Goal: Task Accomplishment & Management: Complete application form

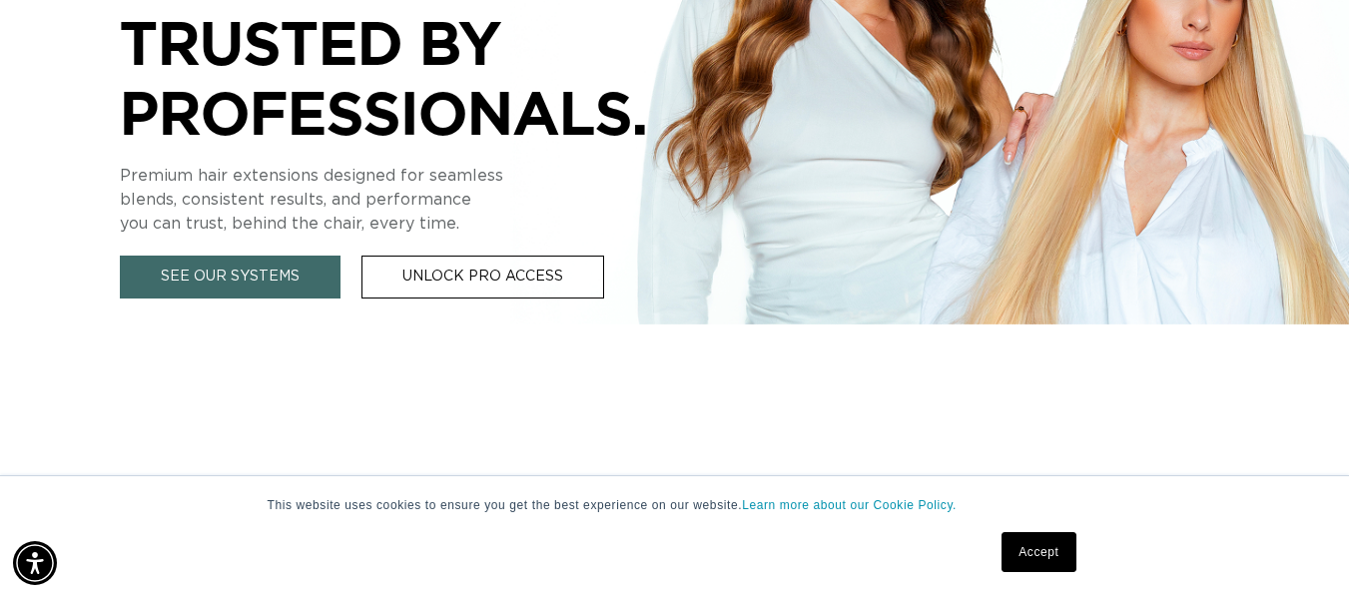
scroll to position [0, 1207]
click at [1057, 559] on link "Accept" at bounding box center [1038, 552] width 74 height 40
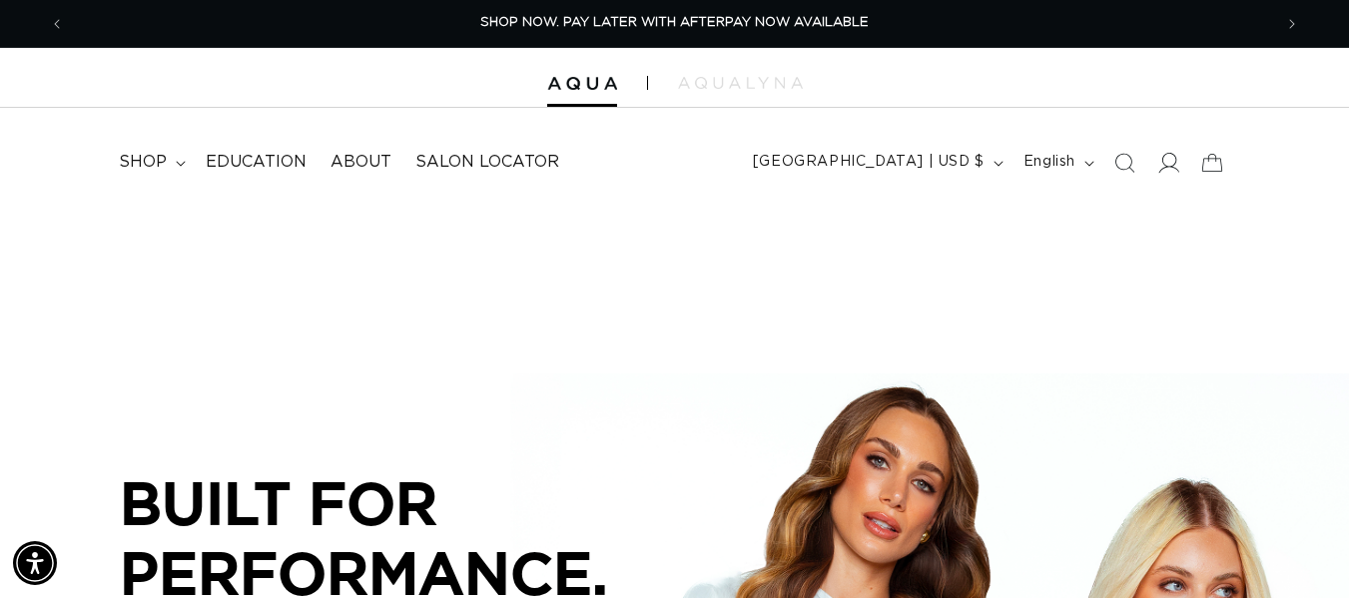
click at [1169, 165] on icon at bounding box center [1167, 162] width 21 height 21
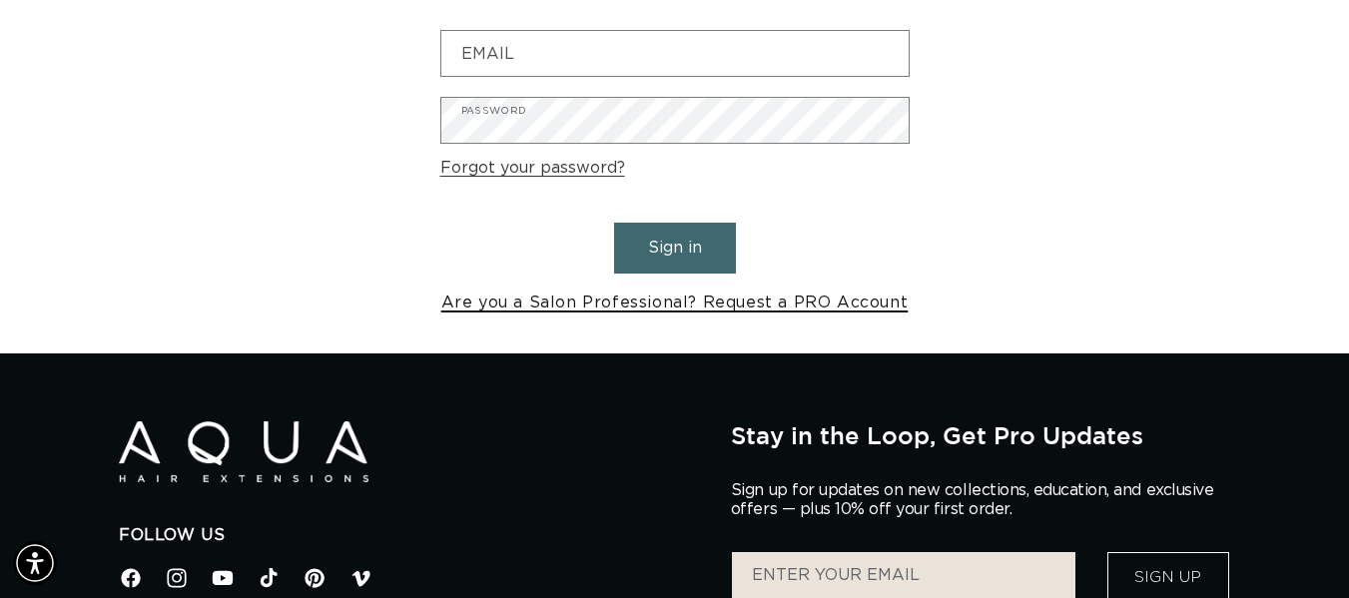
scroll to position [0, 2414]
click at [695, 305] on link "Are you a Salon Professional? Request a PRO Account" at bounding box center [674, 302] width 467 height 29
click at [755, 300] on link "Are you a Salon Professional? Request a PRO Account" at bounding box center [674, 302] width 467 height 29
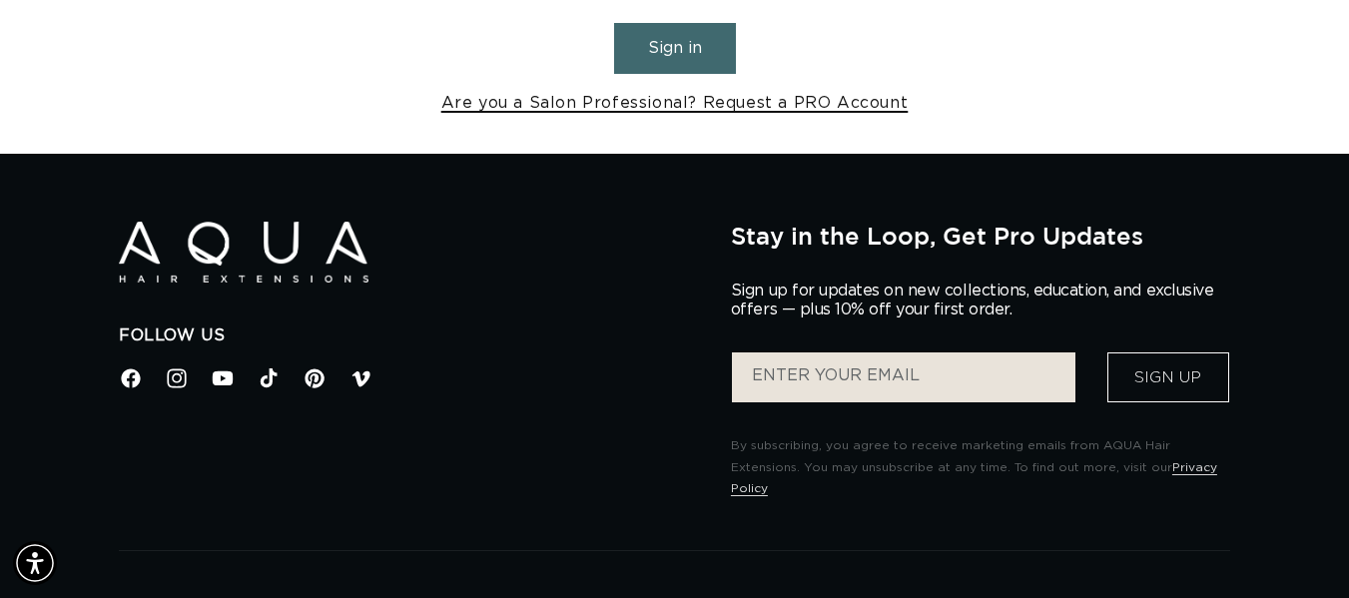
scroll to position [0, 1207]
click at [707, 99] on link "Are you a Salon Professional? Request a PRO Account" at bounding box center [674, 103] width 467 height 29
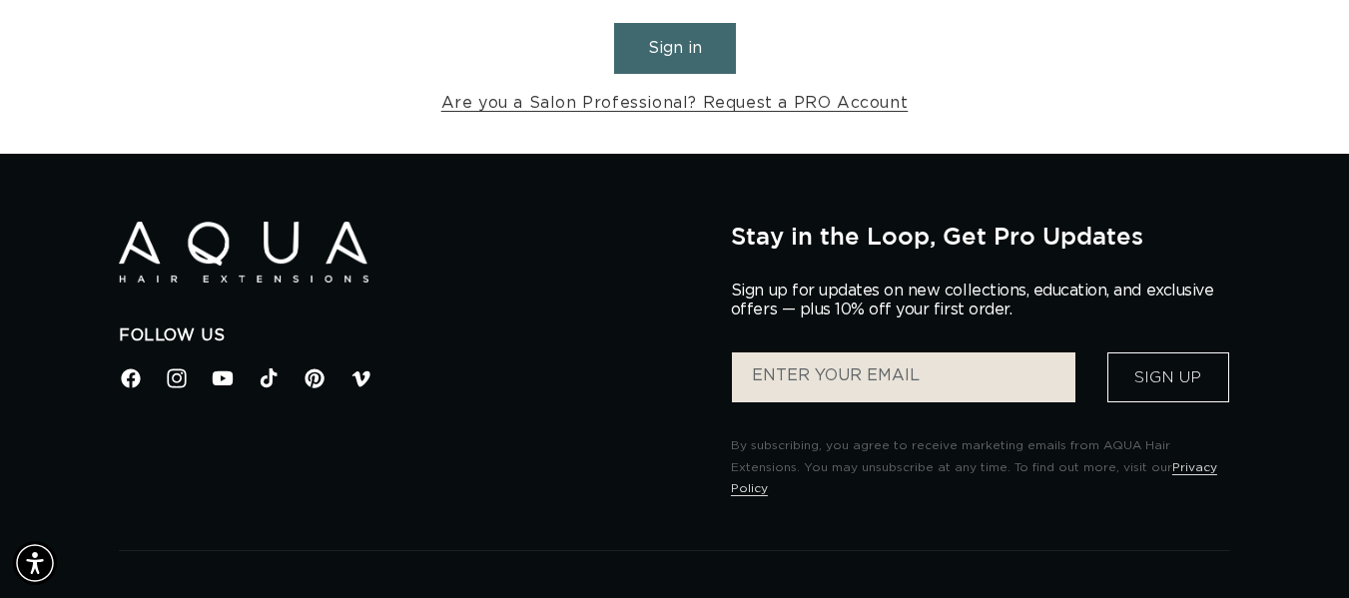
scroll to position [0, 2414]
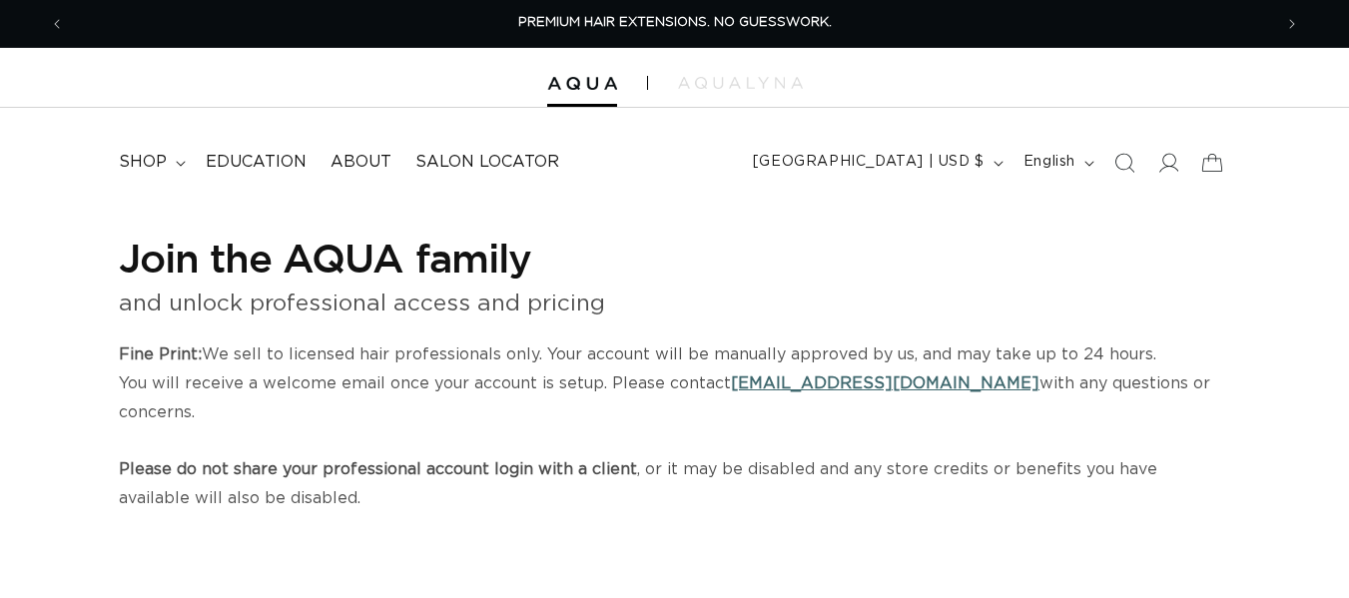
select select "US"
select select "[GEOGRAPHIC_DATA]"
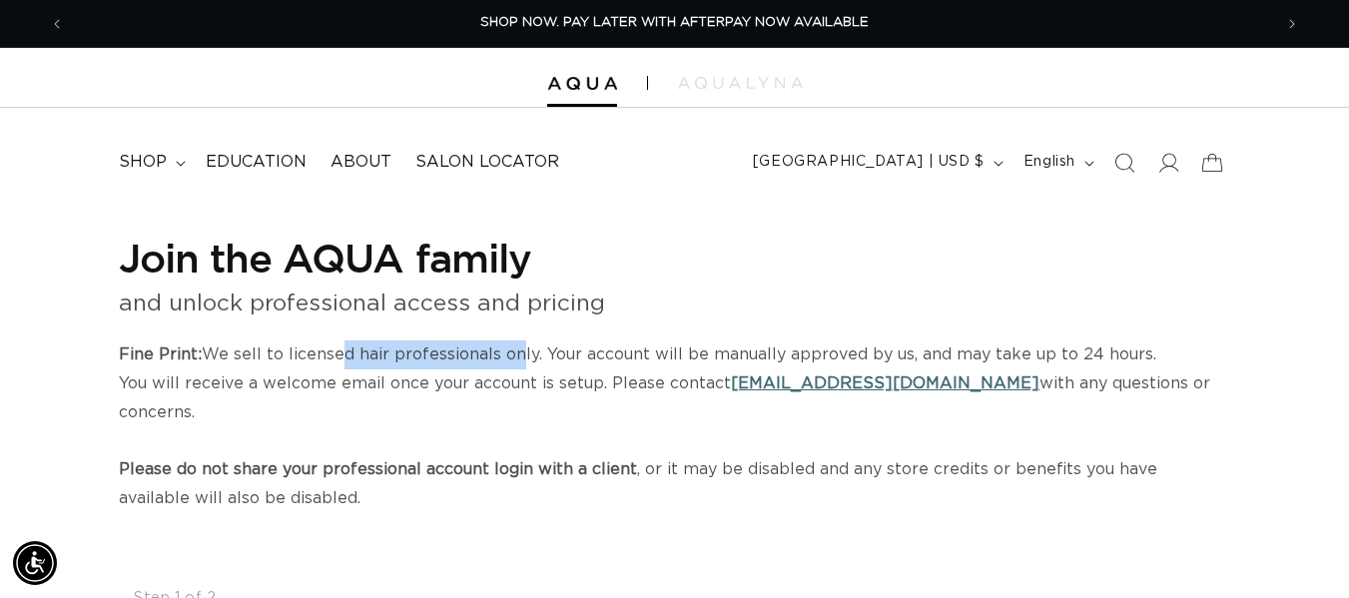
drag, startPoint x: 354, startPoint y: 353, endPoint x: 520, endPoint y: 365, distance: 166.1
click at [520, 365] on p "Fine Print: We sell to licensed hair professionals only. Your account will be m…" at bounding box center [674, 426] width 1111 height 173
click at [492, 358] on p "Fine Print: We sell to licensed hair professionals only. Your account will be m…" at bounding box center [674, 426] width 1111 height 173
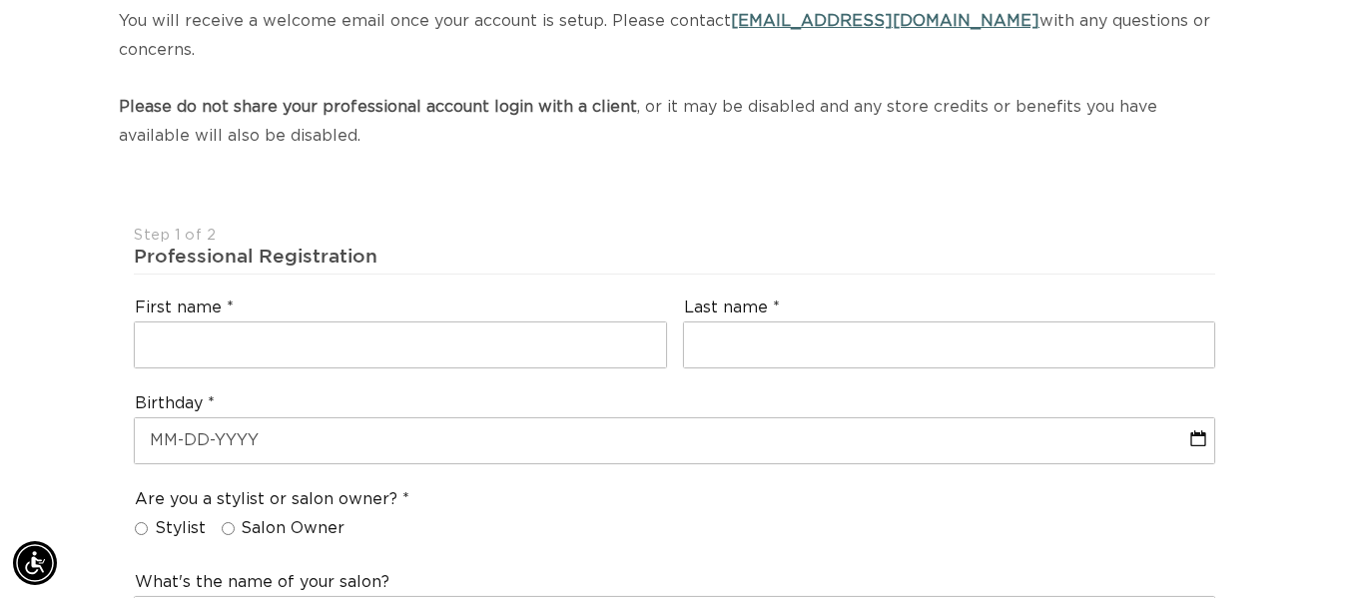
scroll to position [399, 0]
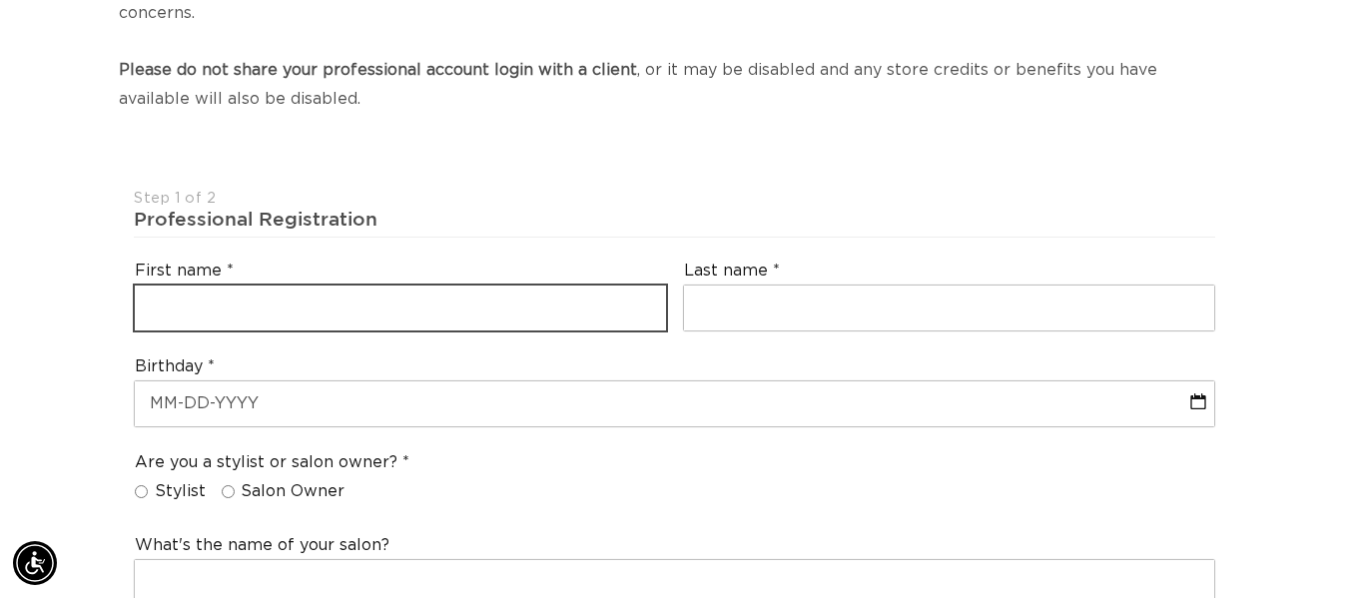
click at [203, 285] on input "text" at bounding box center [400, 307] width 530 height 45
type input "rachael"
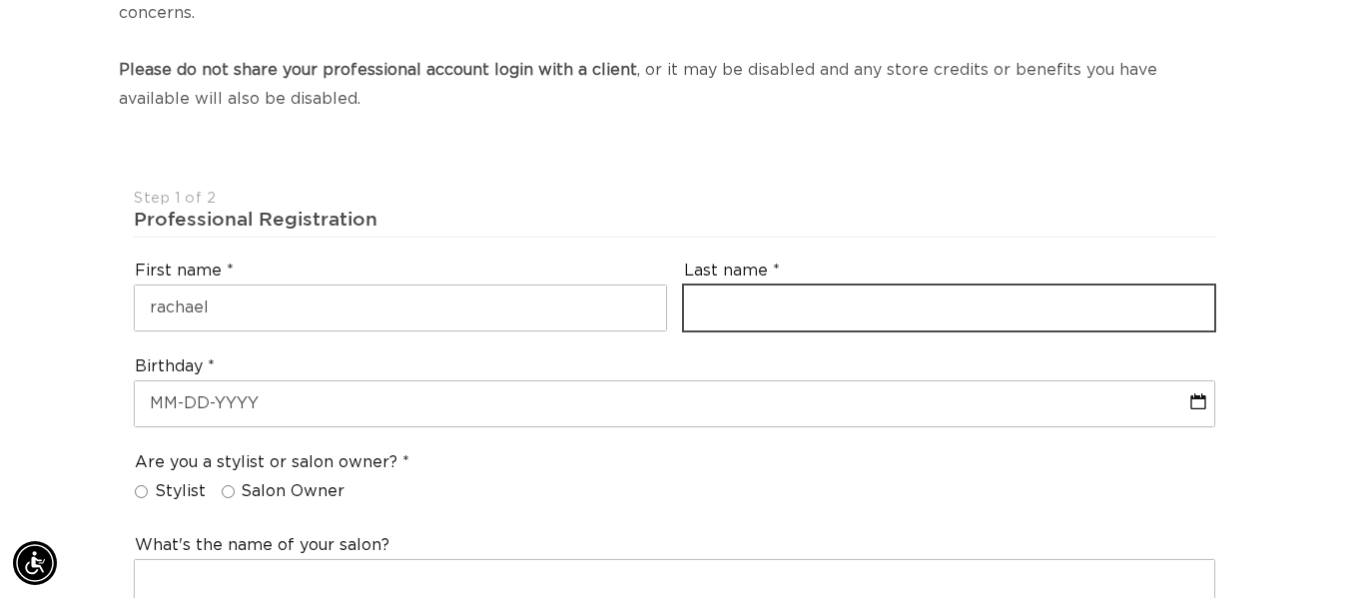
type input "hatt"
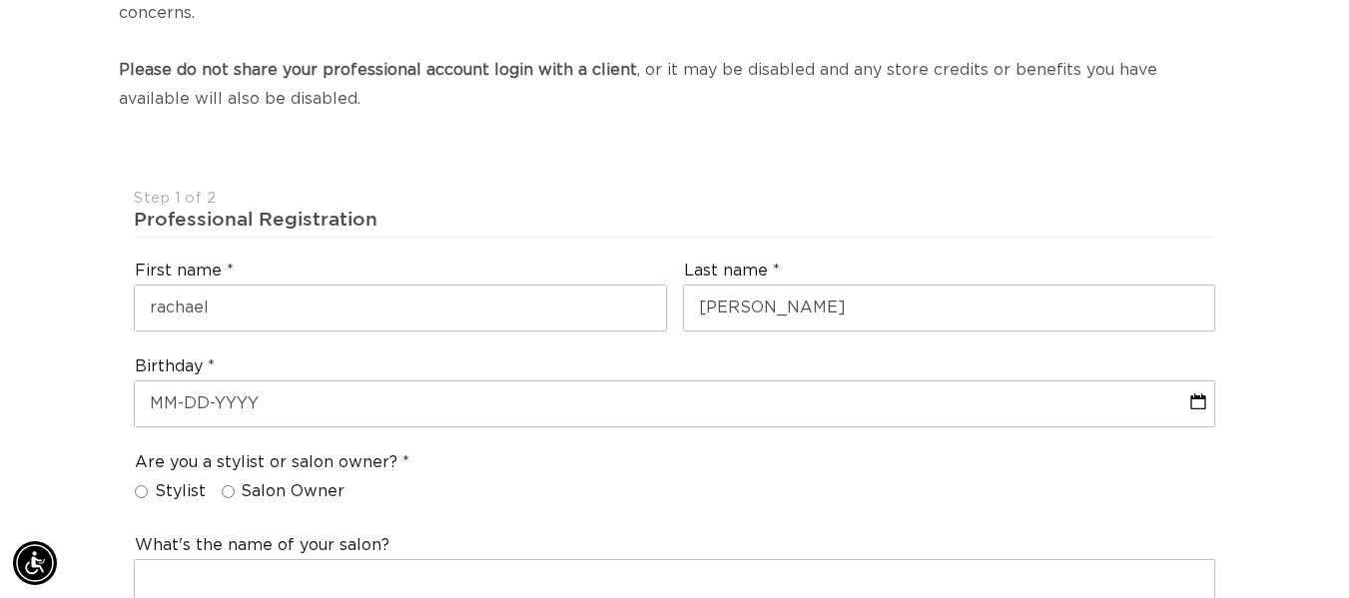
type input "rachlh02@aol.com"
type input "+8106187037"
select select "Michigan"
type input "48439"
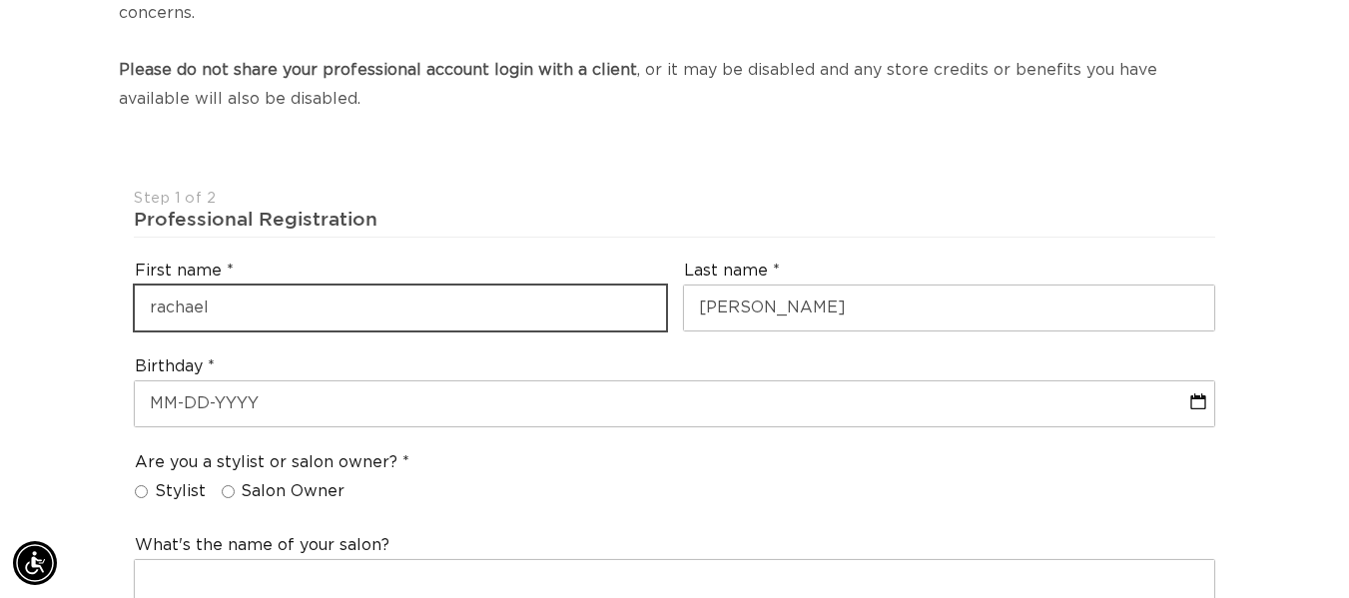
select select "JP"
click at [156, 285] on input "rachael" at bounding box center [400, 307] width 530 height 45
type input "Rachael"
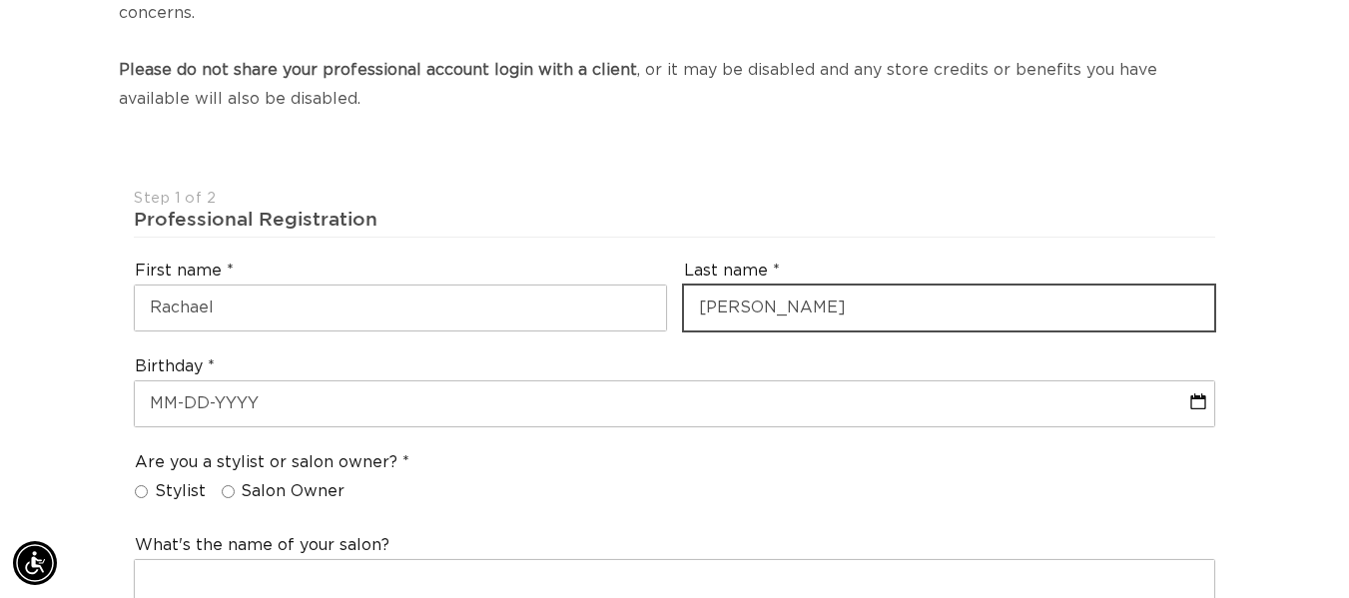
click at [704, 285] on input "hatt" at bounding box center [949, 307] width 530 height 45
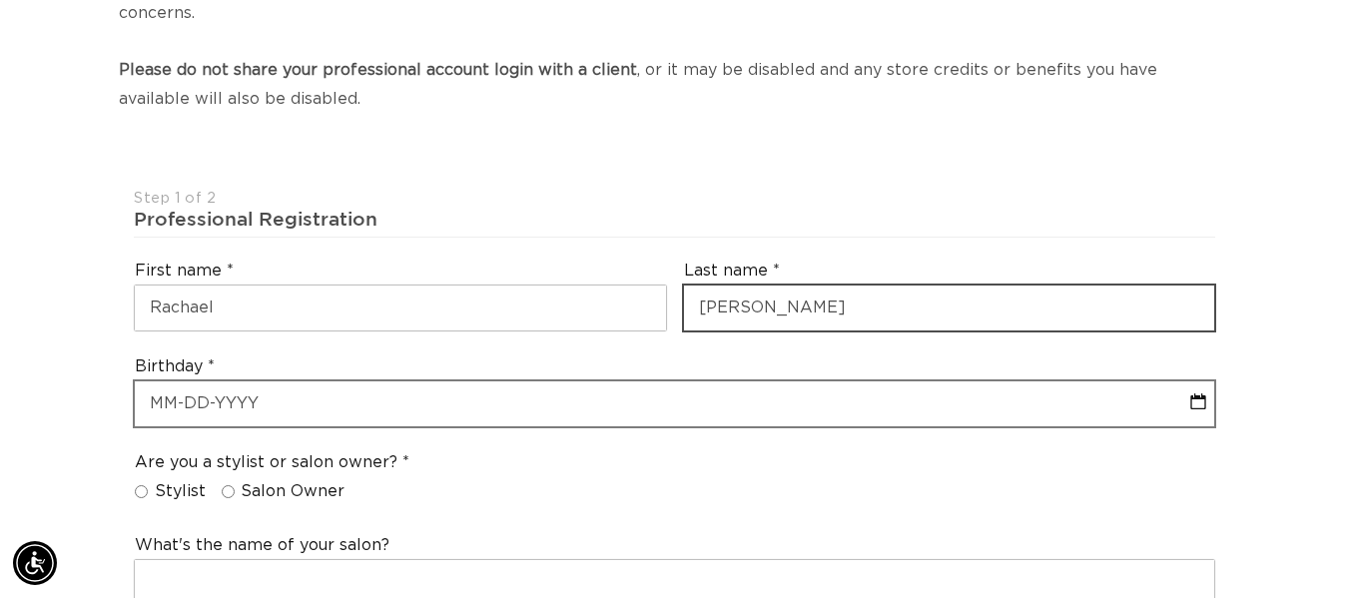
scroll to position [0, 2414]
type input "Hatt"
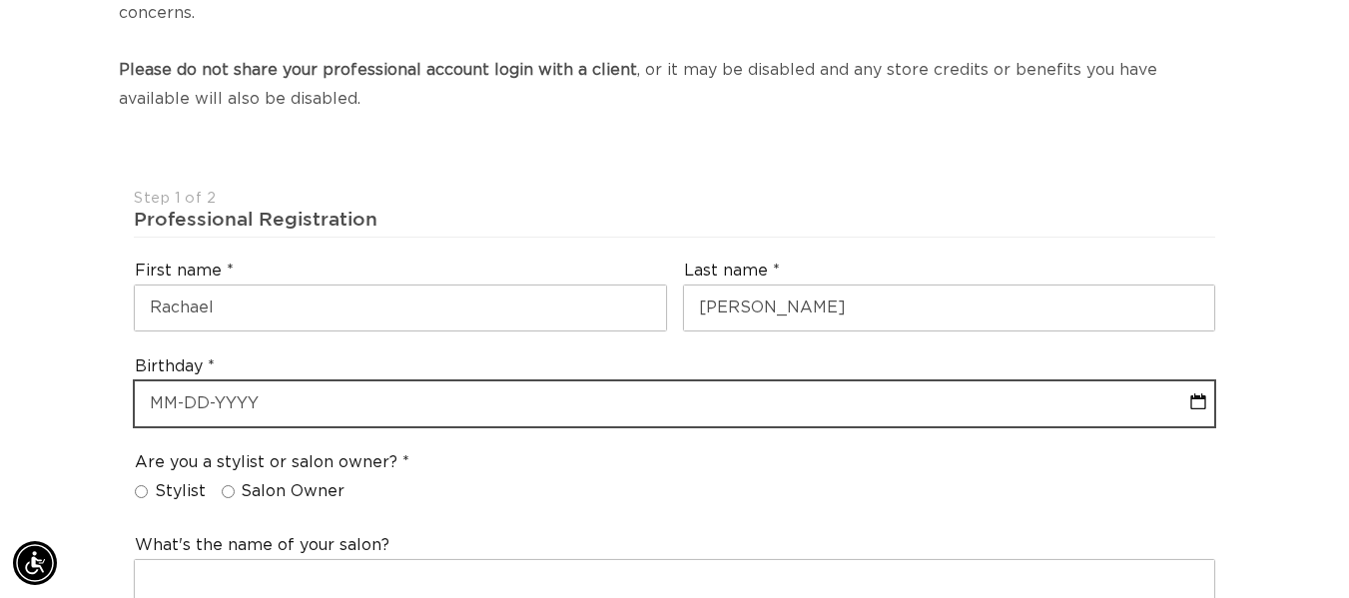
click at [267, 381] on input "text" at bounding box center [674, 403] width 1079 height 45
select select "8"
select select "2025"
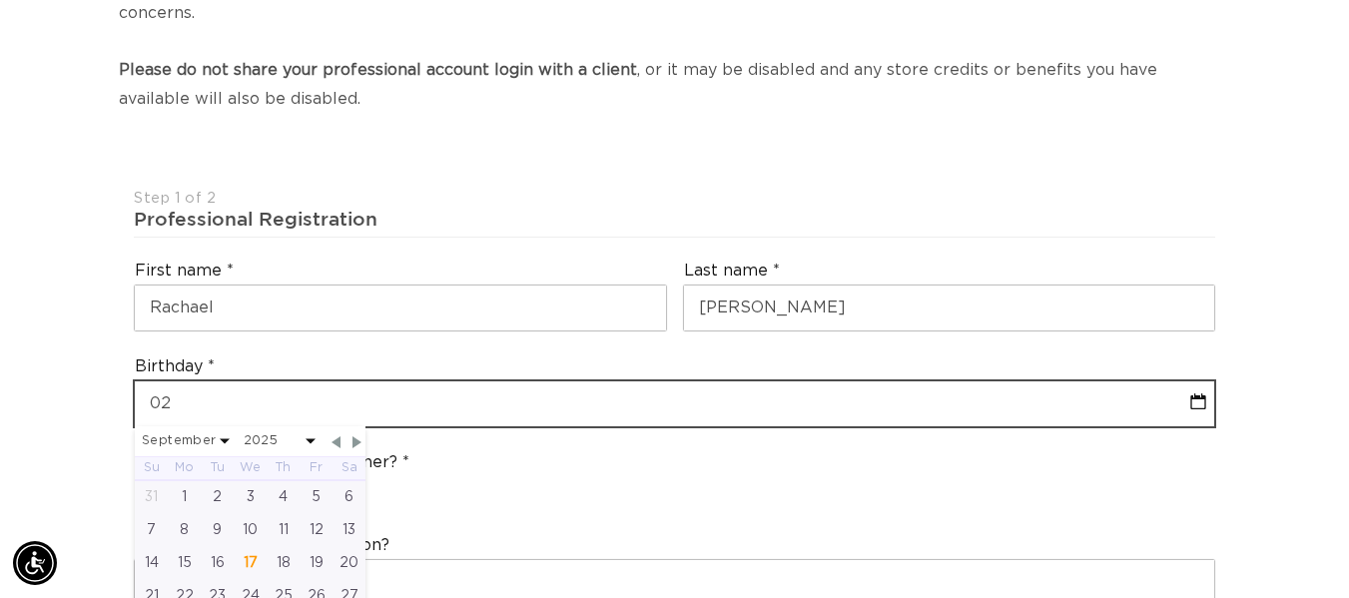
type input "02-3"
select select "8"
select select "2025"
type input "02-"
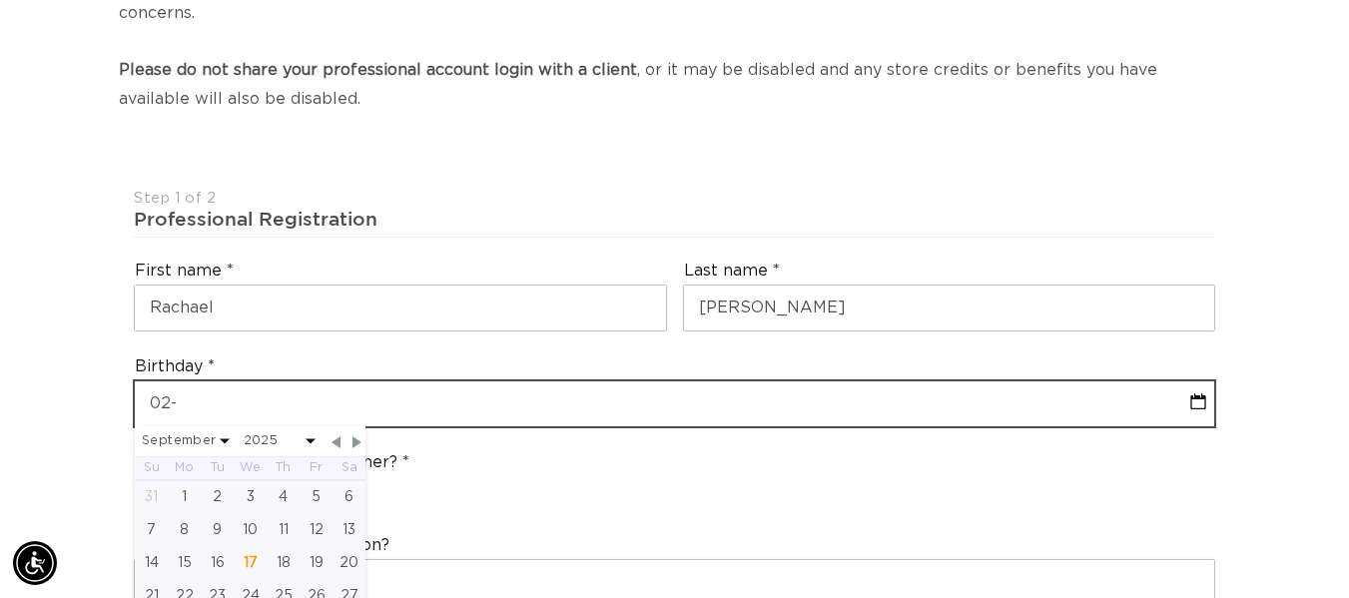
select select "8"
select select "2025"
type input "02-1"
select select "8"
select select "2025"
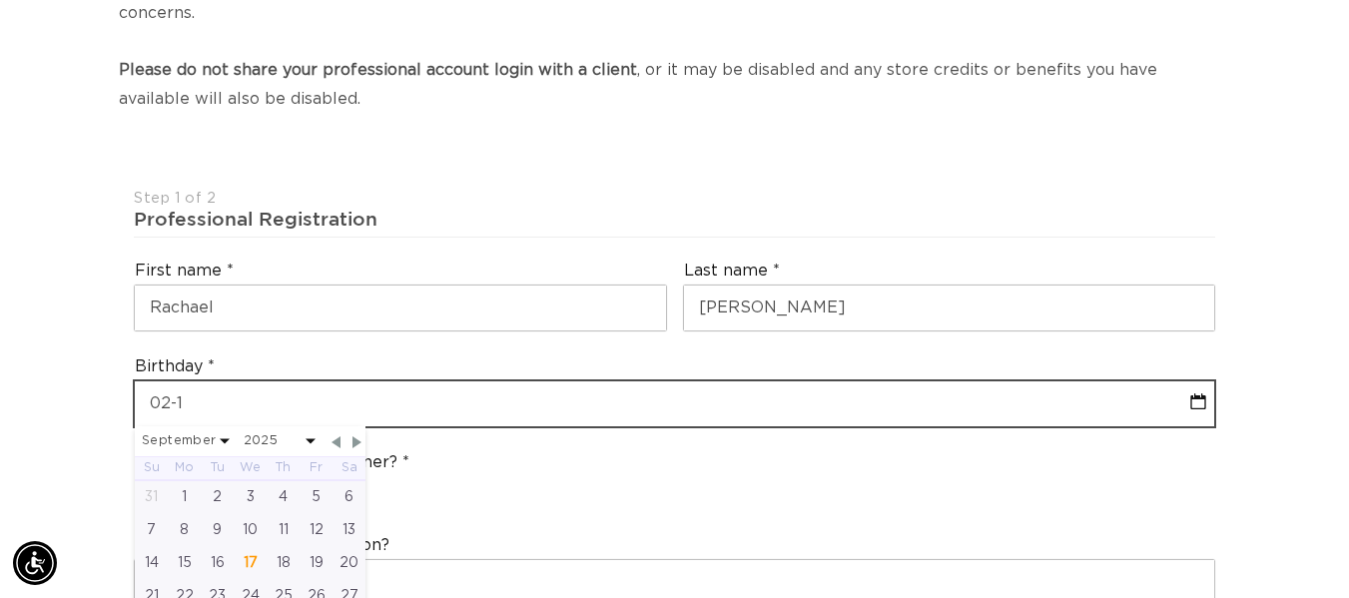
type input "02-13"
select select "8"
select select "2025"
type input "02-13-1"
select select "8"
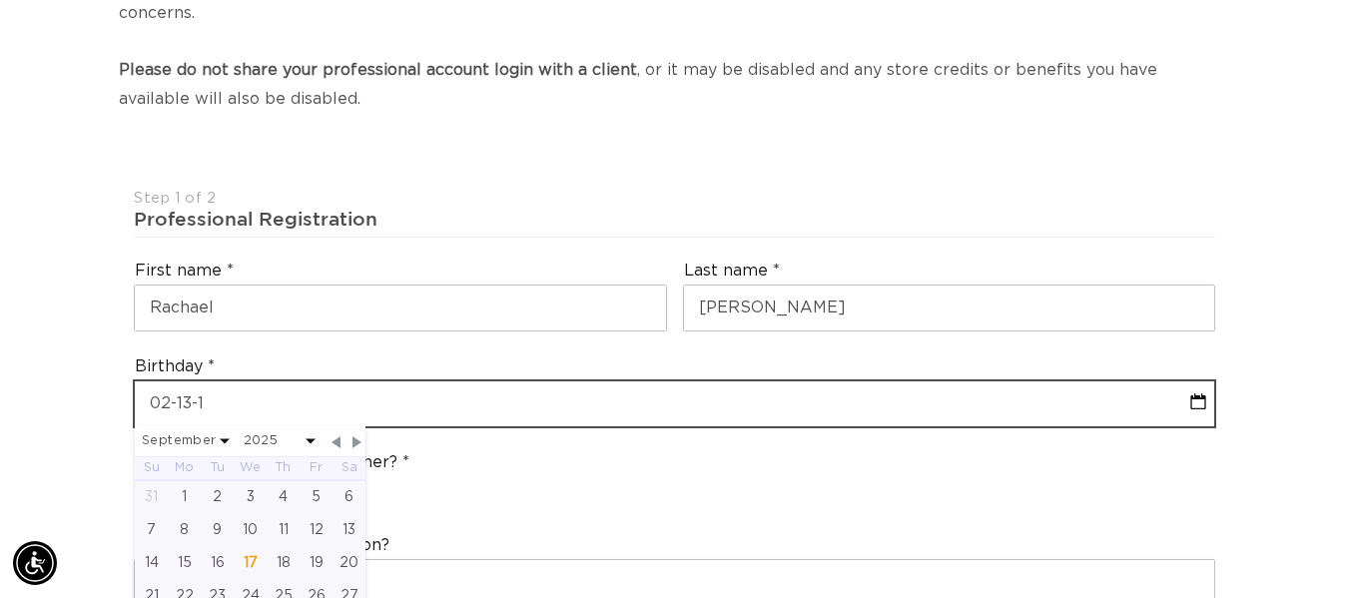
select select "2025"
type input "02-13-19"
select select "8"
select select "2025"
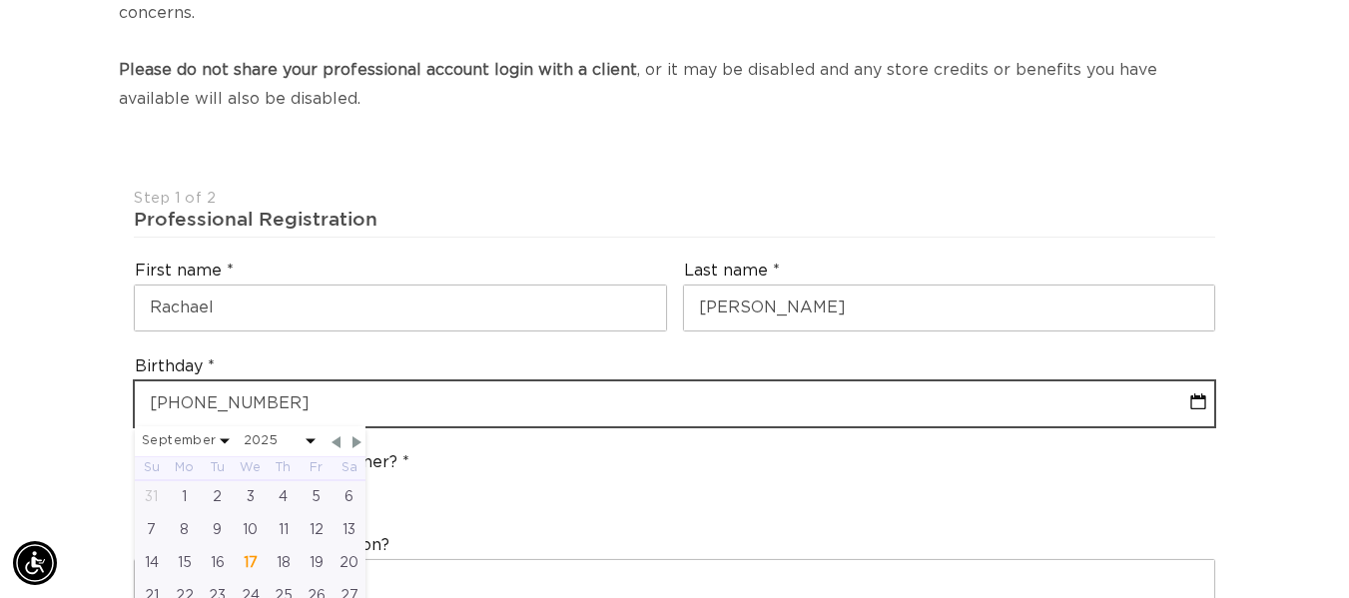
type input "02-13-1984"
select select "1"
select select "1984"
type input "02-13-1984"
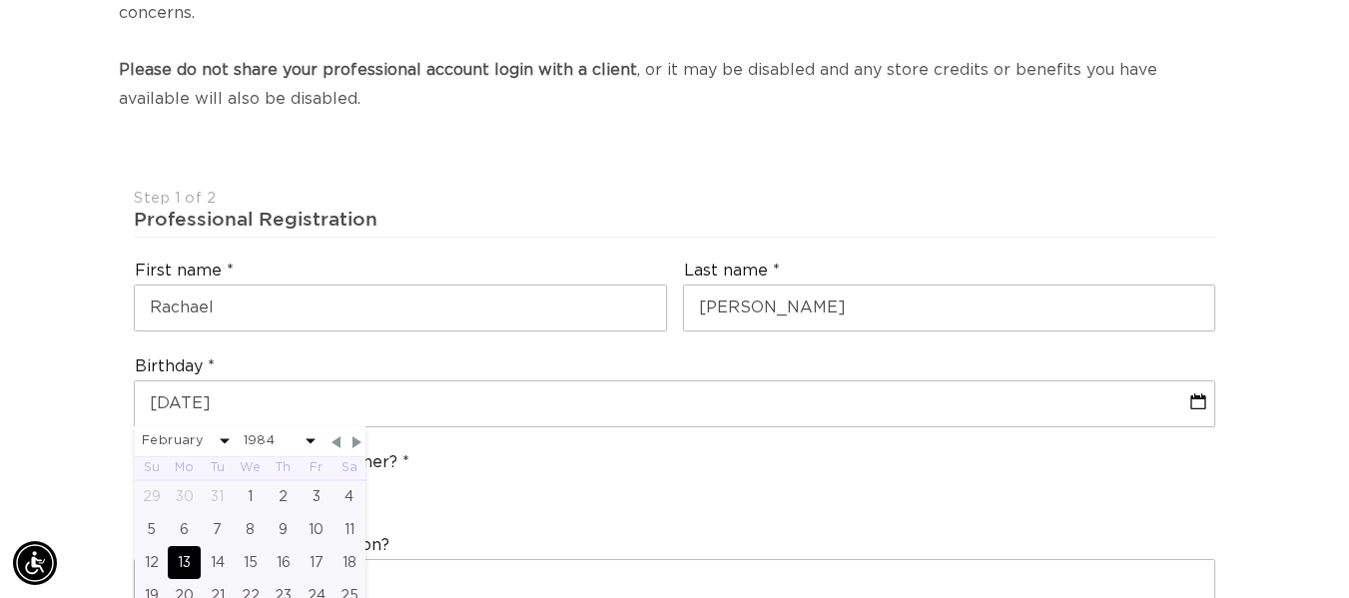
click at [500, 456] on div "Are you a stylist or salon owner? Stylist Salon Owner" at bounding box center [674, 481] width 1097 height 76
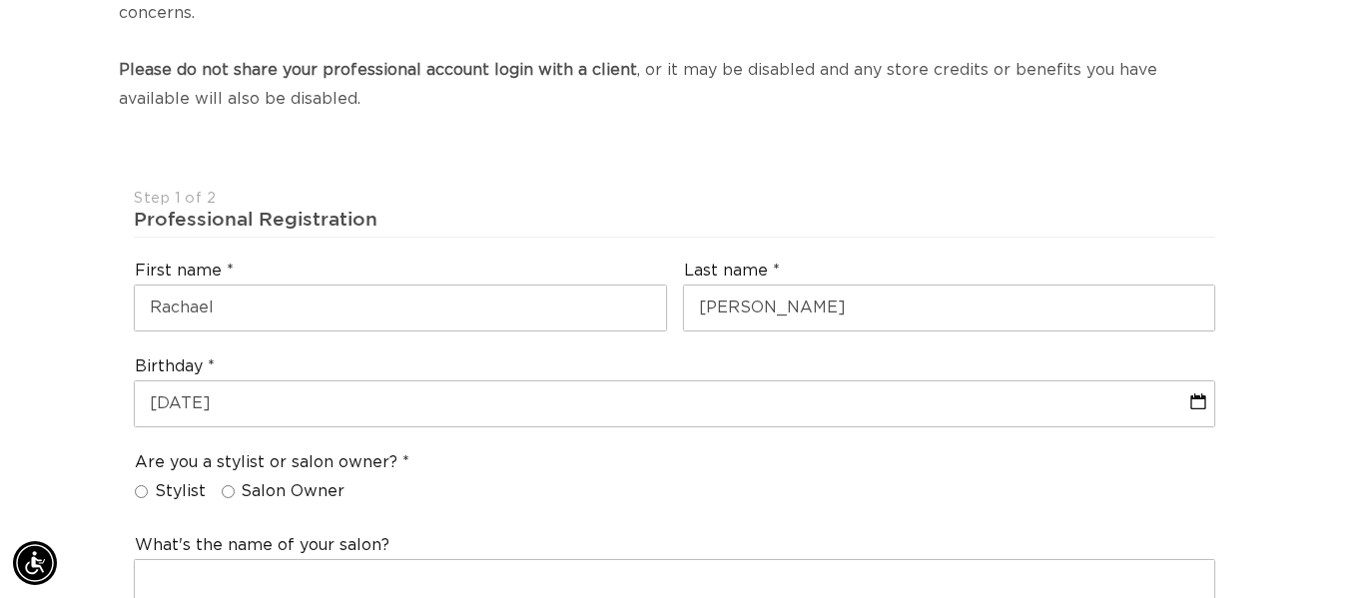
scroll to position [0, 2414]
click at [147, 485] on input "Stylist" at bounding box center [141, 491] width 13 height 13
radio input "true"
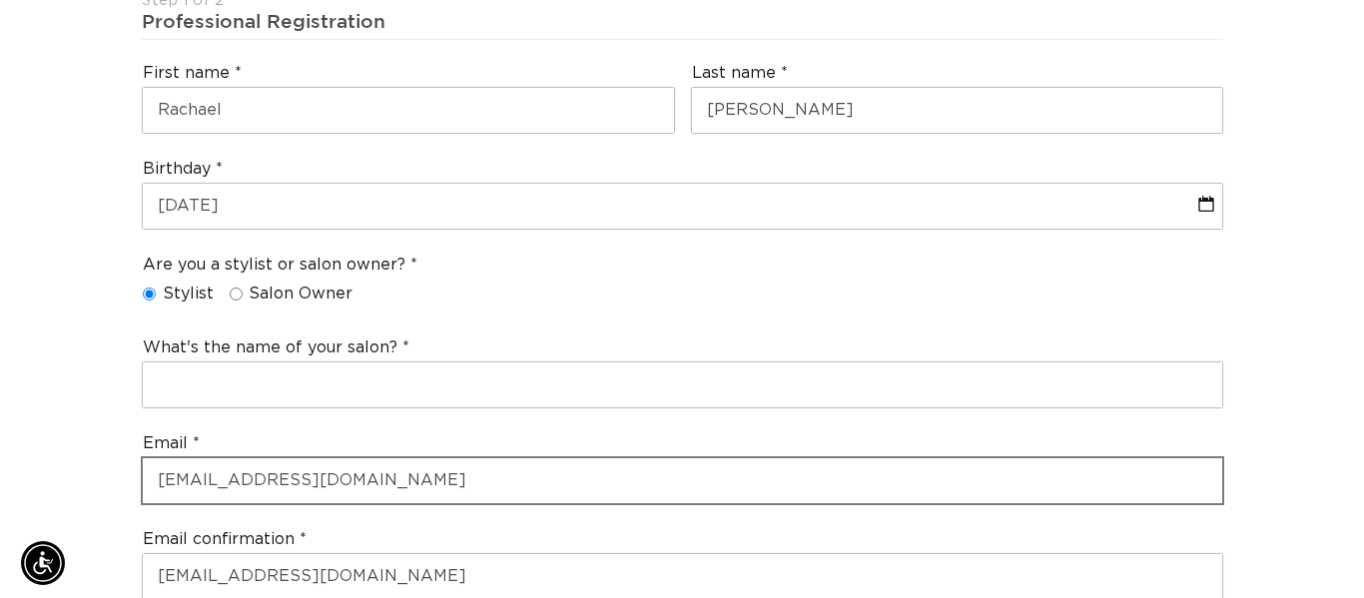
scroll to position [599, 0]
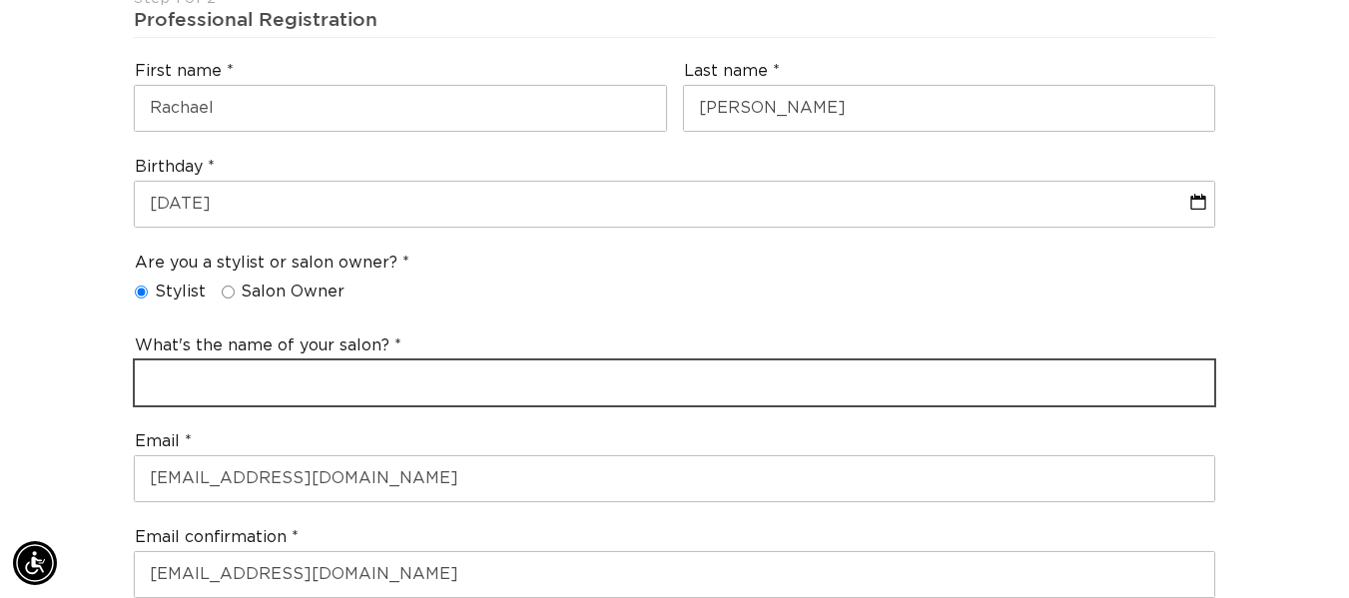
click at [255, 369] on input "text" at bounding box center [674, 382] width 1079 height 45
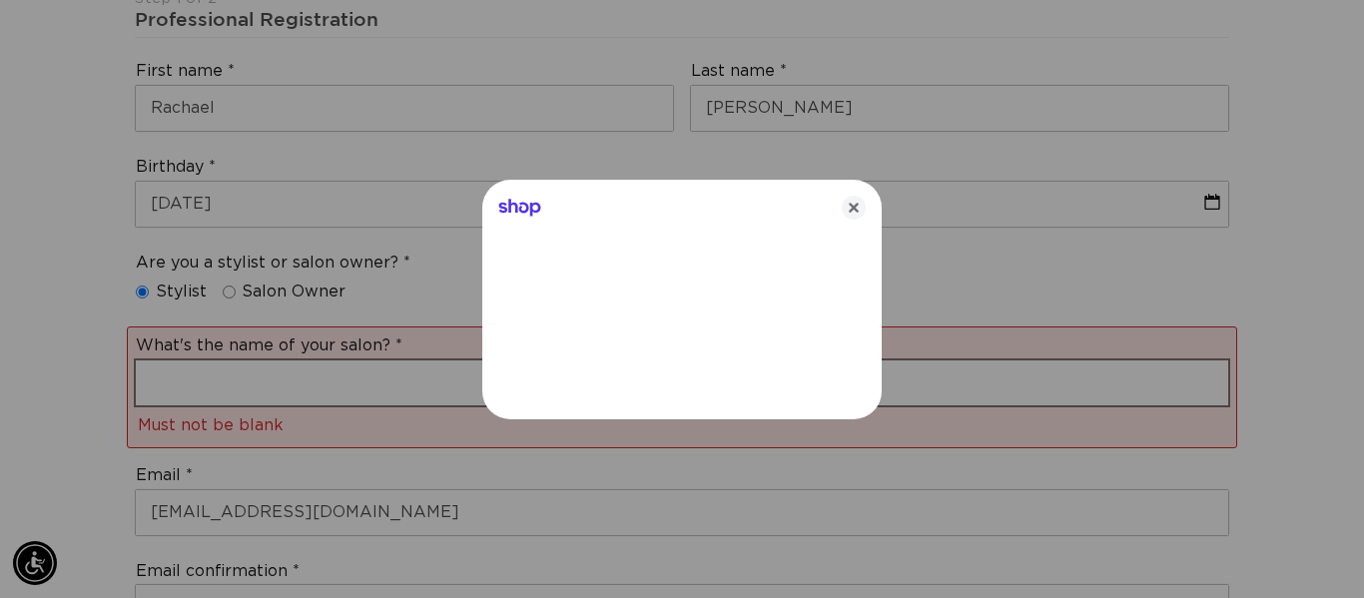
scroll to position [0, 1222]
click at [854, 201] on icon "Close" at bounding box center [853, 208] width 24 height 24
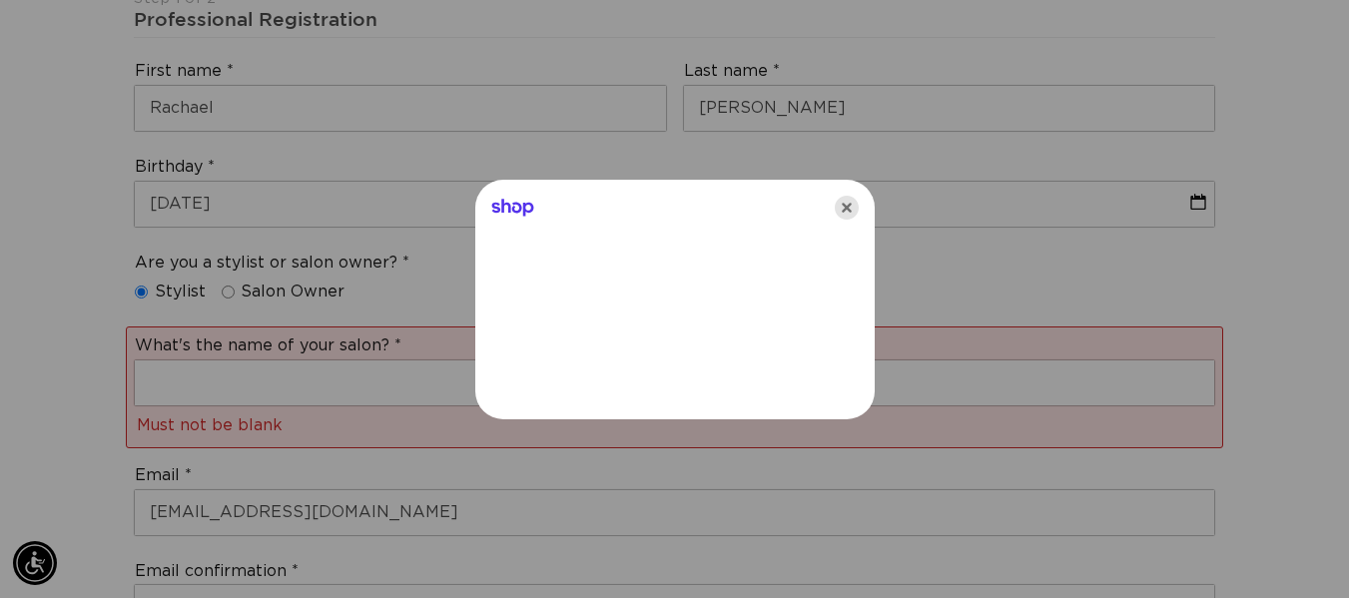
scroll to position [0, 2414]
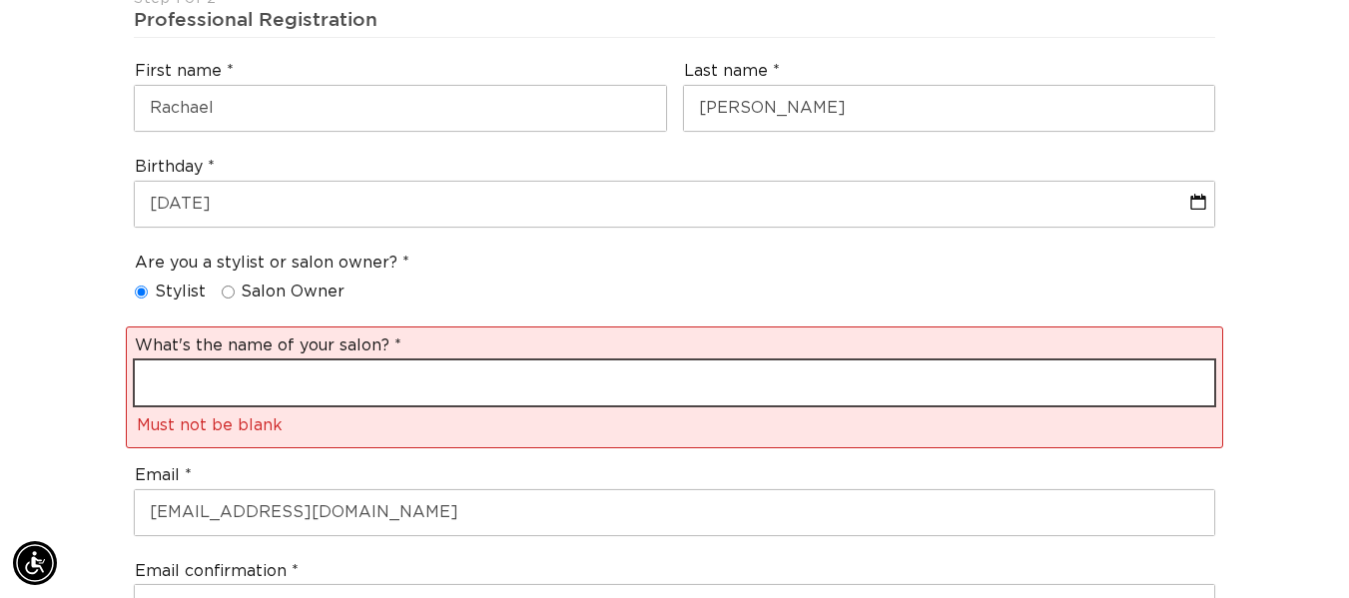
click at [197, 360] on input "text" at bounding box center [674, 382] width 1079 height 45
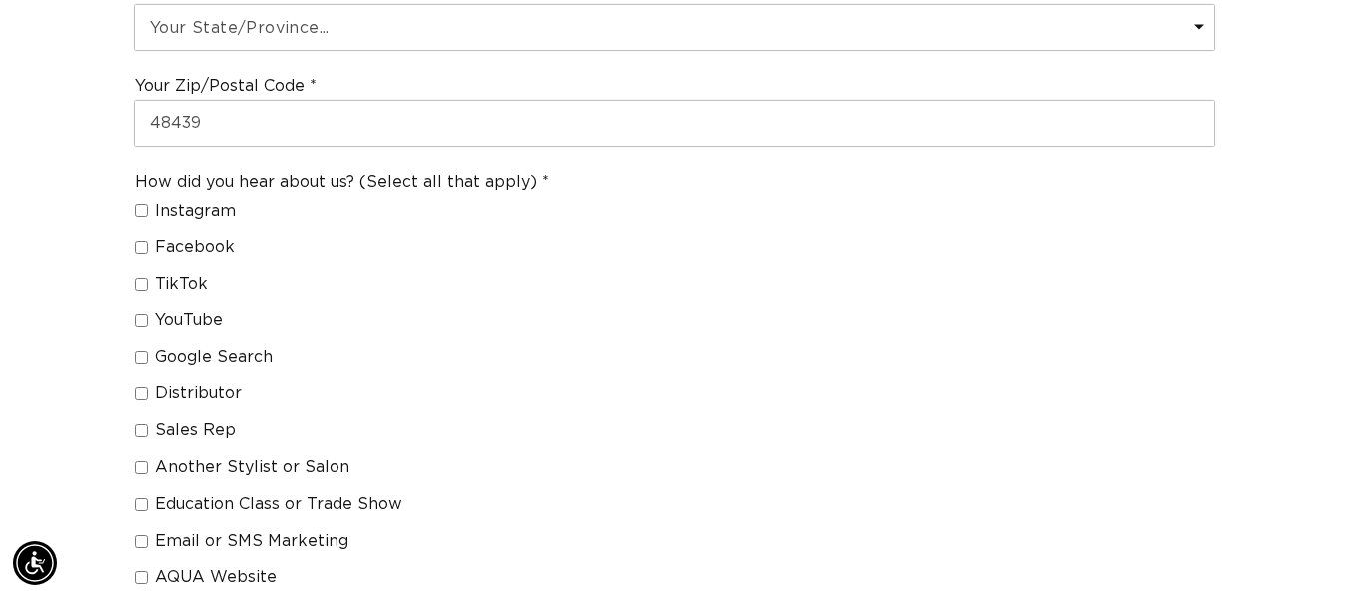
scroll to position [1497, 0]
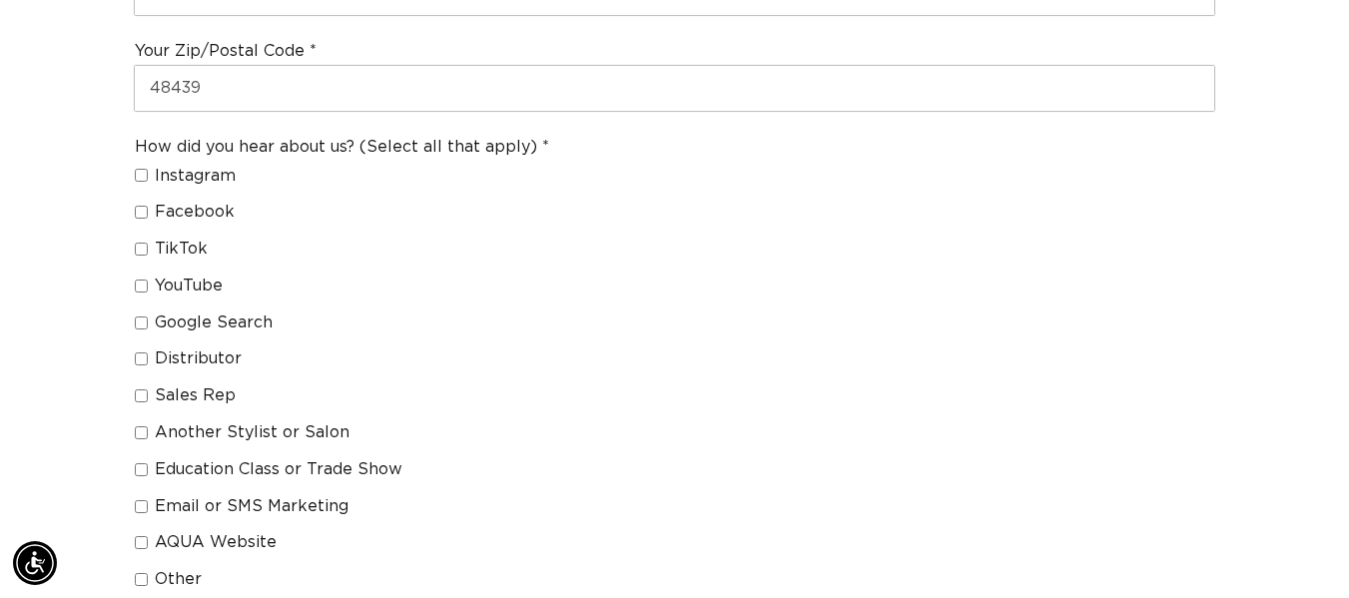
type input "Nicos"
click at [139, 426] on input "Another Stylist or Salon" at bounding box center [141, 432] width 13 height 13
checkbox input "true"
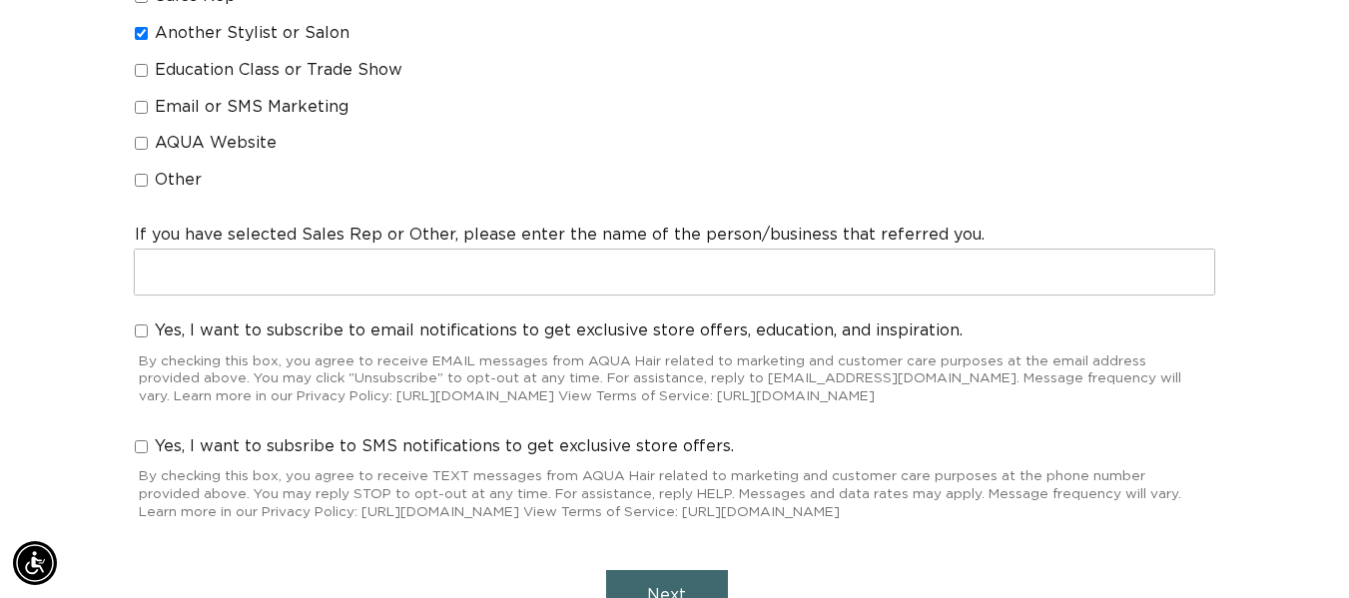
scroll to position [0, 0]
click at [143, 324] on input "Yes, I want to subscribe to email notifications to get exclusive store offers, …" at bounding box center [141, 330] width 13 height 13
checkbox input "true"
click at [144, 440] on input "Yes, I want to subsribe to SMS notifications to get exclusive store offers." at bounding box center [141, 446] width 13 height 13
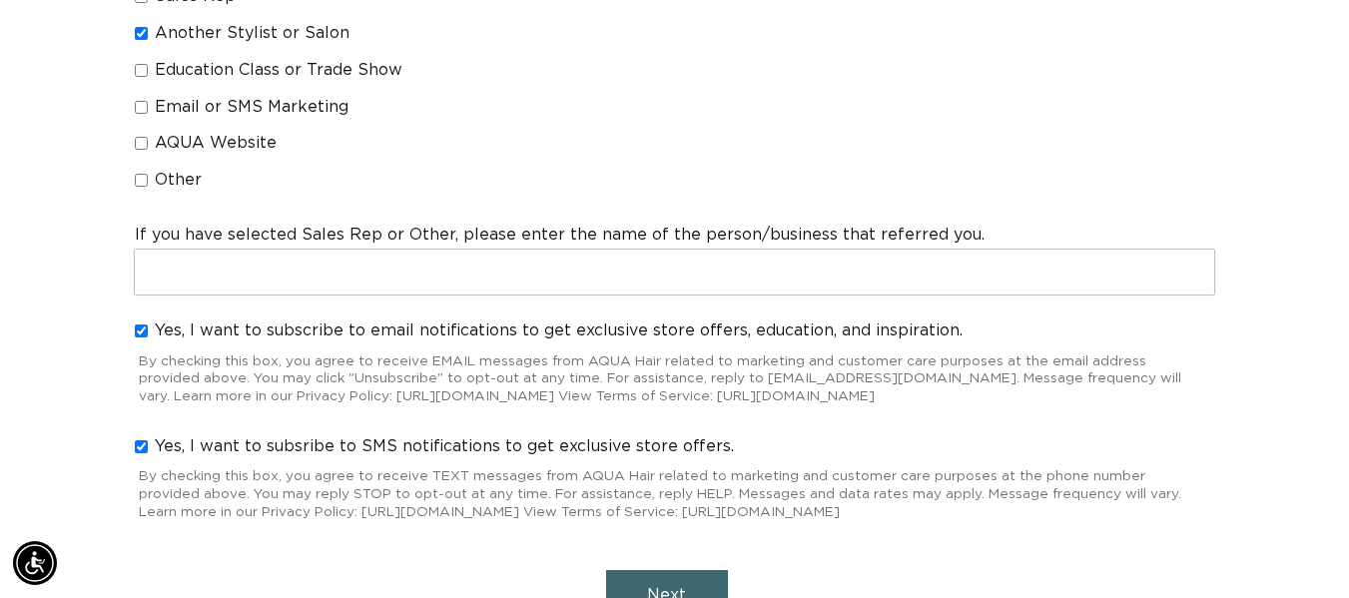
checkbox input "true"
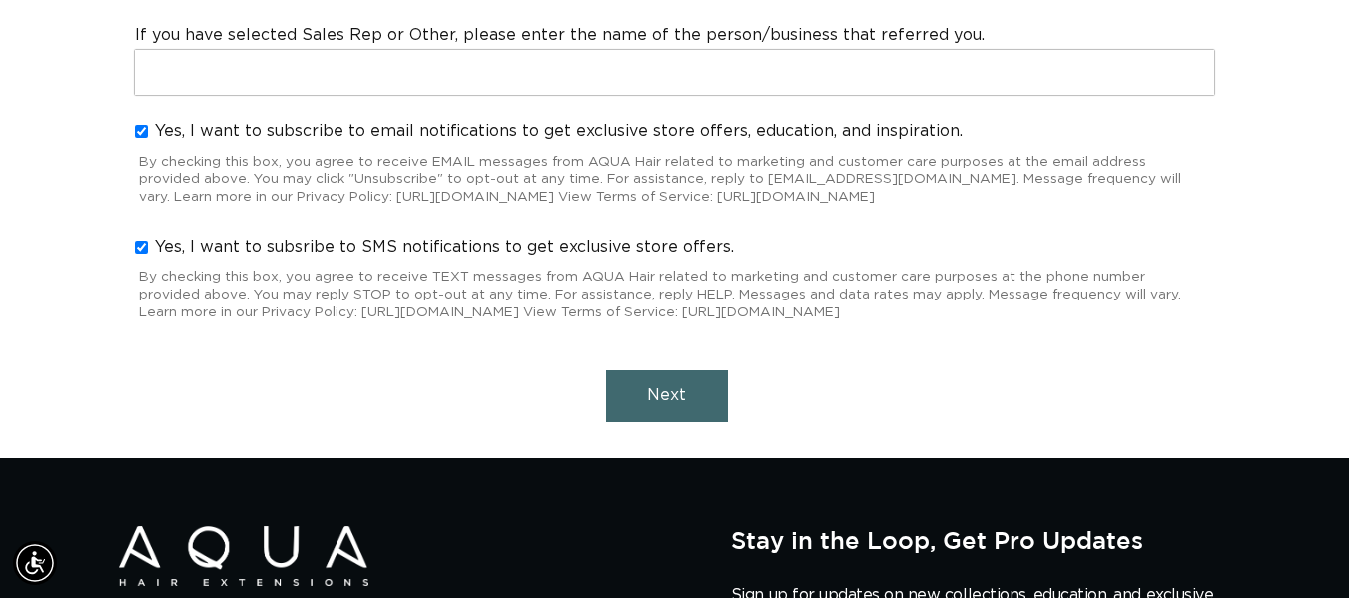
click at [695, 374] on button "Next" at bounding box center [667, 395] width 122 height 51
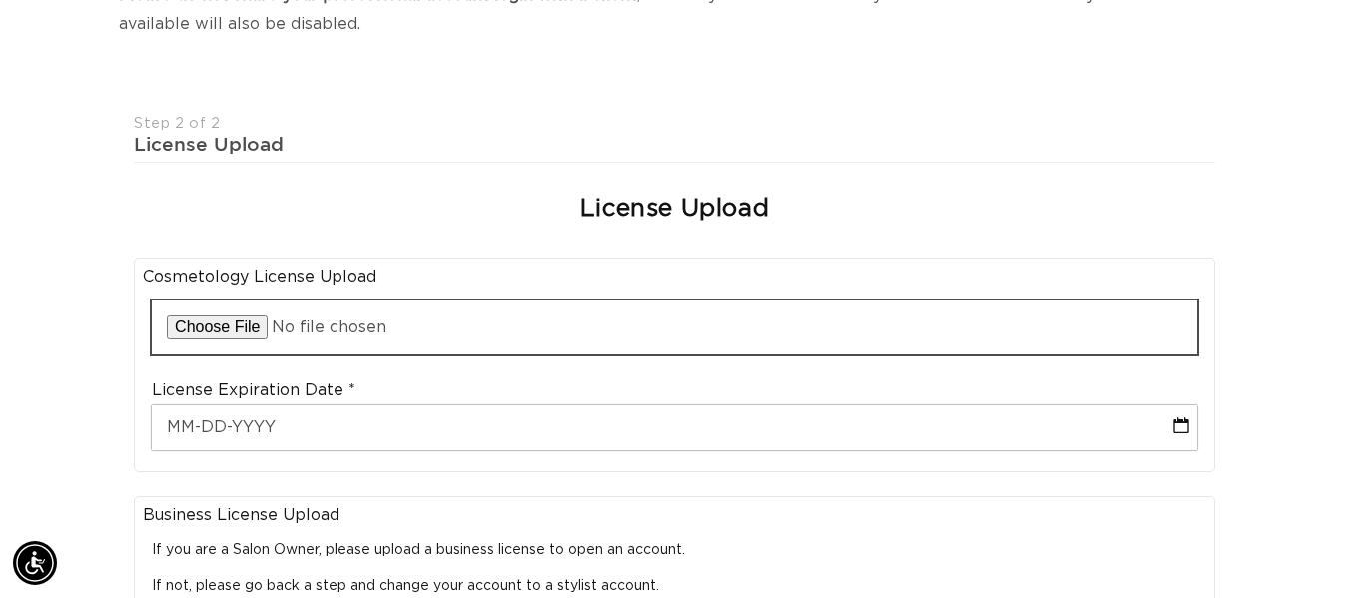
click at [224, 300] on input "file" at bounding box center [674, 327] width 1045 height 54
type input "C:\fakepath\cosmetology lisence.mhtml"
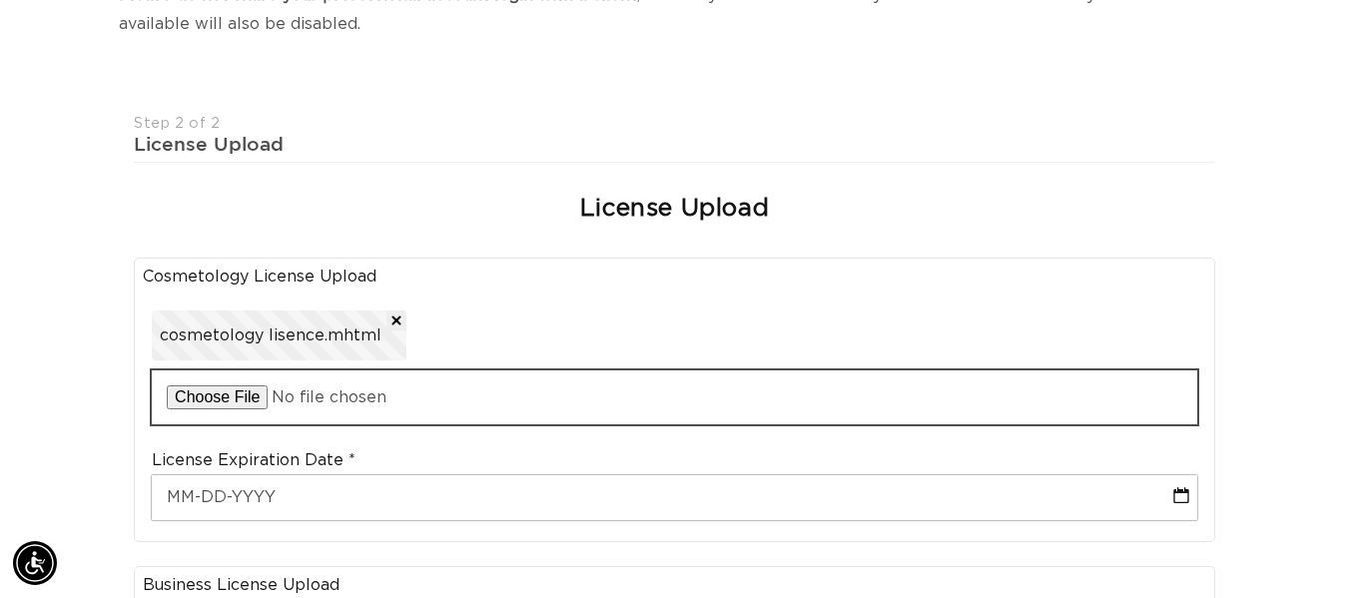
scroll to position [0, 2414]
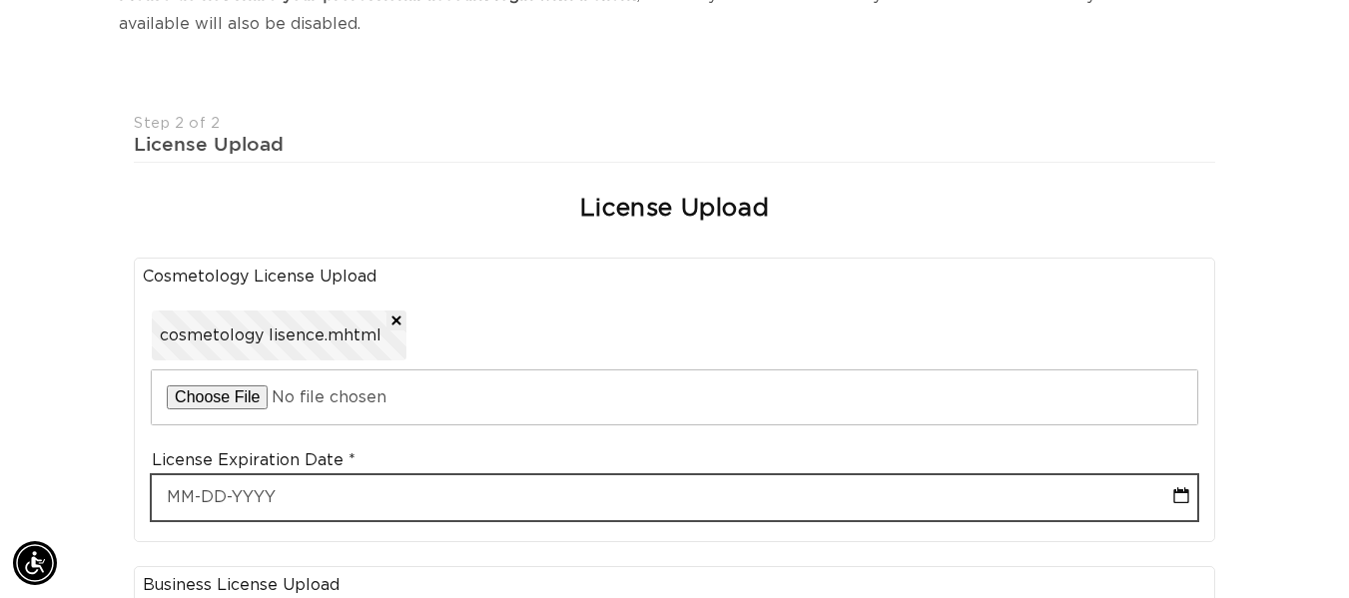
click at [199, 475] on input "text" at bounding box center [674, 497] width 1045 height 45
select select "8"
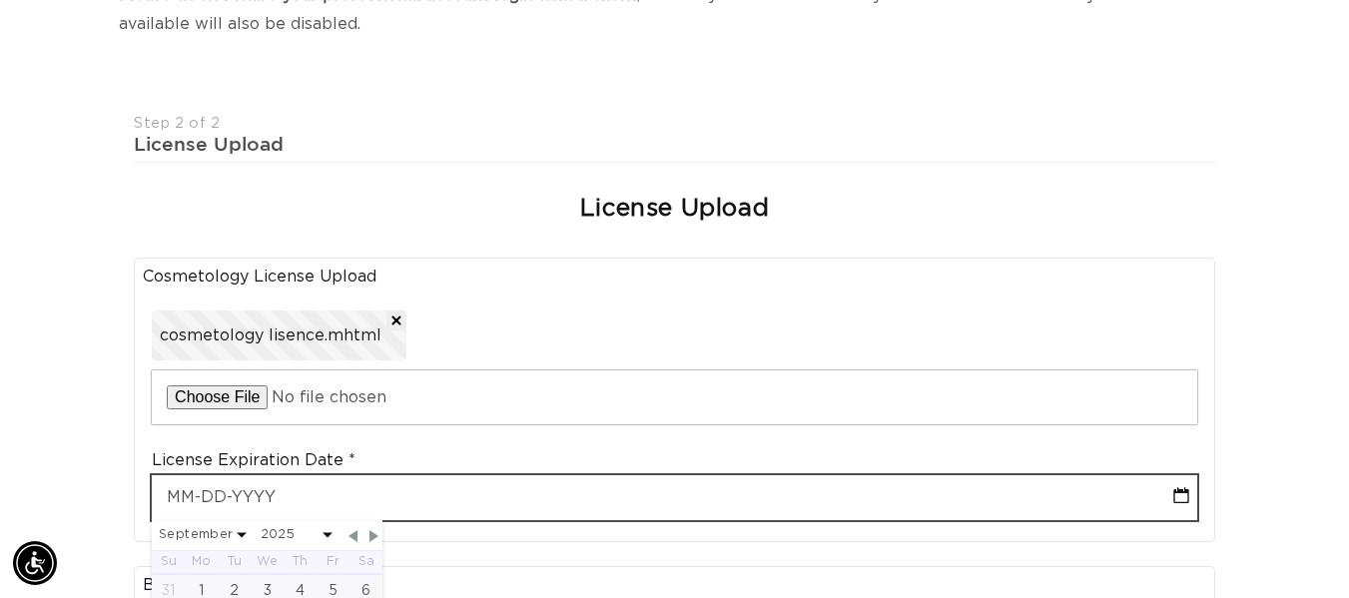
scroll to position [0, 0]
type input "1"
select select "8"
type input "12"
select select "8"
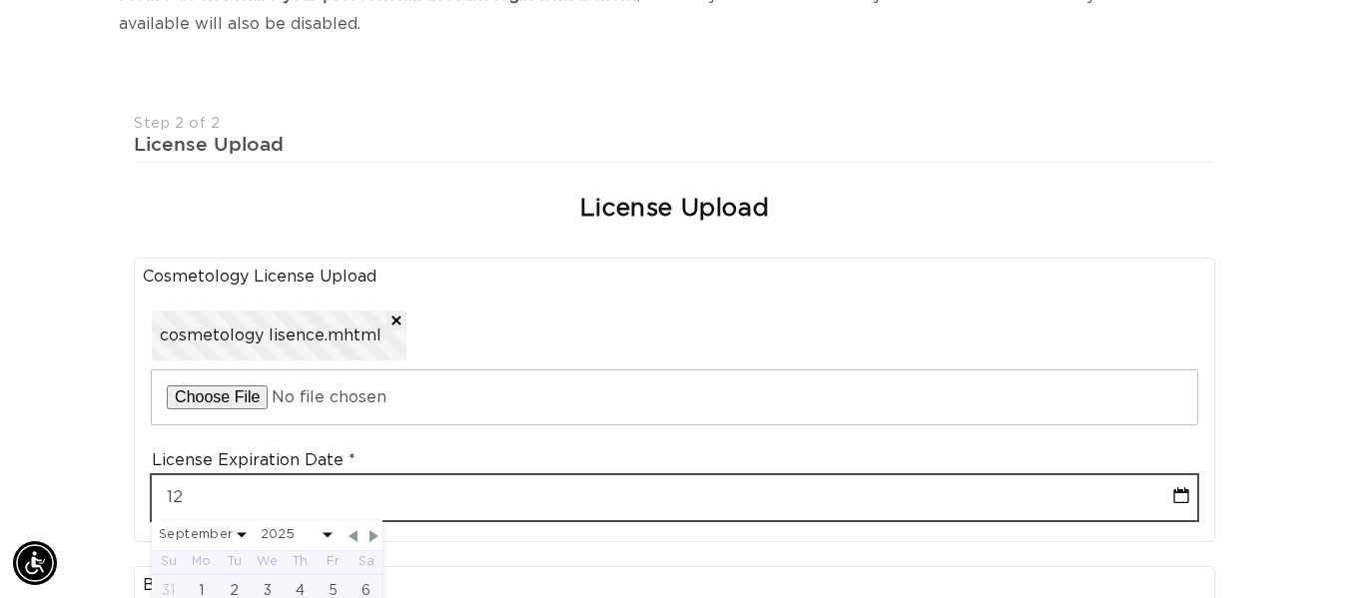
type input "12-2"
select select "8"
type input "12-28"
select select "8"
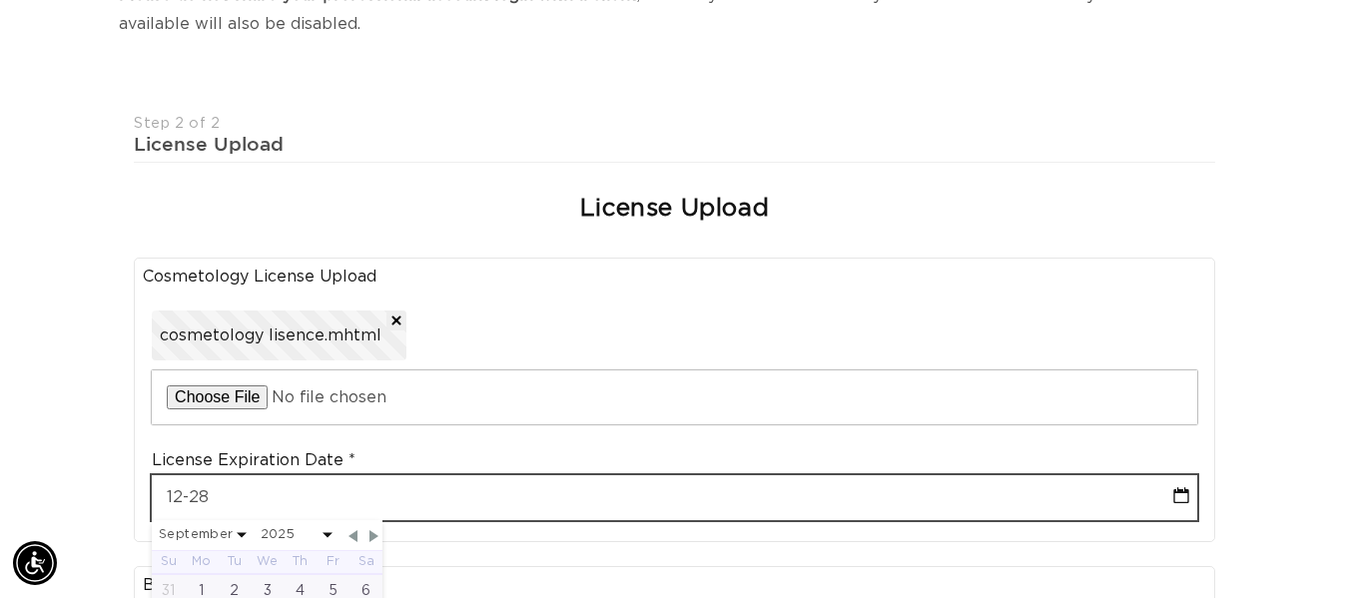
type input "12-28-2"
select select "8"
type input "12-28-20"
select select "8"
type input "12-28-202"
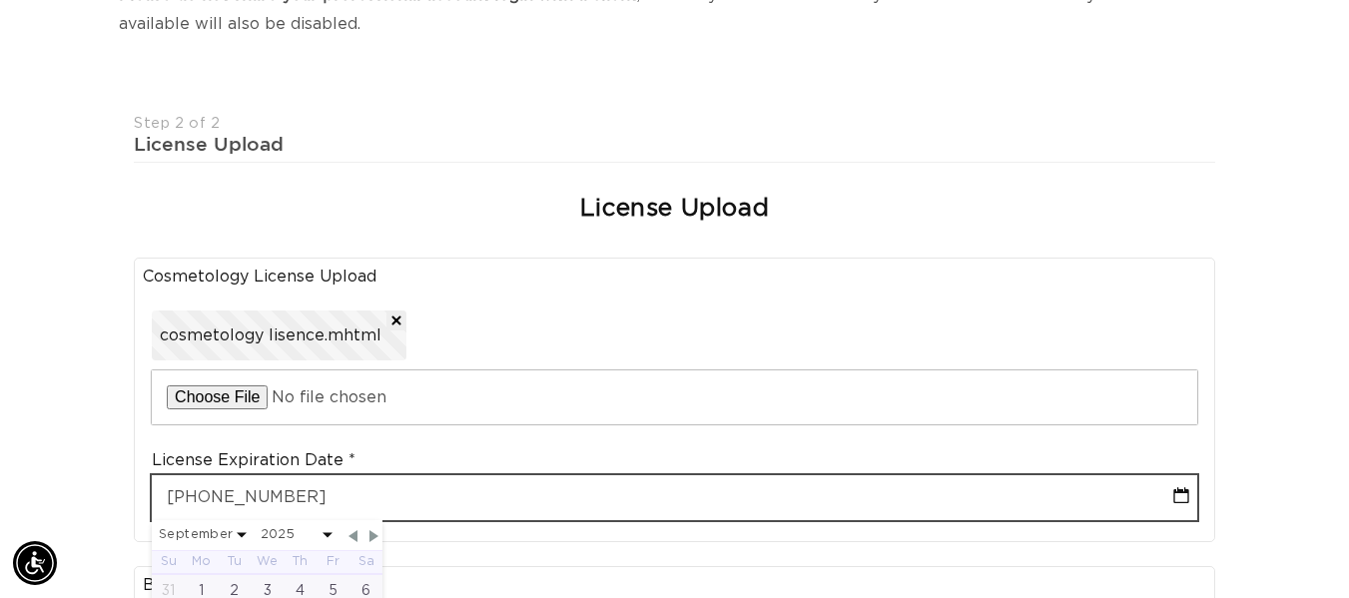
select select "8"
type input "12-28-2025"
select select "11"
type input "12-28-2025"
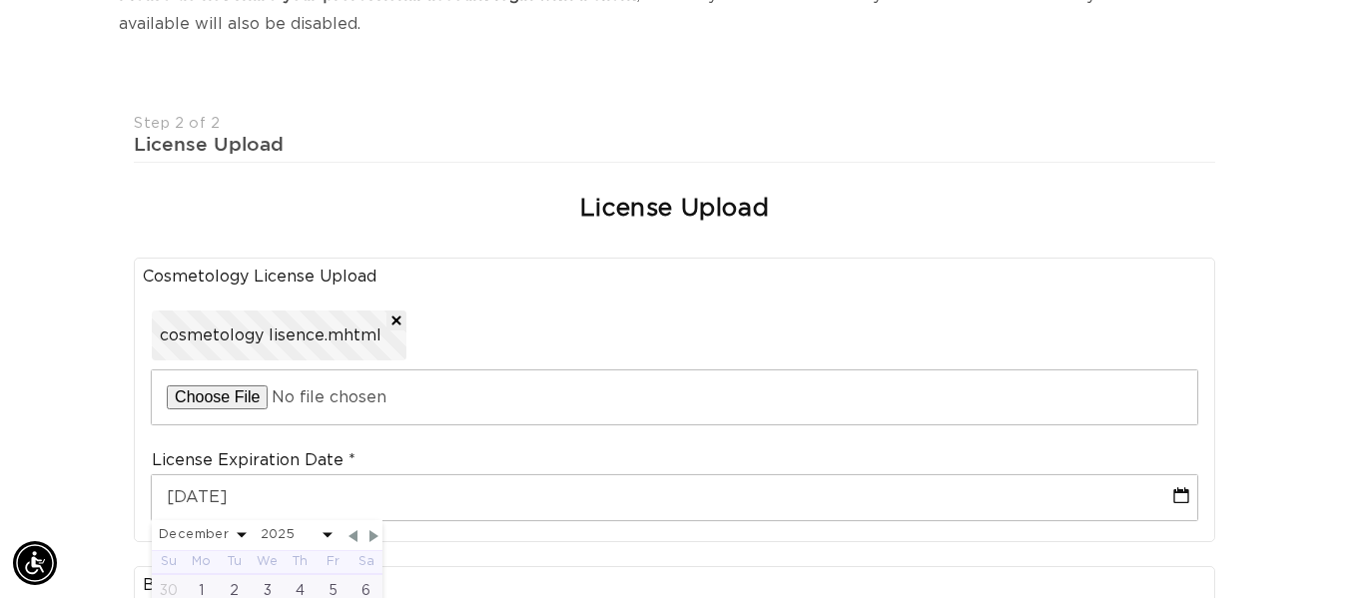
click at [41, 481] on div "Join the AQUA family and unlock professional access and pricing Fine Print: We …" at bounding box center [674, 557] width 1349 height 1654
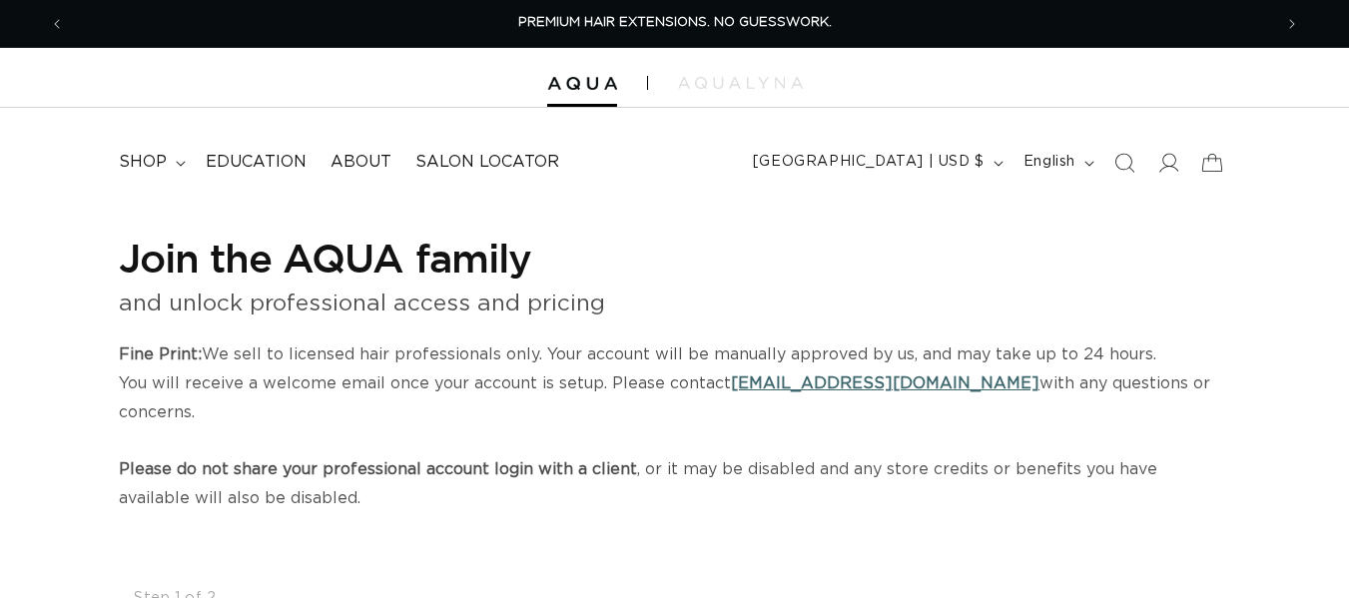
select select "US"
select select "[GEOGRAPHIC_DATA]"
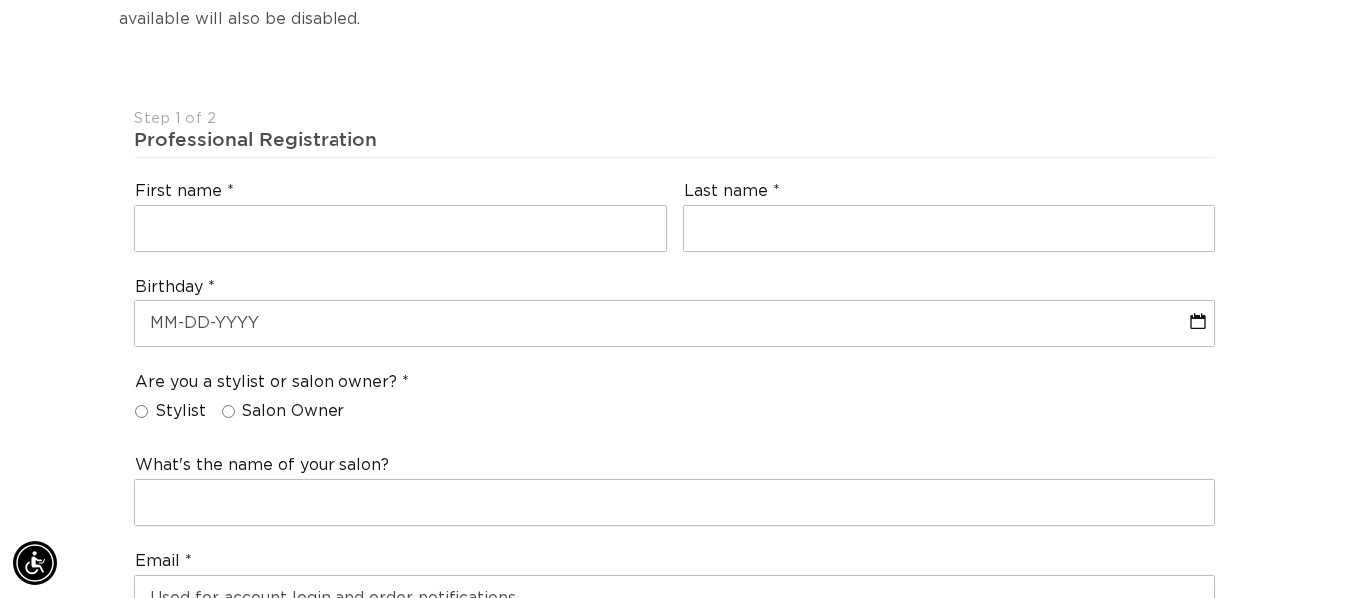
scroll to position [499, 0]
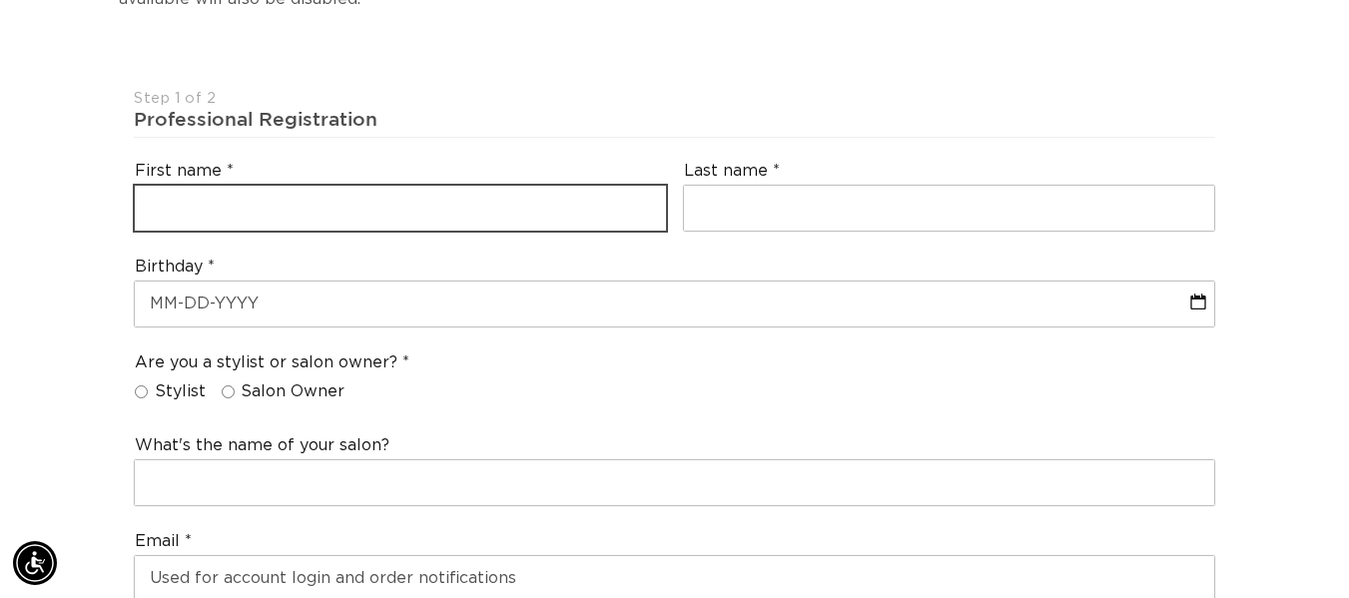
click at [283, 187] on input "text" at bounding box center [400, 208] width 530 height 45
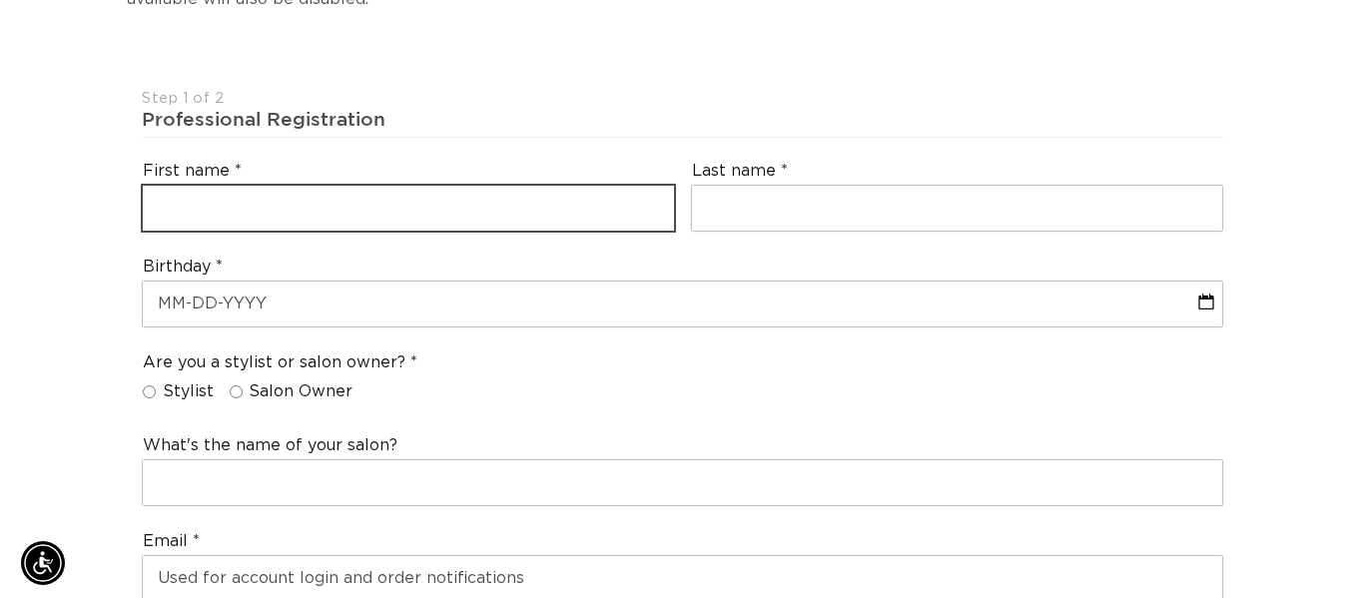
scroll to position [0, 1207]
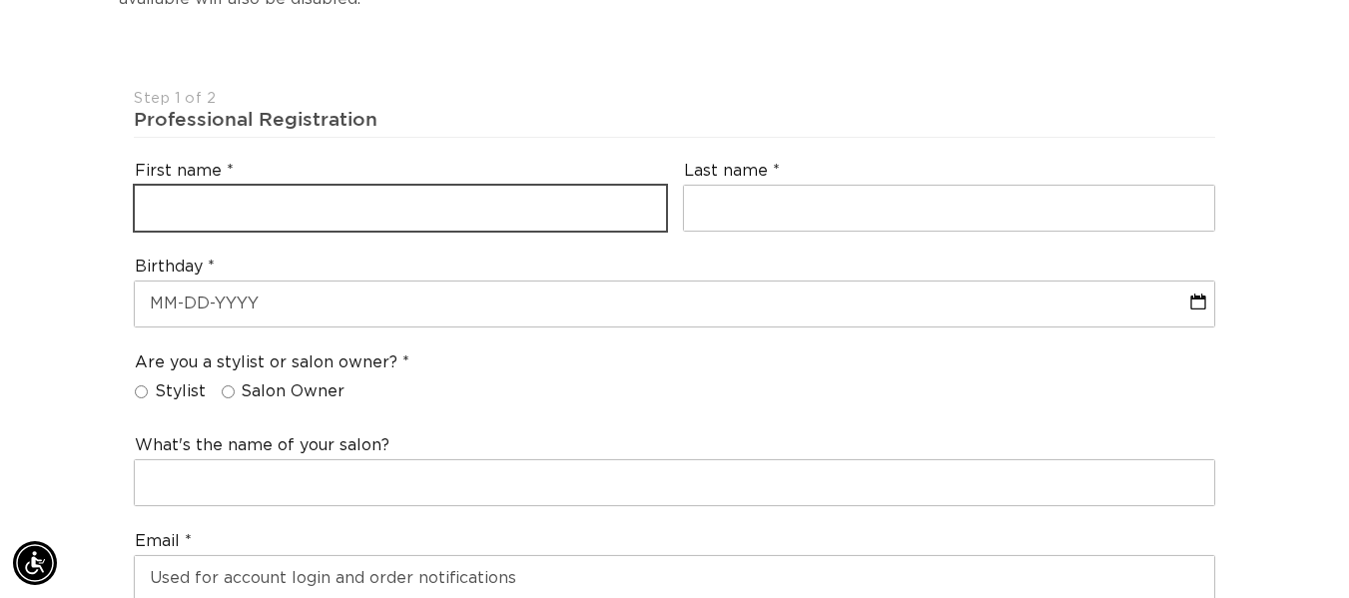
type input "rachael"
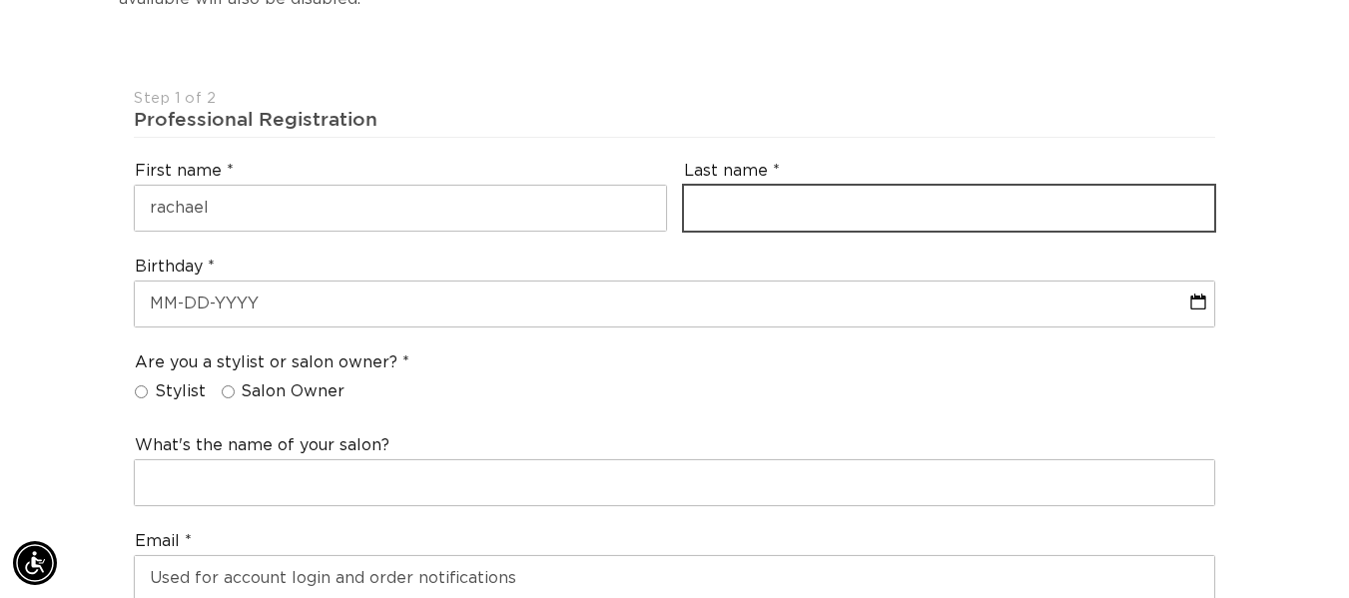
type input "hatt"
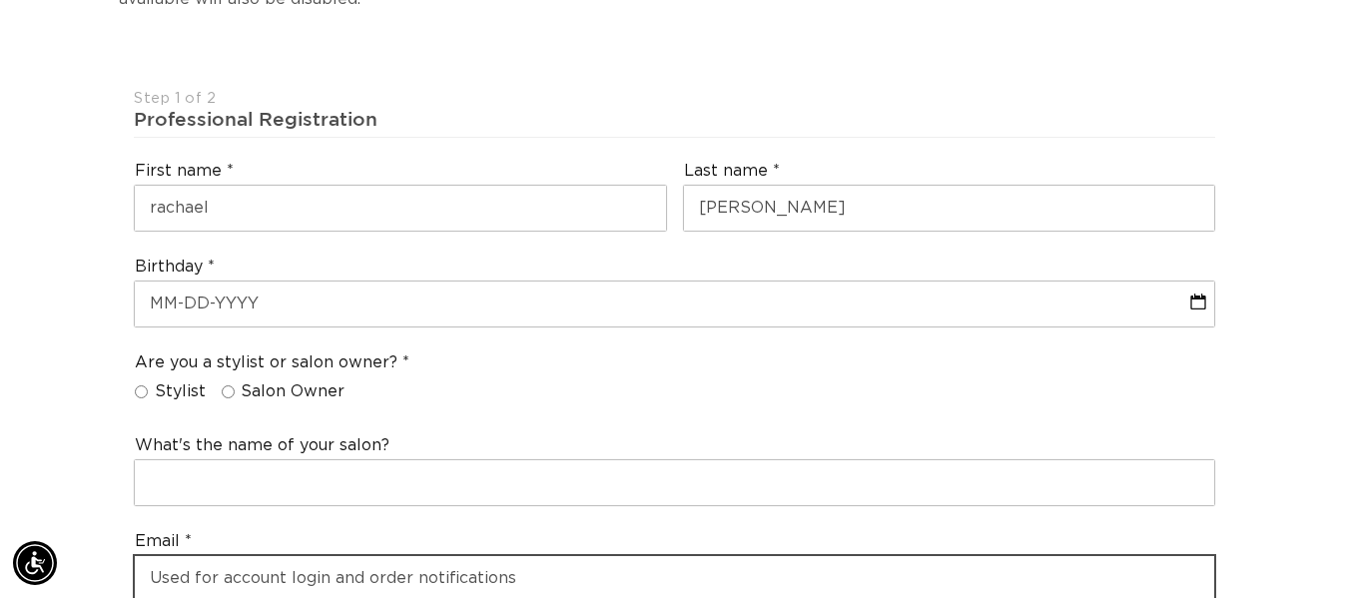
type input "rachlh02@aol.com"
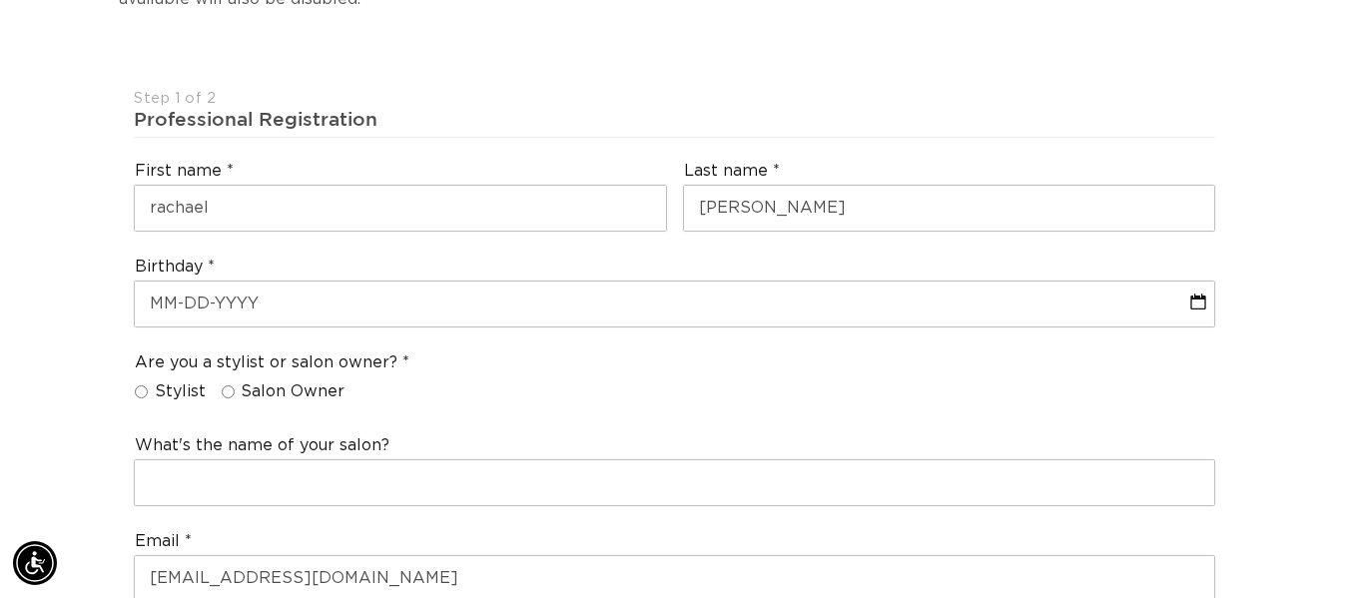
type input "rachlh02@aol.com"
type input "+8106187037"
select select "Michigan"
type input "48439"
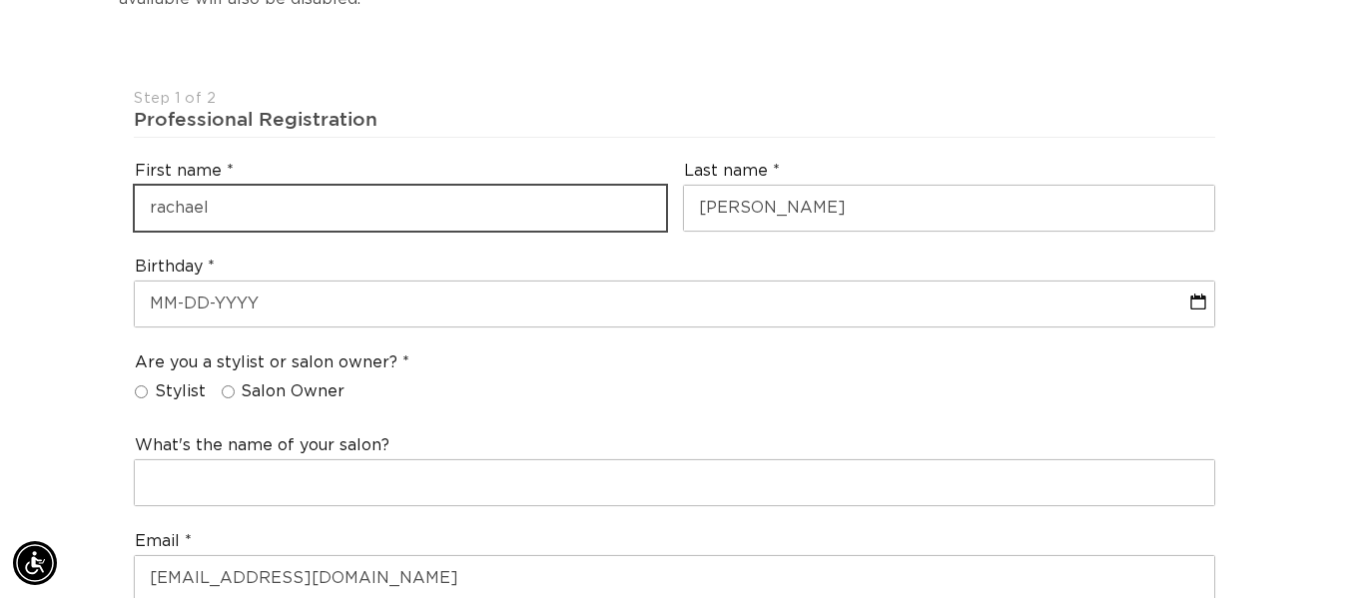
select select "JP"
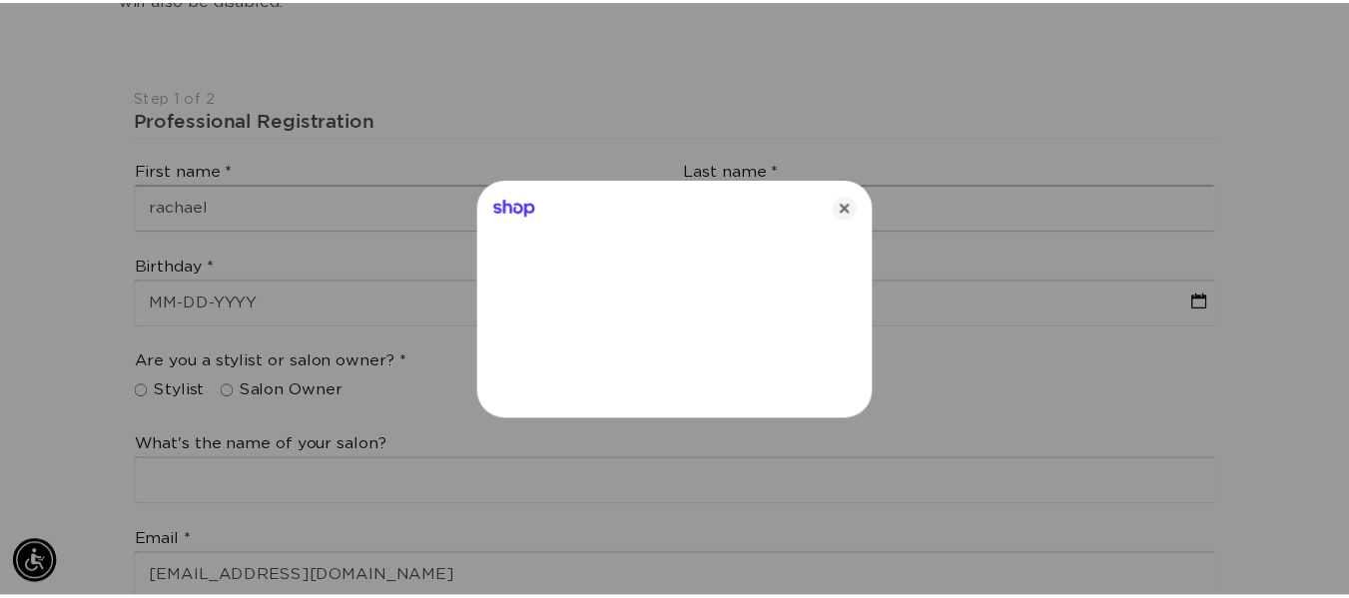
scroll to position [0, 2444]
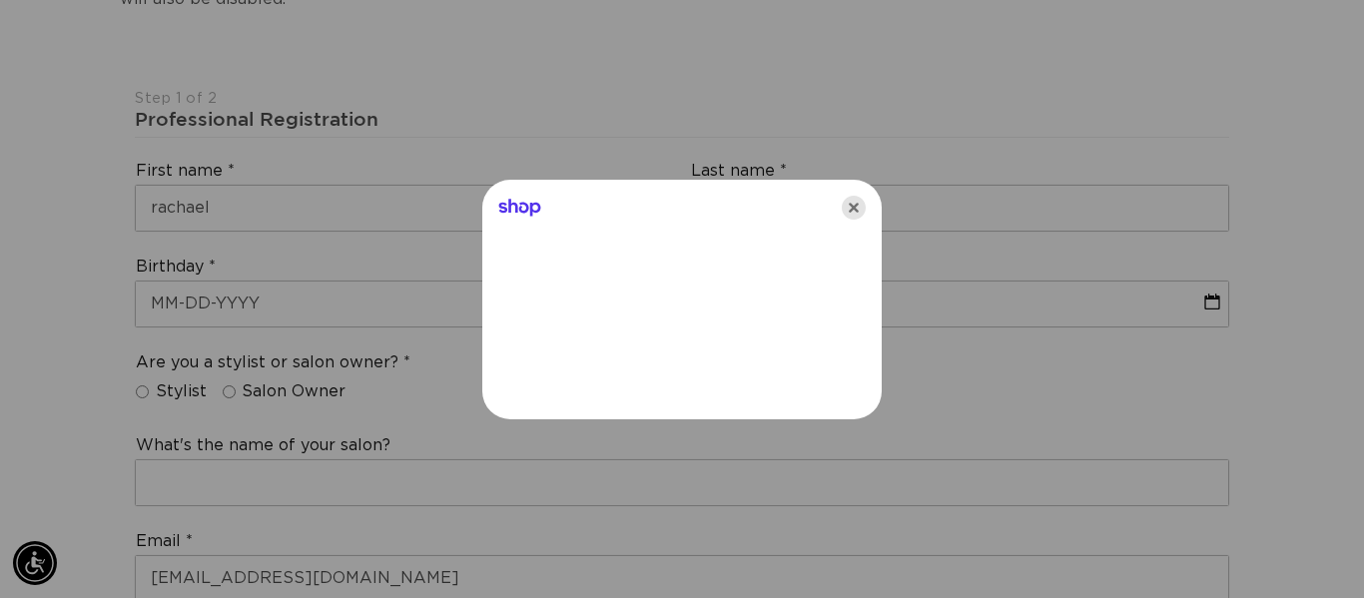
click at [859, 206] on icon "Close" at bounding box center [853, 208] width 24 height 24
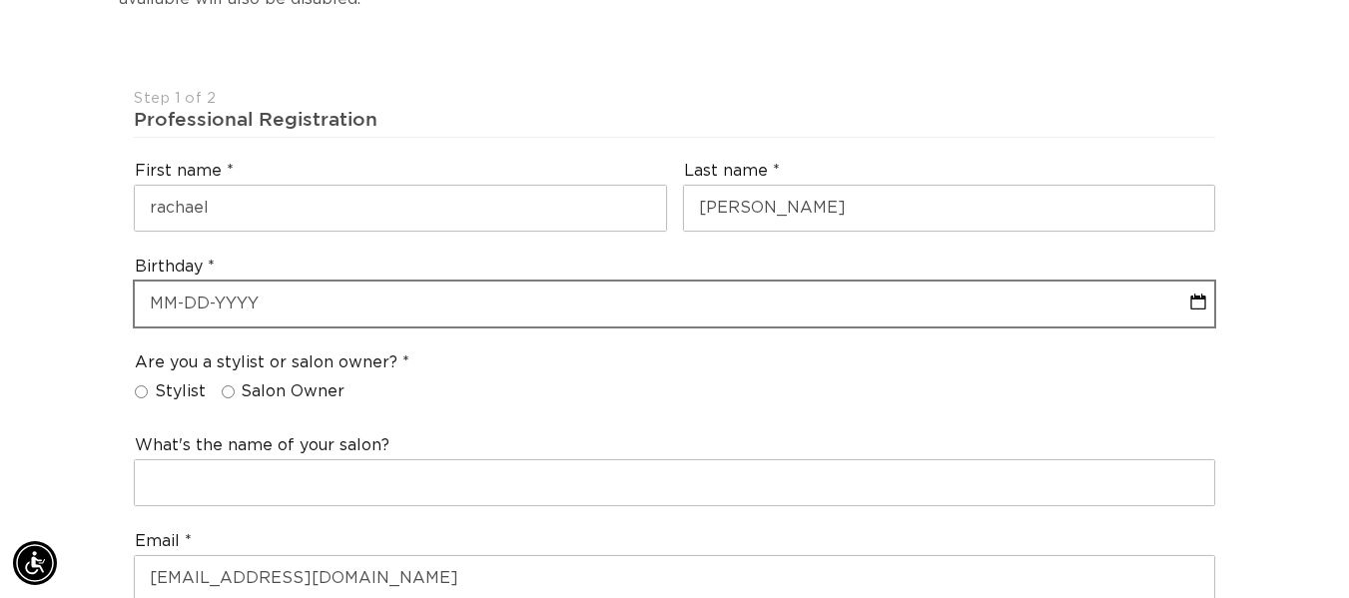
scroll to position [0, 0]
select select "8"
select select "2025"
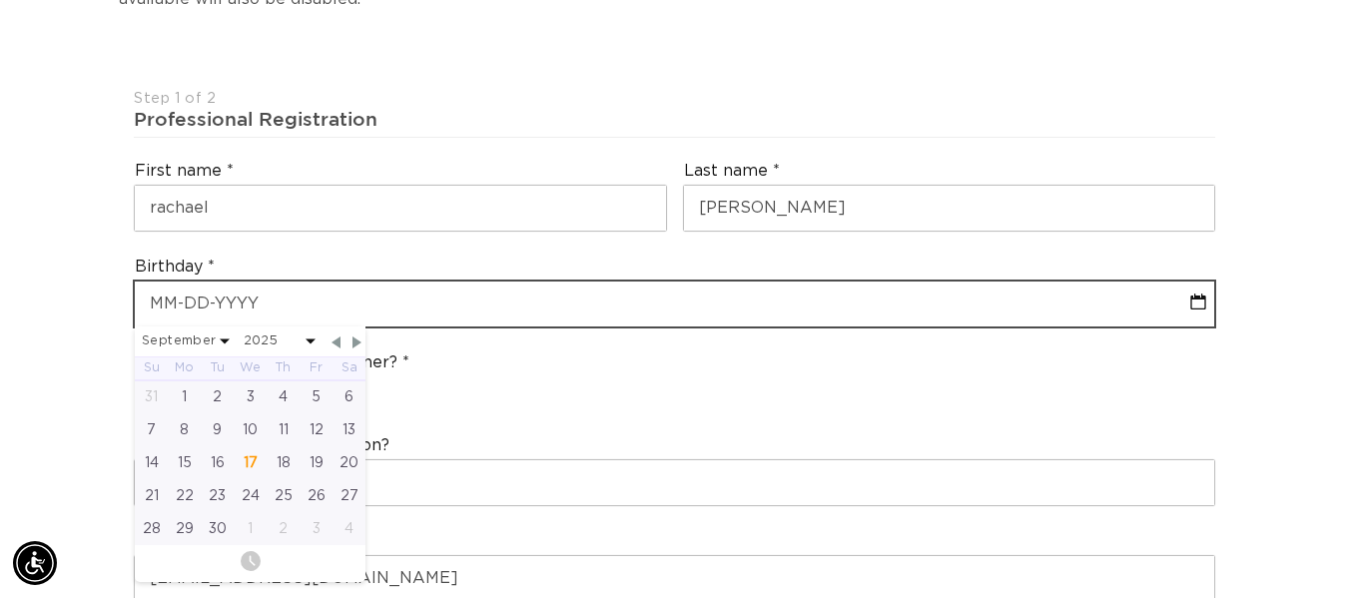
click at [262, 288] on input "text" at bounding box center [674, 303] width 1079 height 45
type input "0"
select select "8"
select select "2025"
type input "02-1"
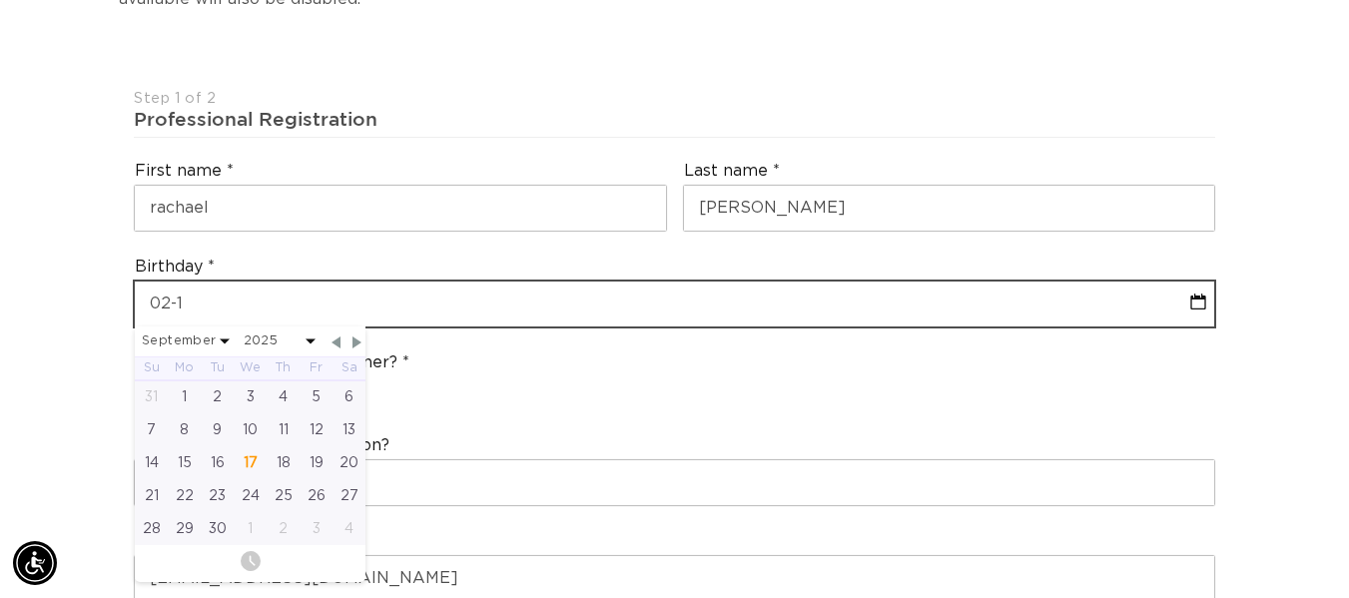
select select "8"
select select "2025"
type input "02-13-19"
select select "8"
select select "2025"
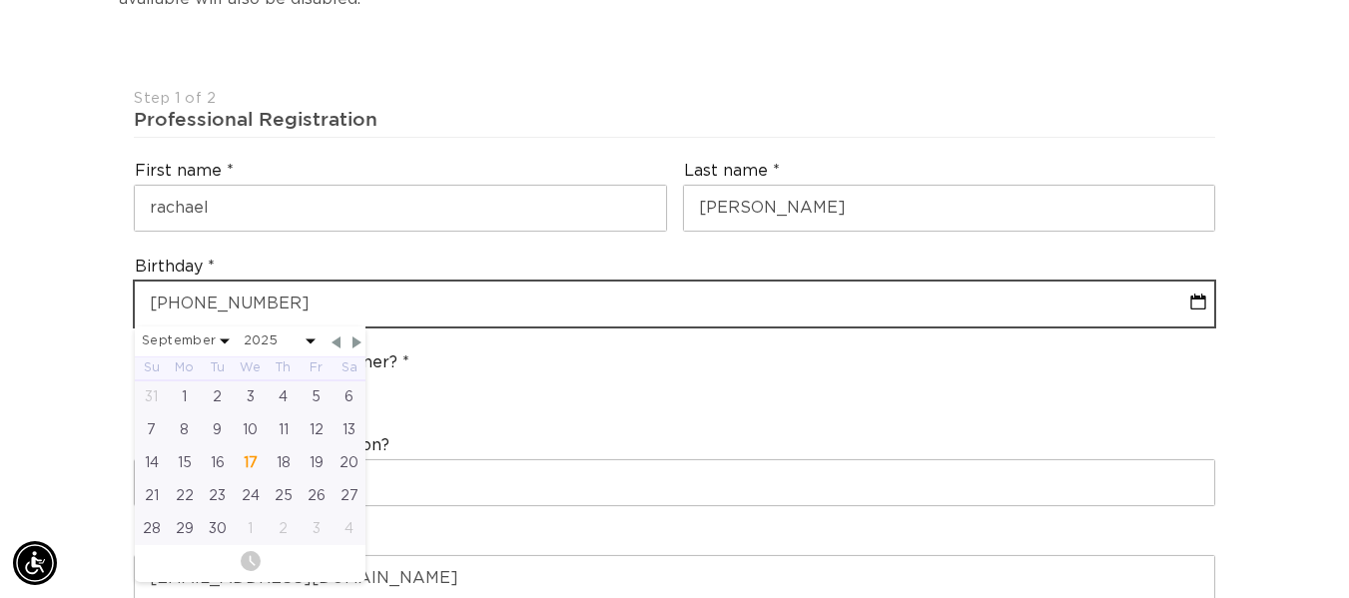
type input "02-13-1989"
select select "1"
select select "1989"
type input "02-13-198"
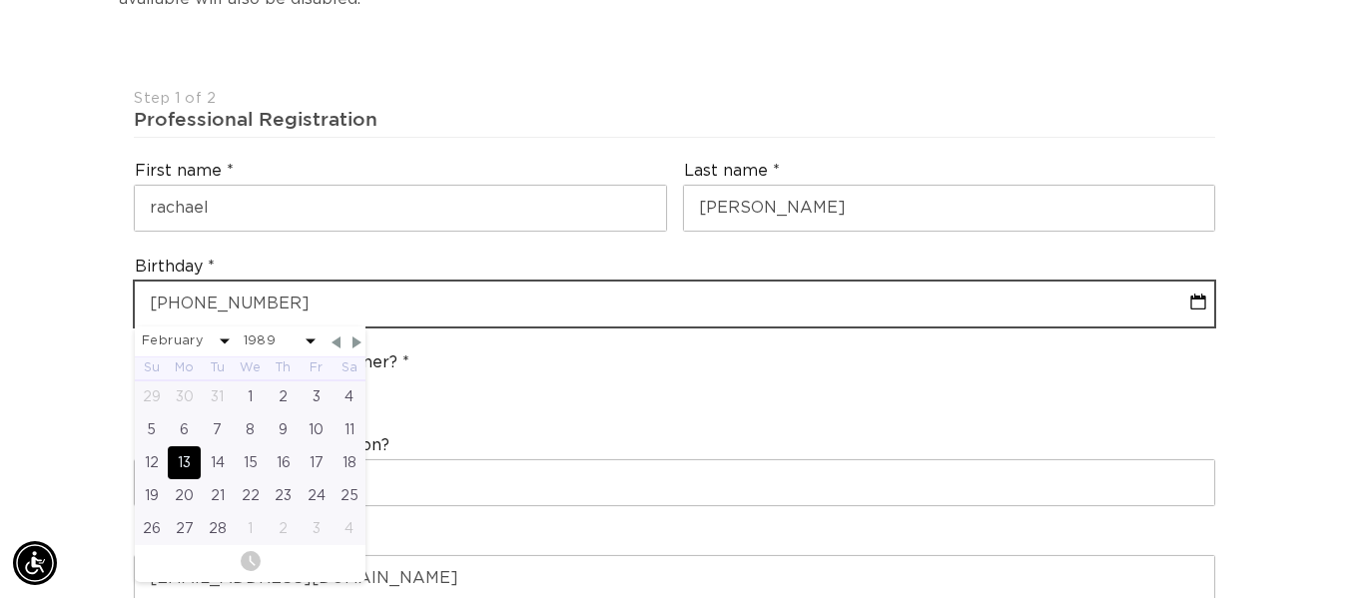
select select "1"
select select "1989"
type input "02-13-1984"
select select "1"
select select "1984"
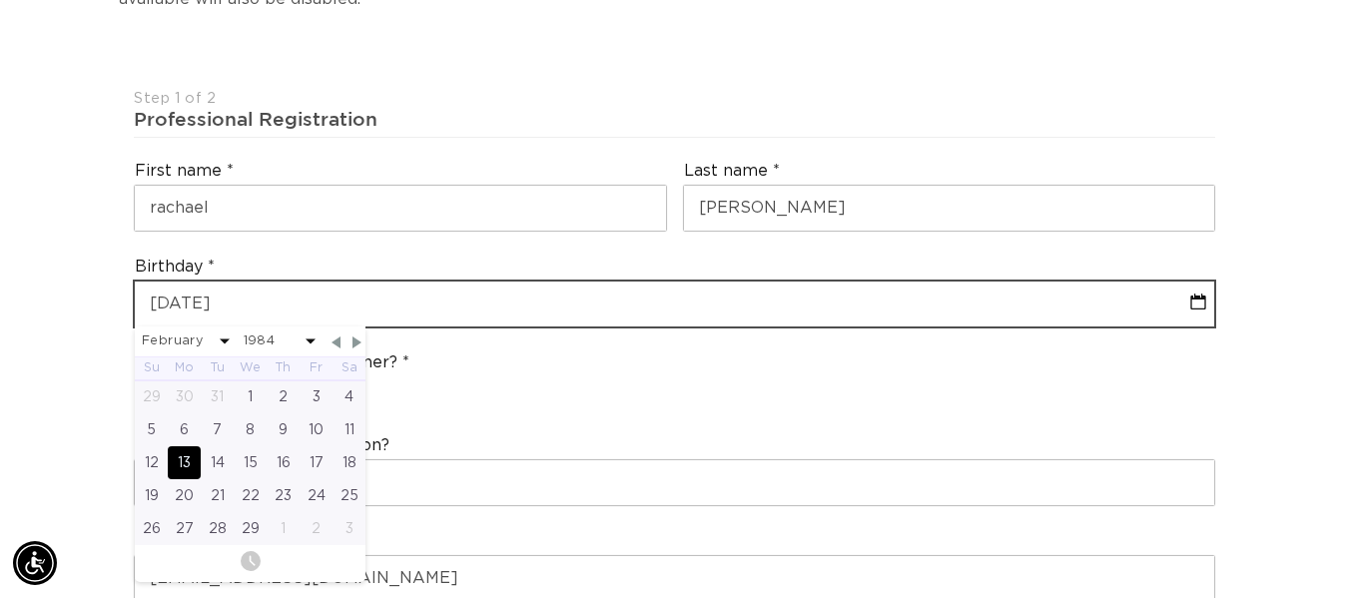
scroll to position [0, 2414]
type input "02-13-1984"
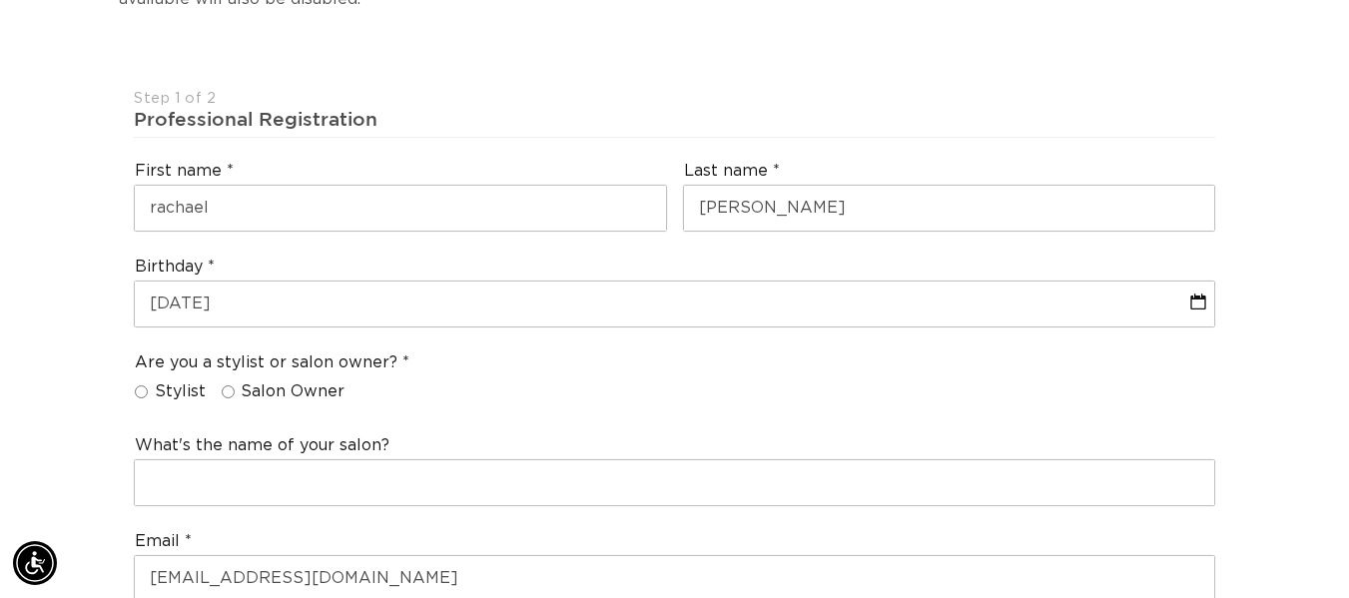
click at [146, 385] on input "Stylist" at bounding box center [141, 391] width 13 height 13
radio input "true"
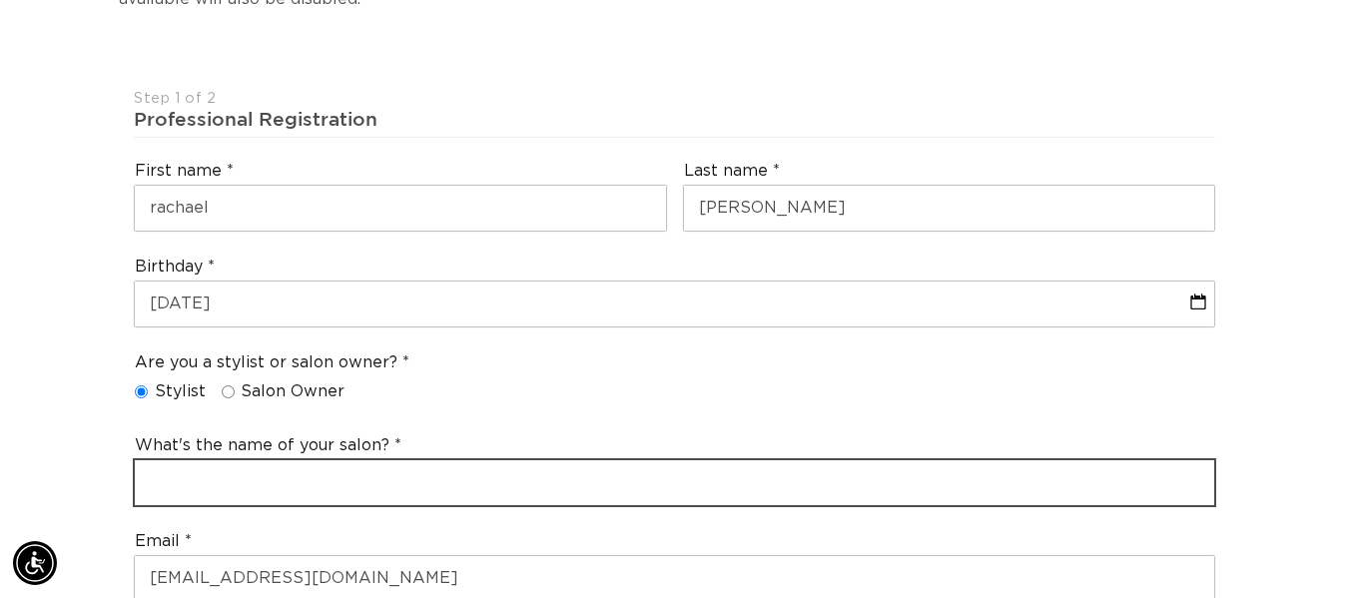
click at [197, 460] on input "text" at bounding box center [674, 482] width 1079 height 45
type input "Nicos"
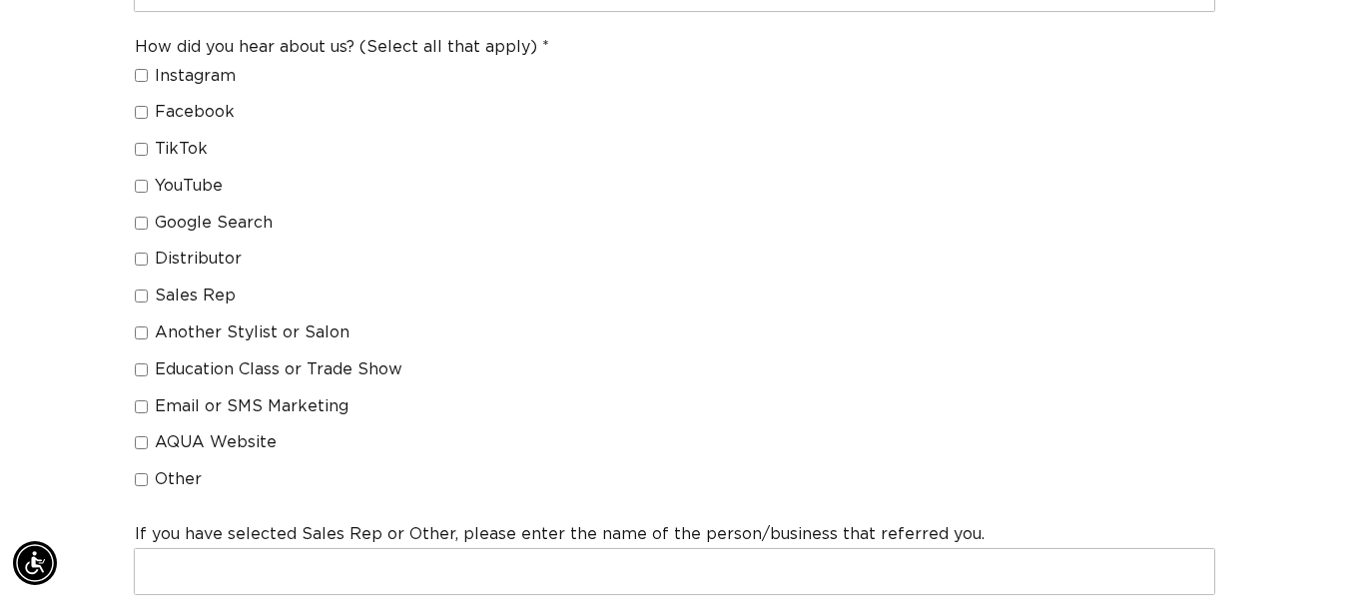
scroll to position [0, 2414]
click at [141, 322] on label "Another Stylist or Salon" at bounding box center [334, 332] width 398 height 21
click at [141, 326] on input "Another Stylist or Salon" at bounding box center [141, 332] width 13 height 13
checkbox input "true"
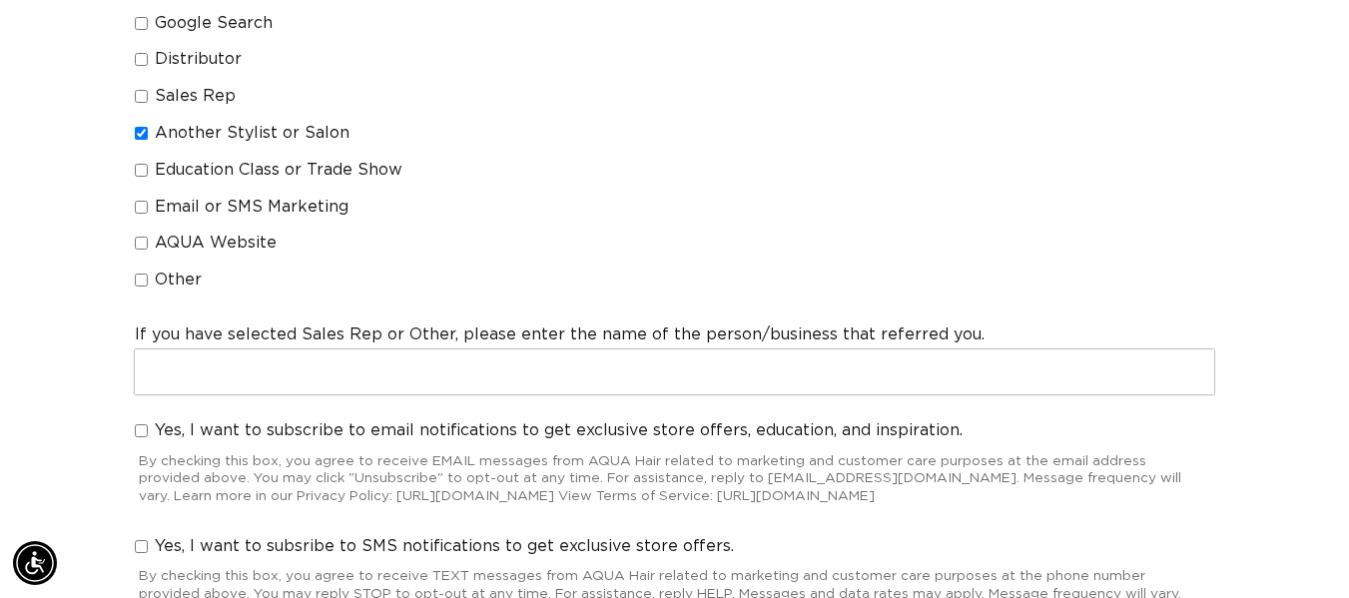
scroll to position [0, 0]
click at [148, 424] on input "Yes, I want to subscribe to email notifications to get exclusive store offers, …" at bounding box center [141, 430] width 13 height 13
checkbox input "true"
click at [142, 540] on input "Yes, I want to subsribe to SMS notifications to get exclusive store offers." at bounding box center [141, 546] width 13 height 13
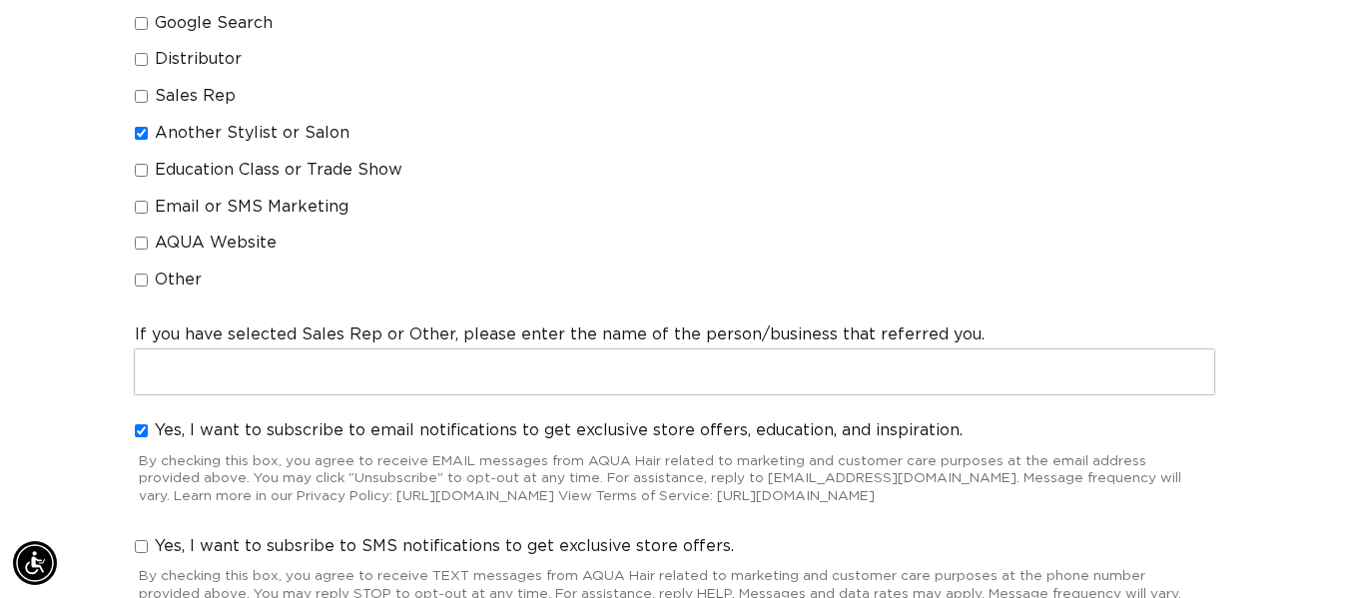
checkbox input "true"
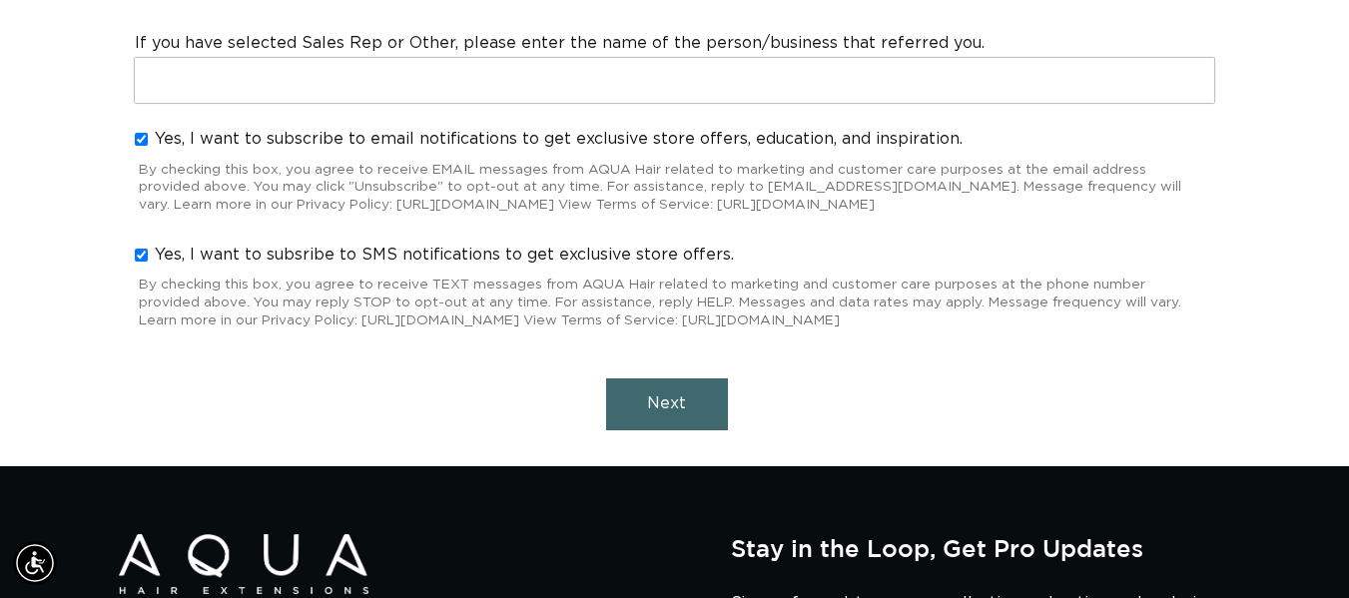
scroll to position [2096, 0]
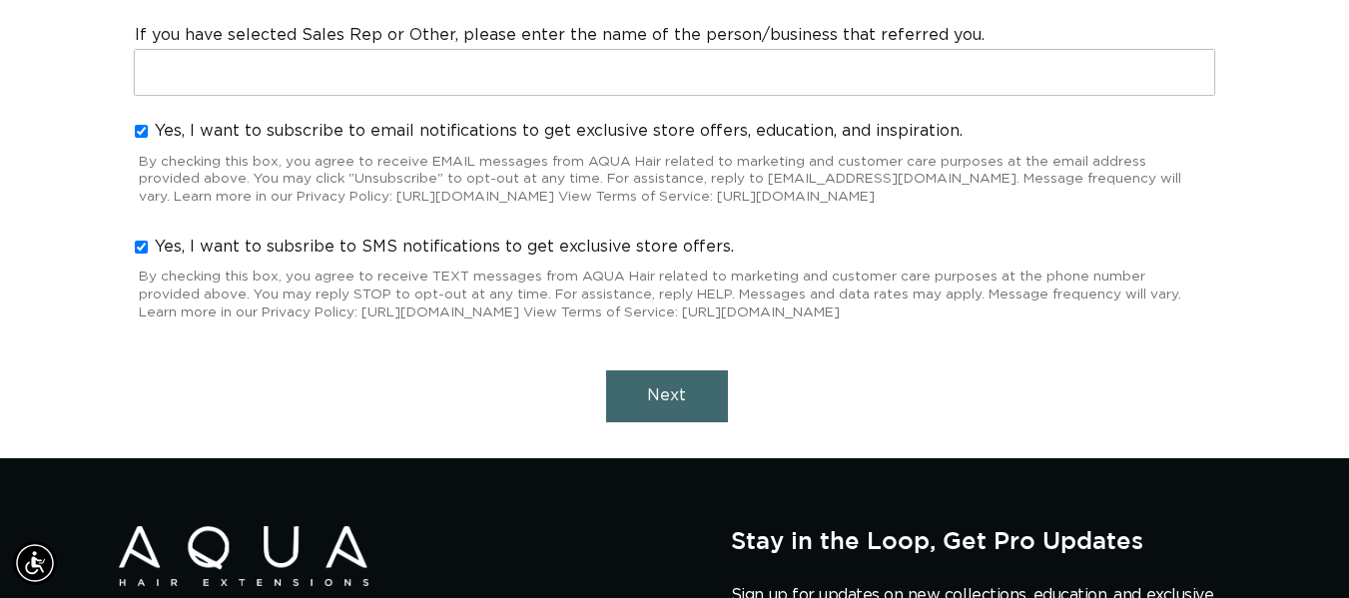
click at [690, 370] on button "Next" at bounding box center [667, 395] width 122 height 51
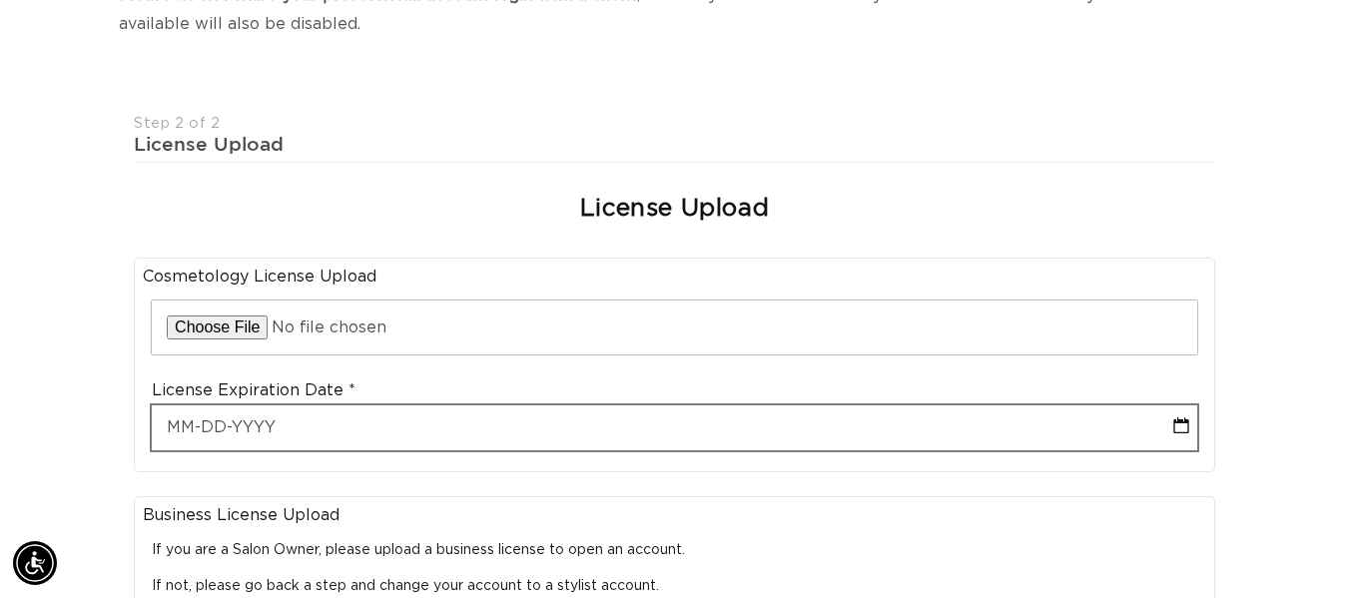
scroll to position [0, 2414]
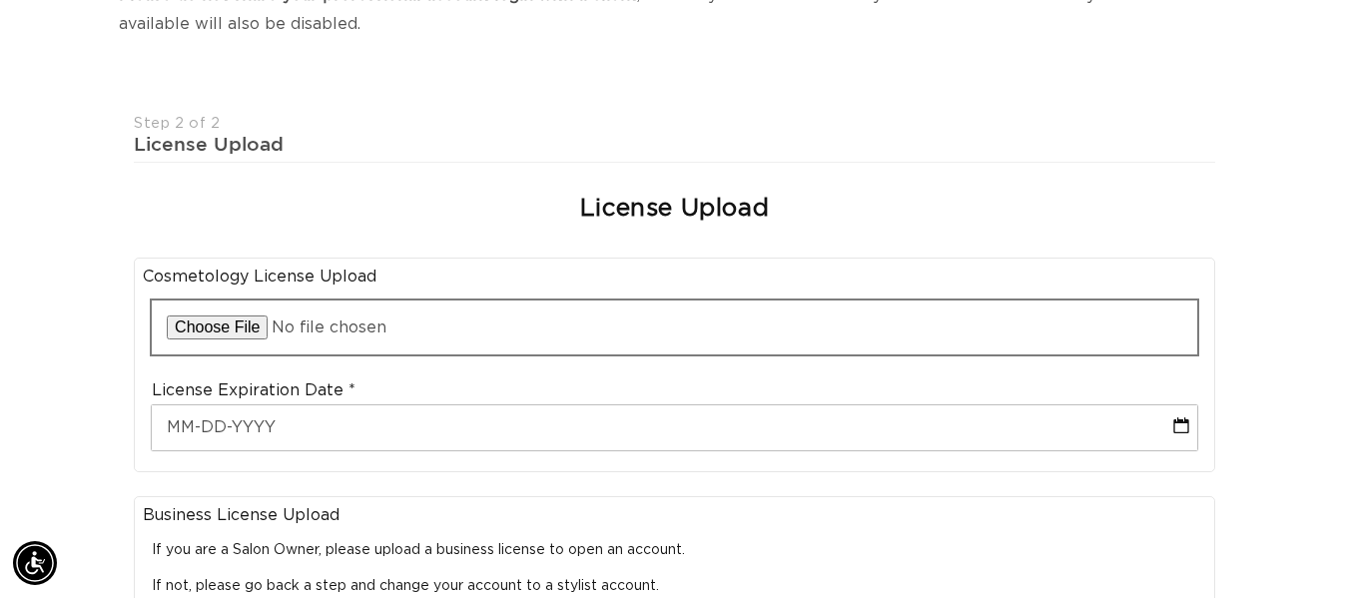
click at [364, 300] on input "file" at bounding box center [674, 327] width 1045 height 54
type input "C:\fakepath\cosmetology lisence.mhtml"
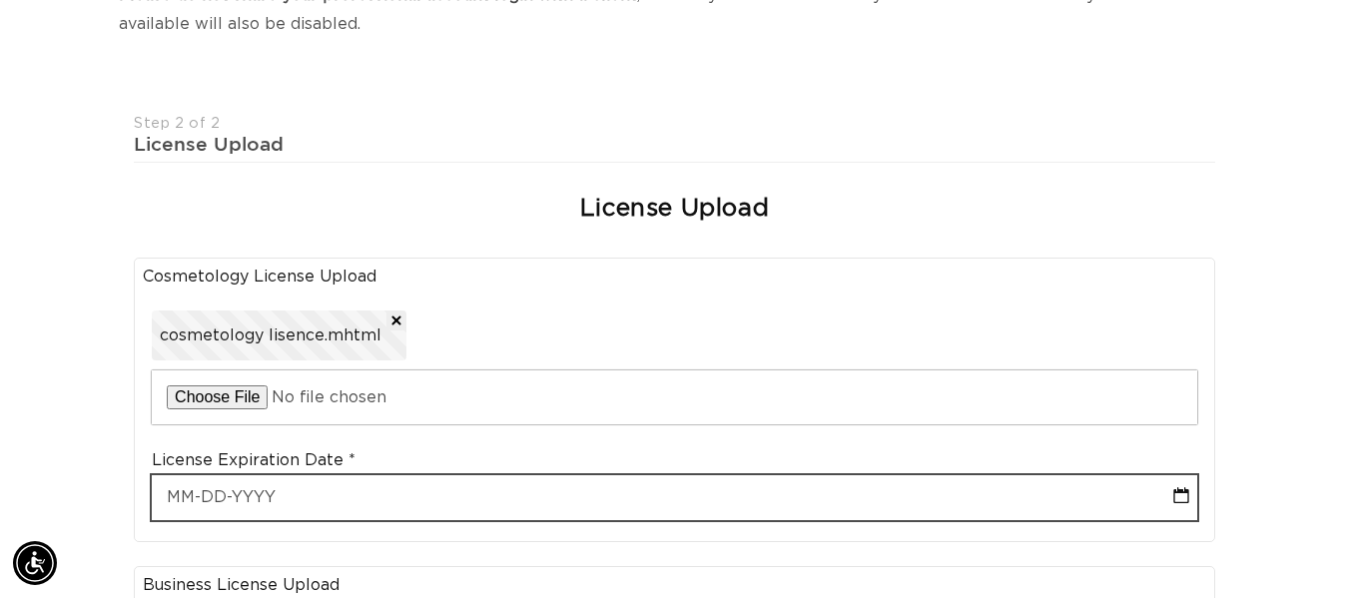
click at [289, 475] on input "text" at bounding box center [674, 497] width 1045 height 45
select select "8"
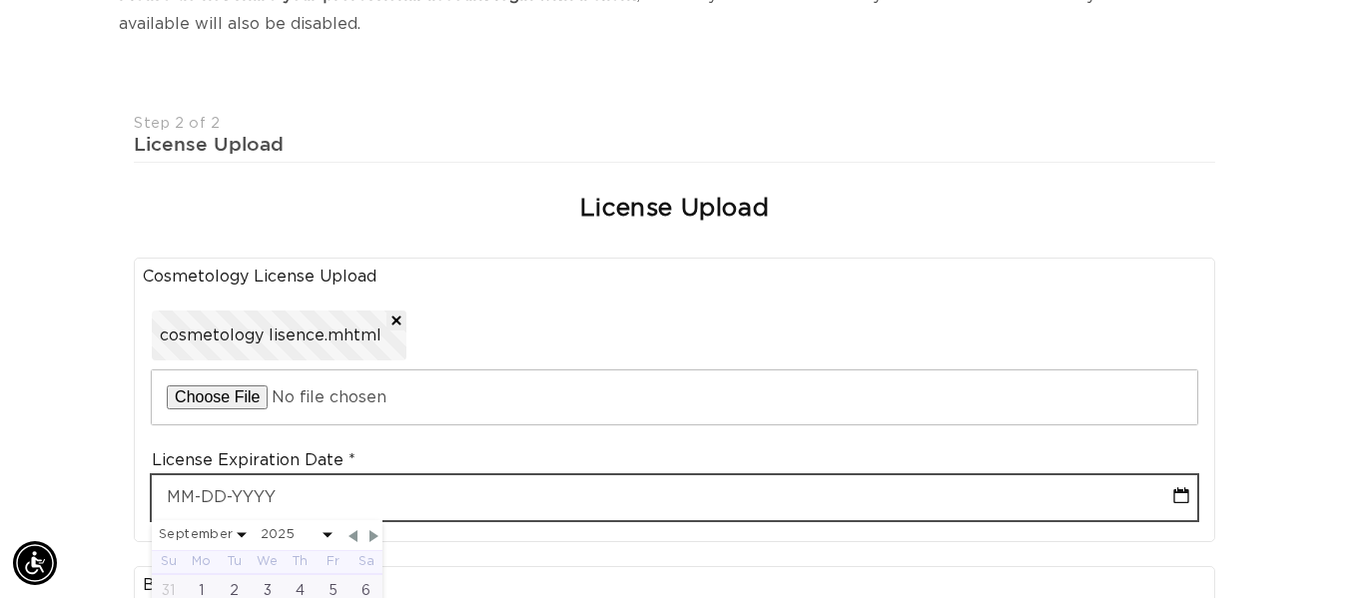
scroll to position [0, 2414]
type input "1"
select select "8"
type input "12"
select select "8"
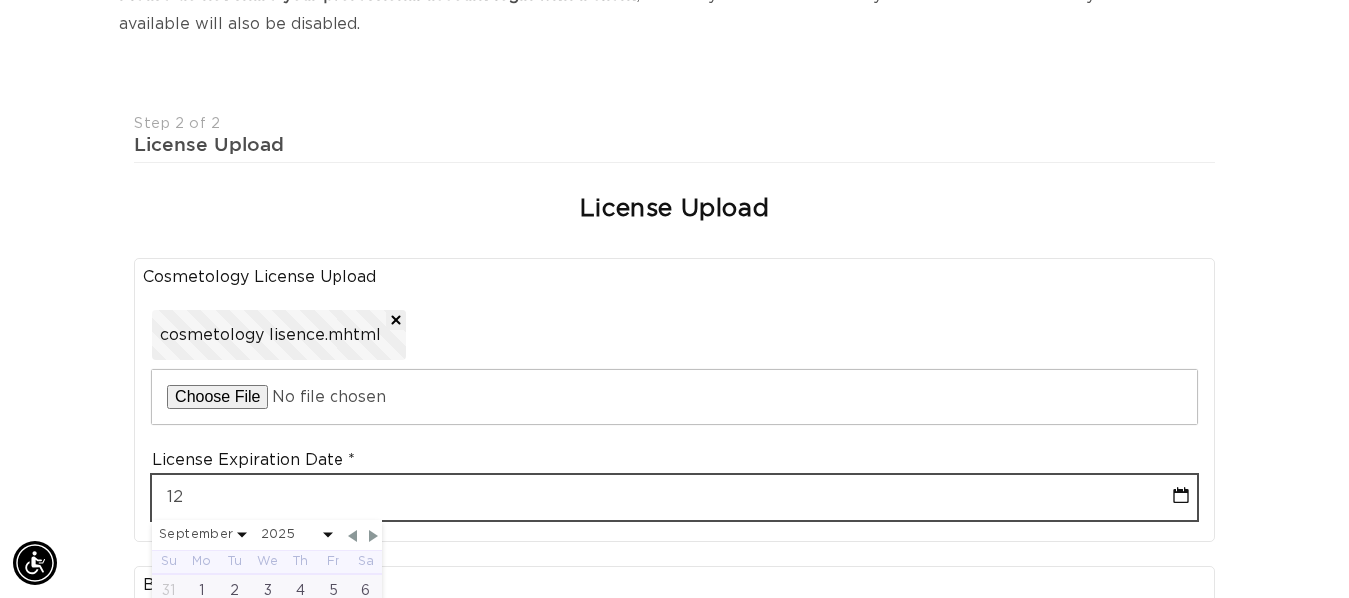
type input "12-2"
select select "8"
type input "12-28"
select select "8"
type input "12-28-2"
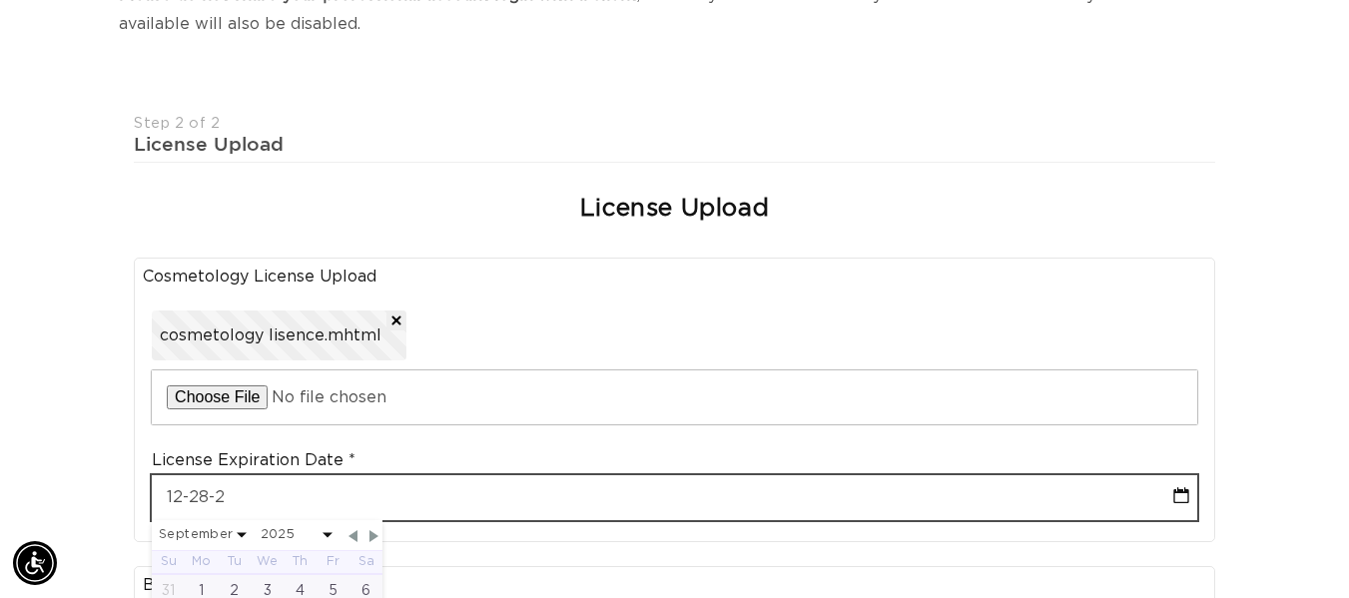
select select "8"
type input "12-28-202"
select select "8"
type input "12-28-2025"
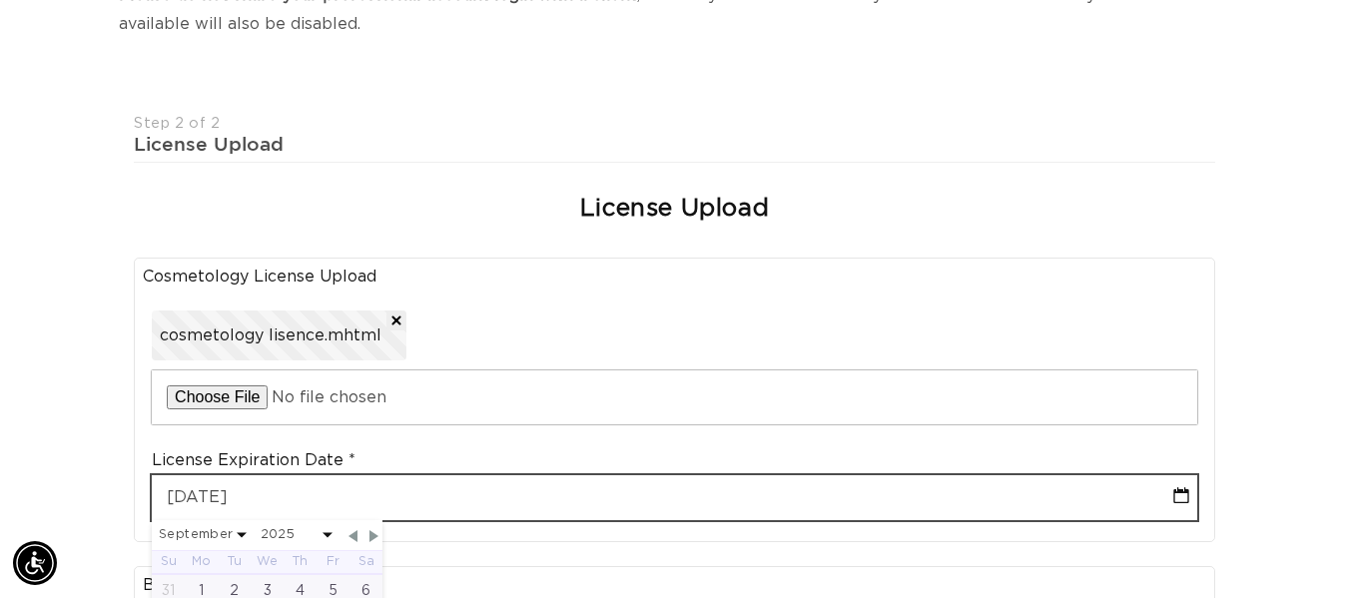
select select "11"
type input "12-28-2025"
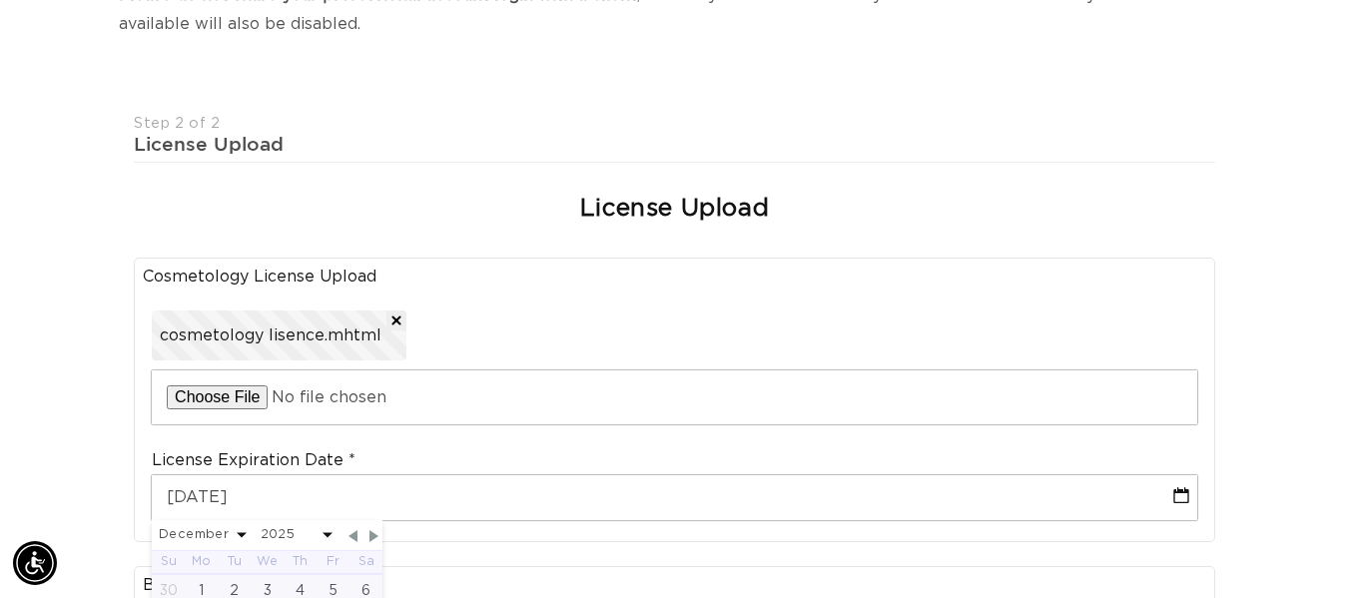
click at [81, 384] on div "Join the AQUA family and unlock professional access and pricing Fine Print: We …" at bounding box center [674, 557] width 1349 height 1654
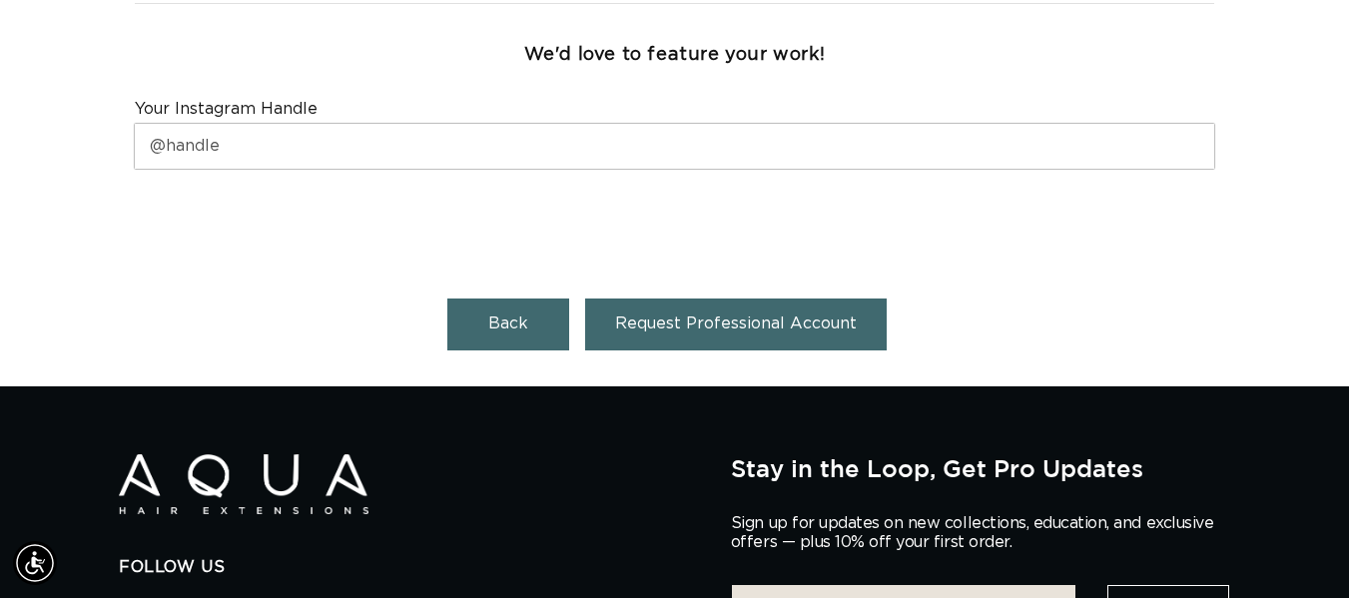
scroll to position [0, 2414]
click at [751, 315] on span "Request Professional Account" at bounding box center [736, 323] width 242 height 16
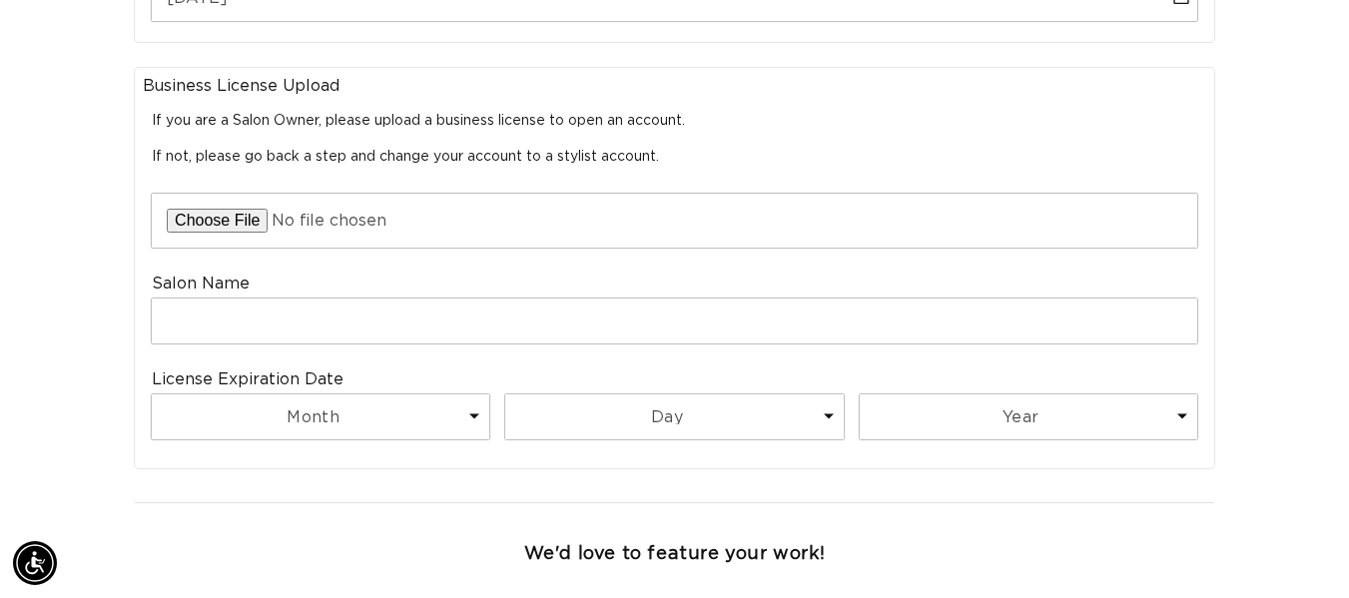
scroll to position [0, 1207]
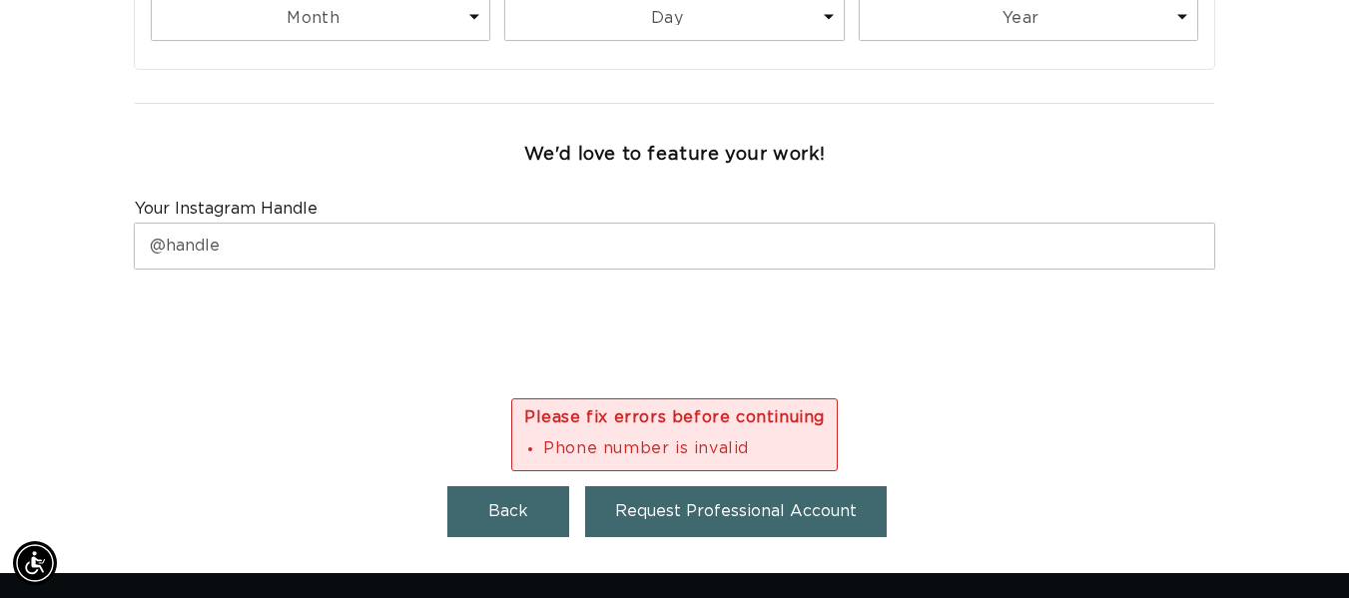
click at [601, 409] on span "Please fix errors before continuing" at bounding box center [674, 417] width 300 height 16
click at [530, 489] on button "Back" at bounding box center [508, 511] width 122 height 51
select select "JP"
select select "[GEOGRAPHIC_DATA]"
select select "Michigan"
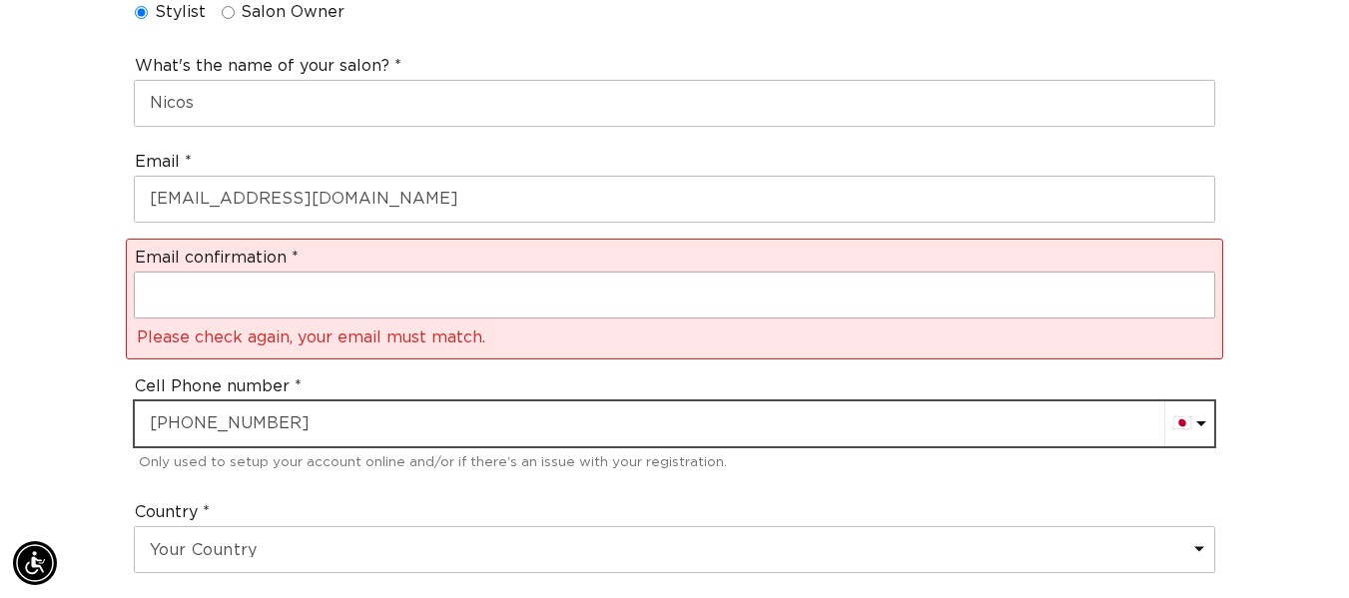
click at [337, 401] on input "+8106187037" at bounding box center [674, 423] width 1079 height 45
type input "+"
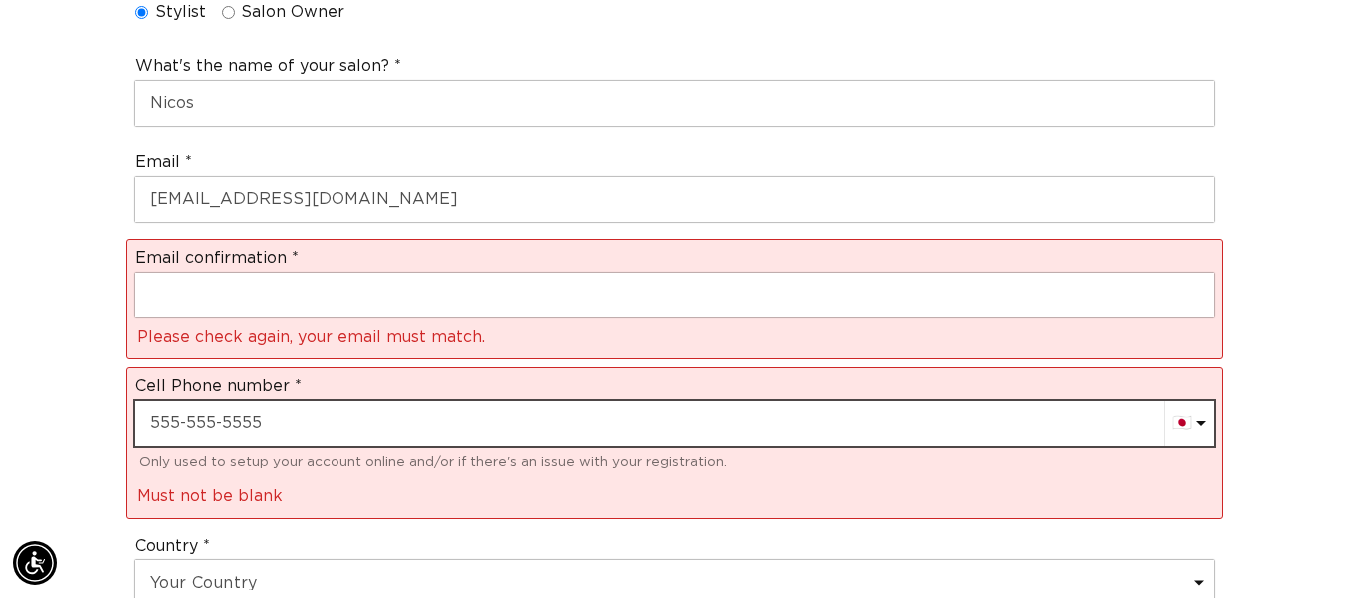
click at [337, 408] on input "text" at bounding box center [674, 423] width 1079 height 45
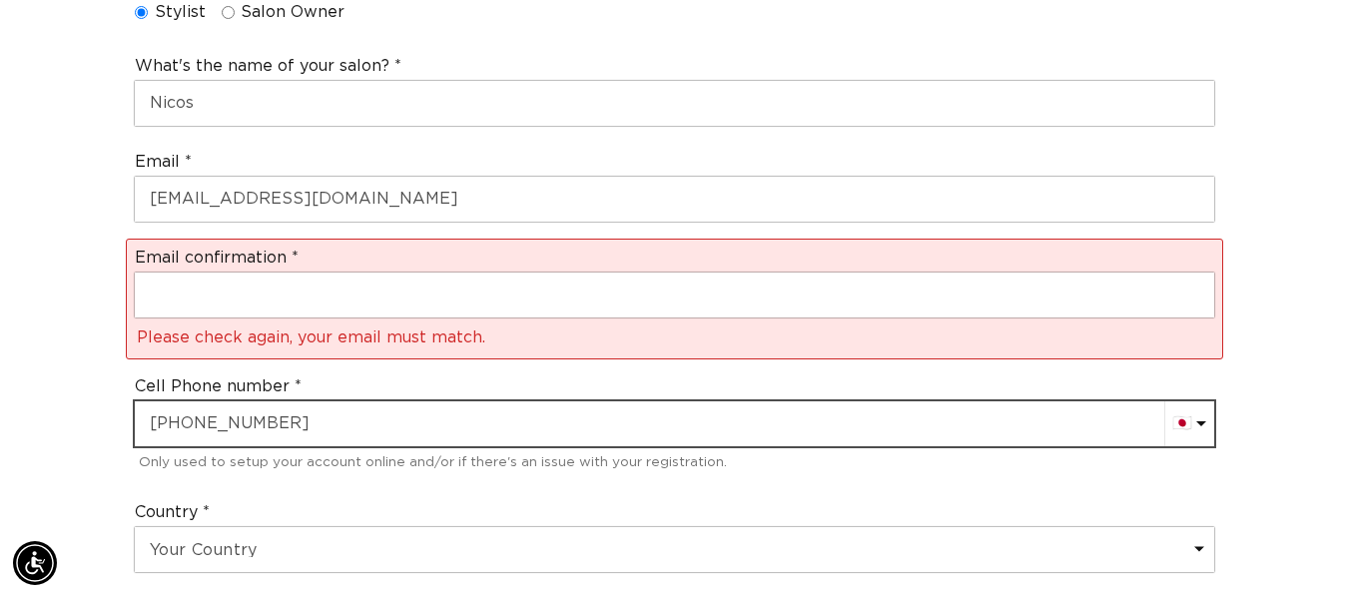
type input "+81 81 0618 7037"
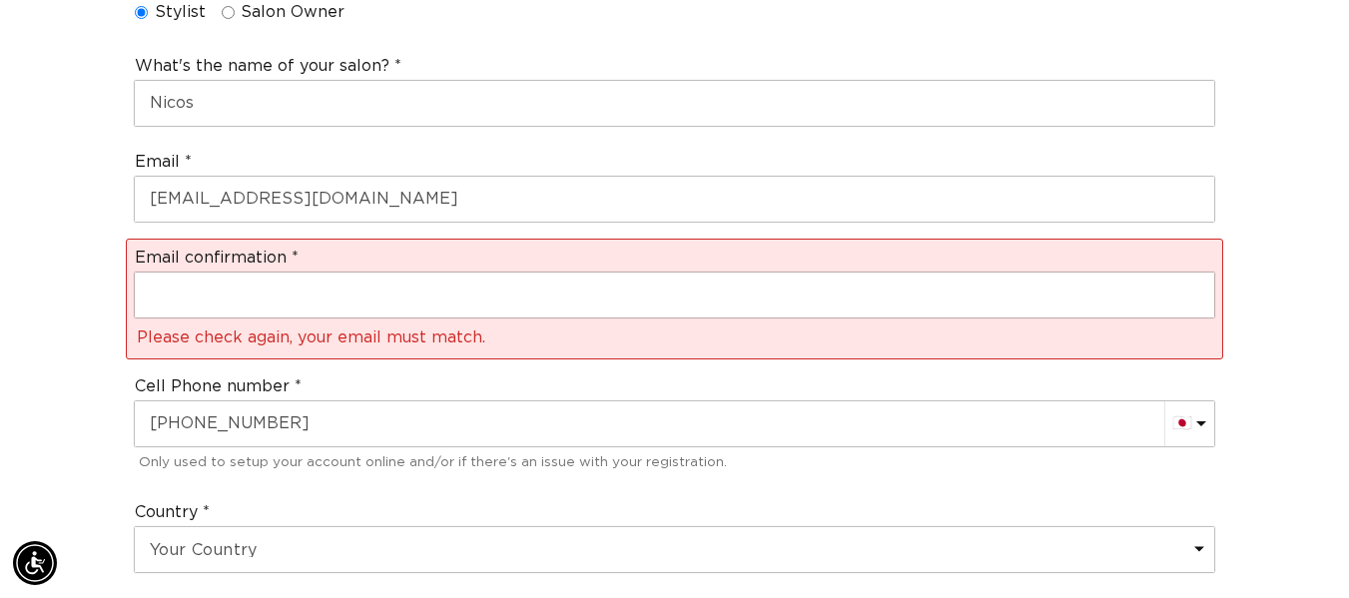
click at [260, 452] on div "Cell Phone number AC (+247) Afghanistan (+93) 🇦🇫 Albania (+355) 🇦🇱 Algeria (+21…" at bounding box center [674, 425] width 1097 height 117
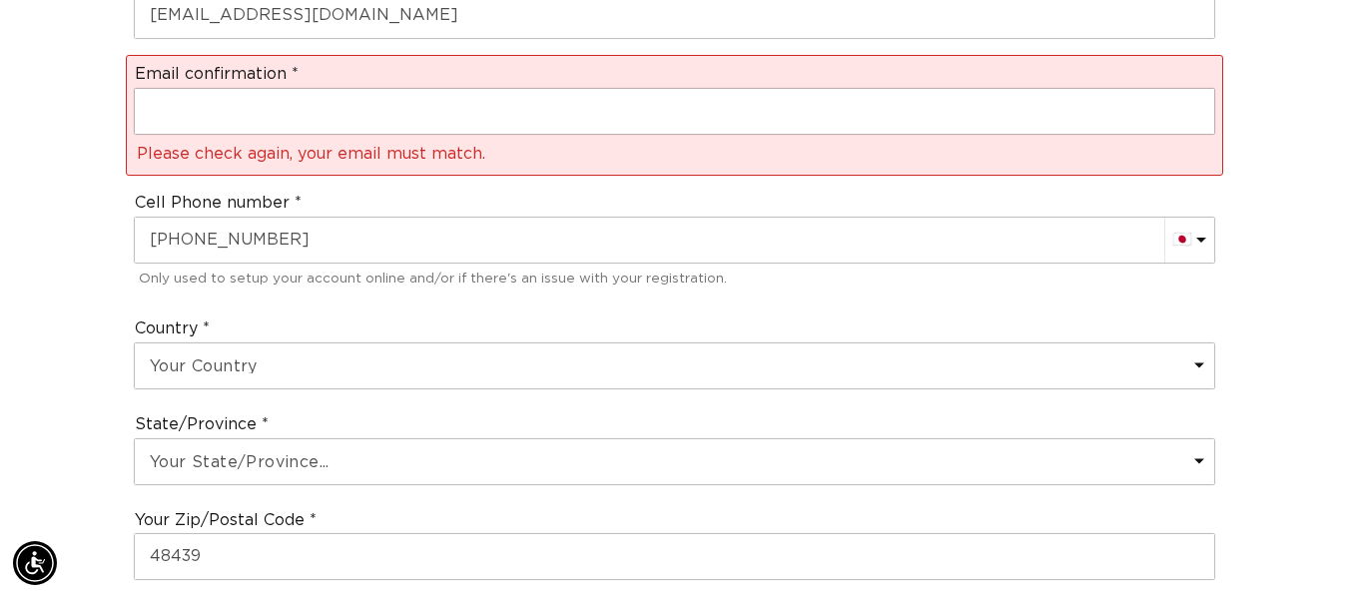
scroll to position [1178, 0]
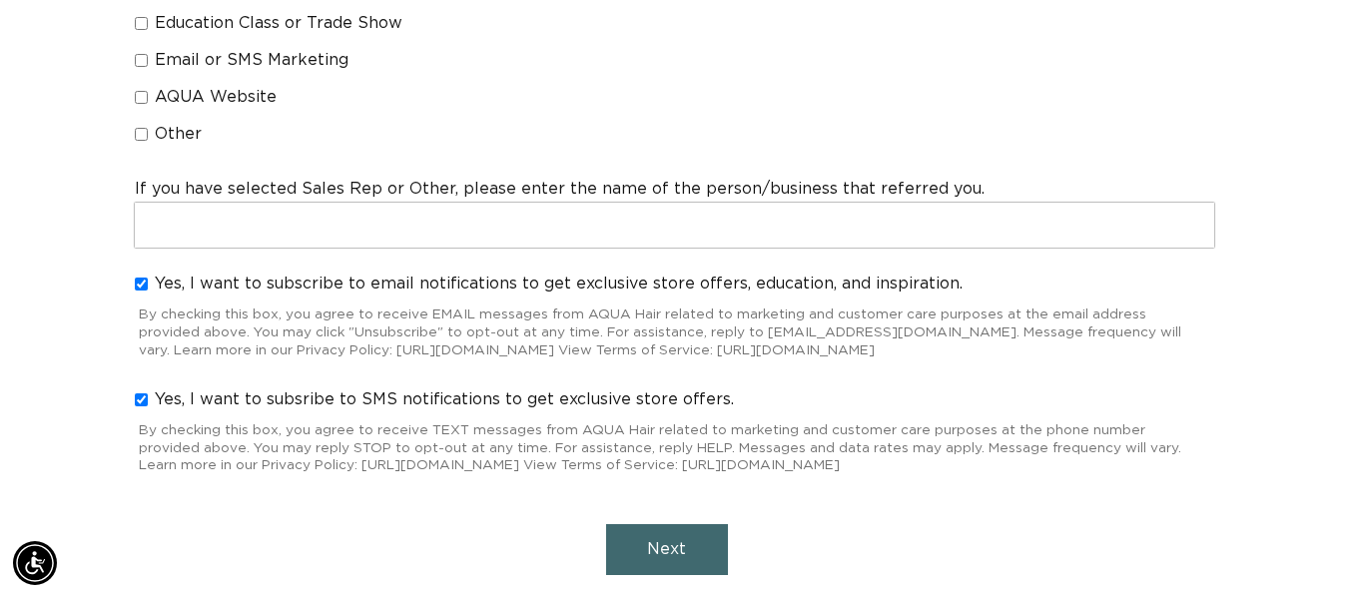
click at [658, 524] on button "Next" at bounding box center [667, 549] width 122 height 51
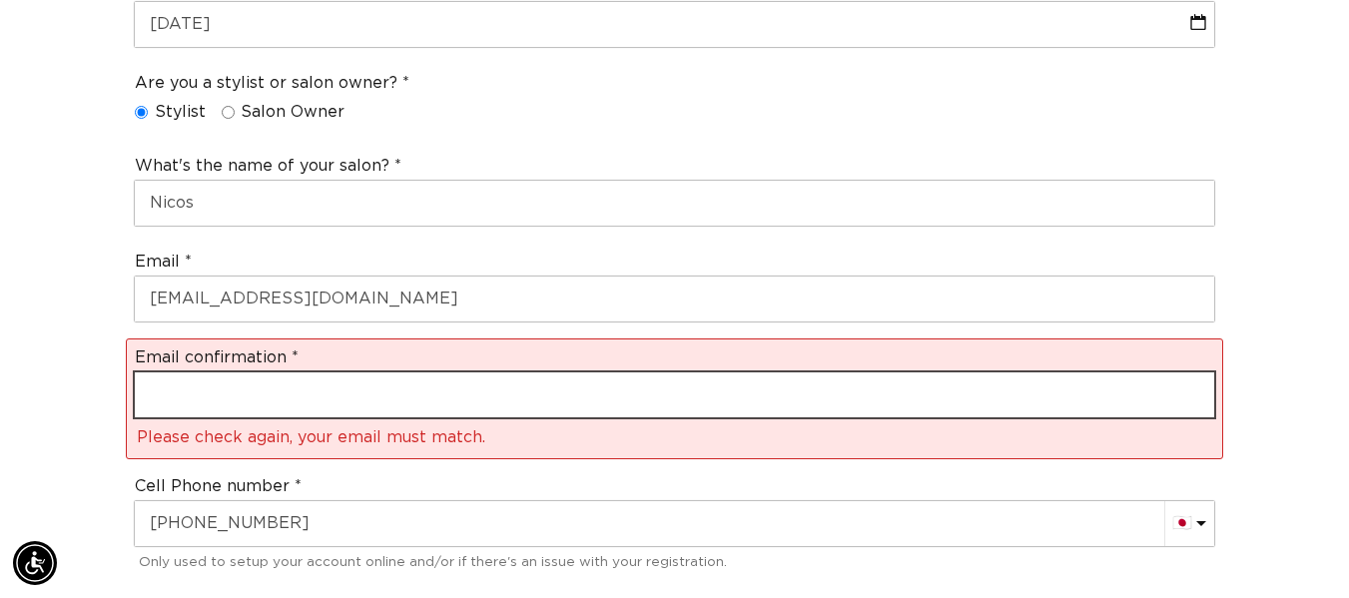
click at [273, 372] on input "email" at bounding box center [674, 394] width 1079 height 45
type input "rachlh02@aol.com"
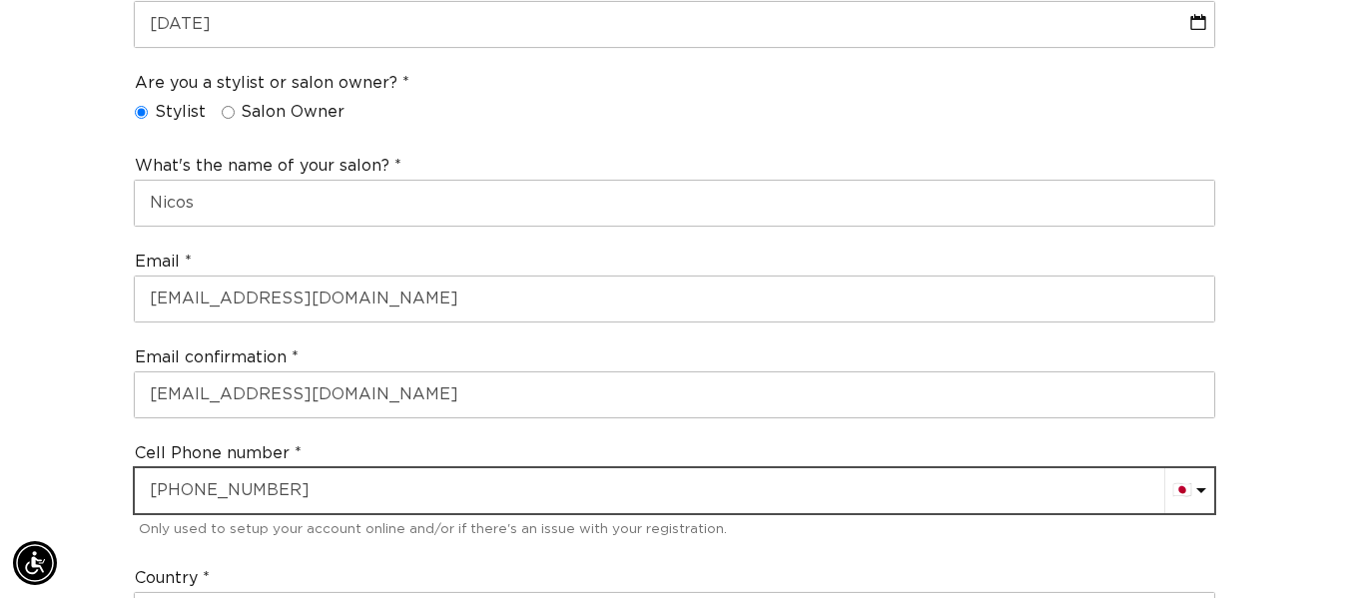
scroll to position [0, 2414]
click at [290, 468] on input "+81 81 0618 7037" at bounding box center [674, 490] width 1079 height 45
type input "+"
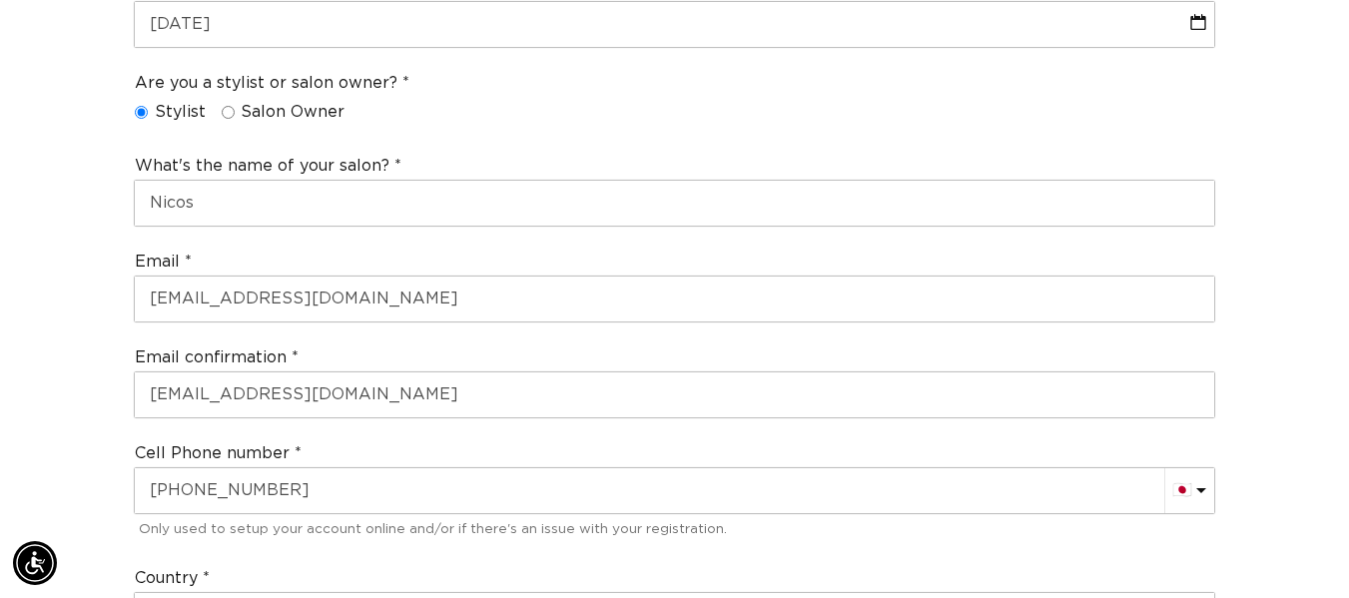
click at [401, 434] on div "Cell Phone number AC (+247) Afghanistan (+93) 🇦🇫 Albania (+355) 🇦🇱 Algeria (+21…" at bounding box center [674, 492] width 1097 height 117
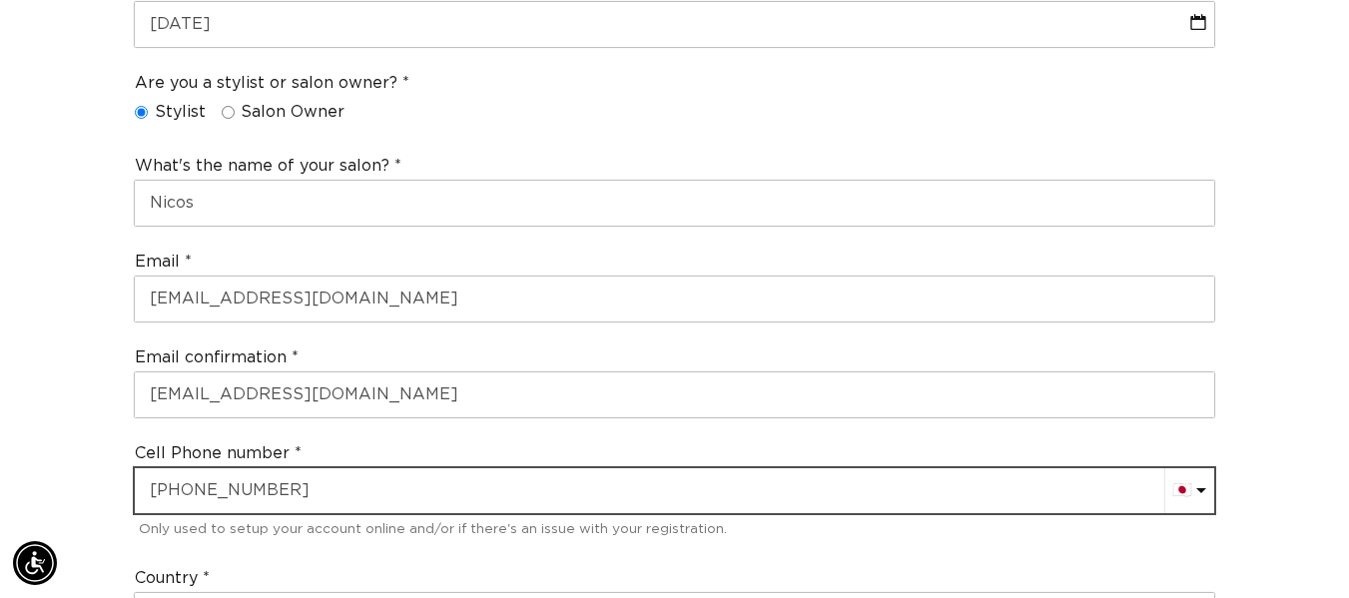
click at [314, 468] on input "+81 81 0618 7037" at bounding box center [674, 490] width 1079 height 45
type input "+"
click at [314, 468] on input "+81 81 0618 7037" at bounding box center [674, 490] width 1079 height 45
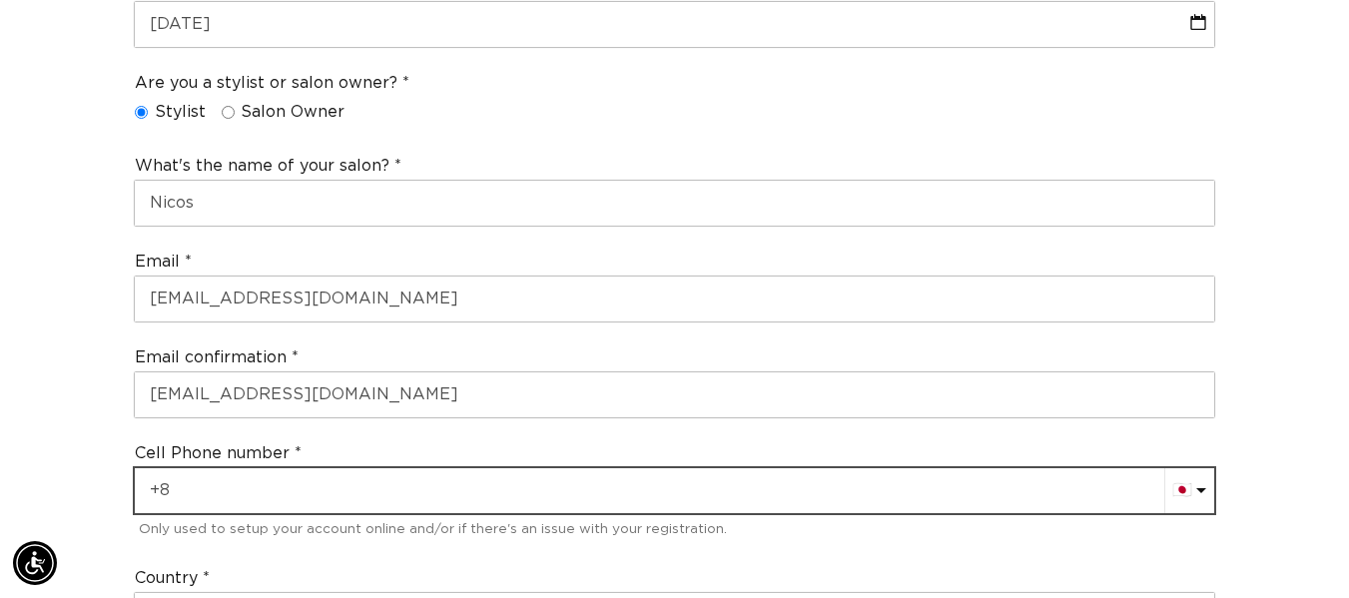
type input "+"
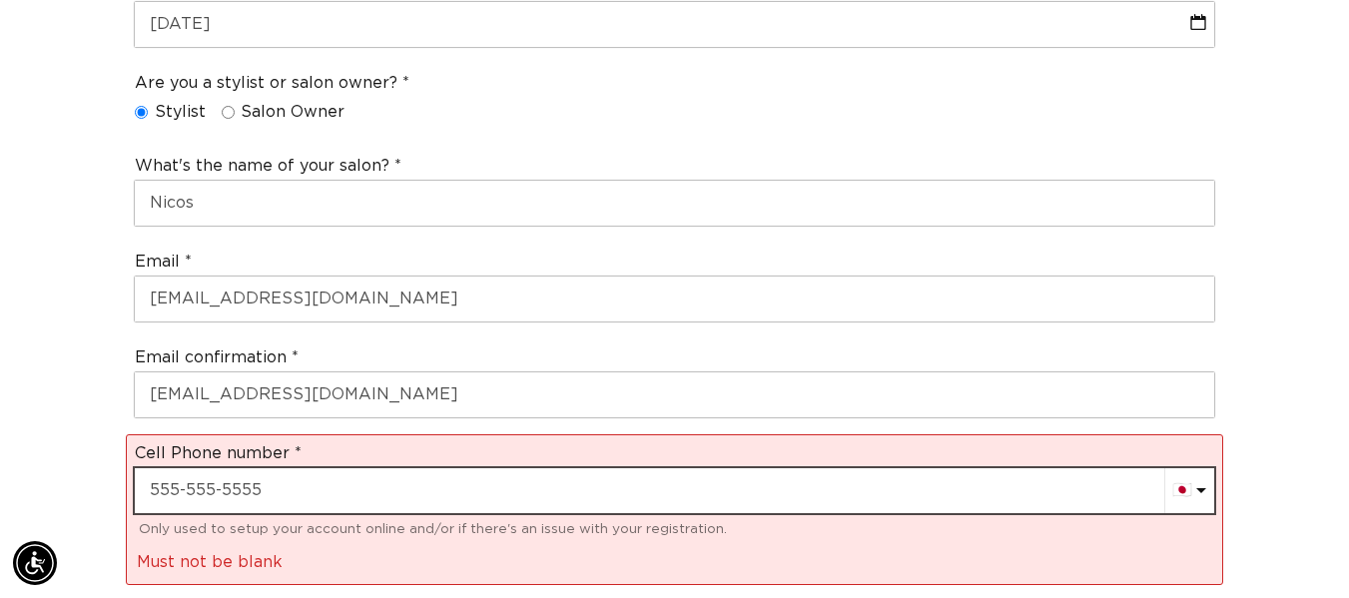
click at [303, 468] on input "text" at bounding box center [674, 490] width 1079 height 45
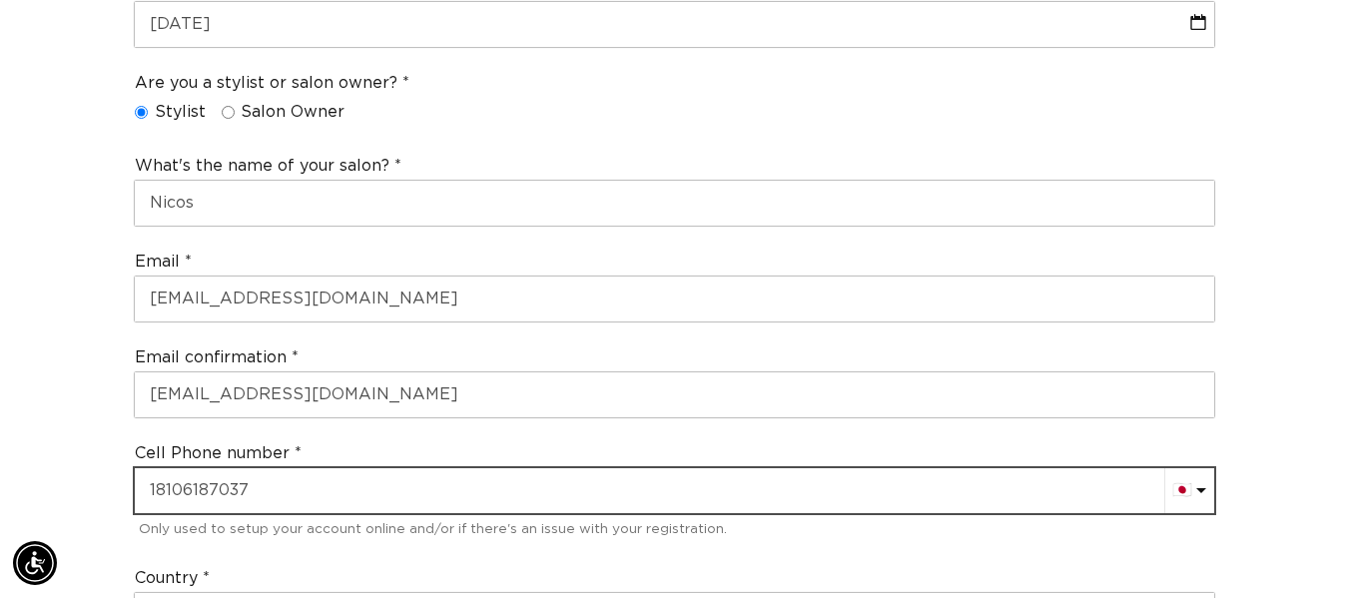
scroll to position [0, 1207]
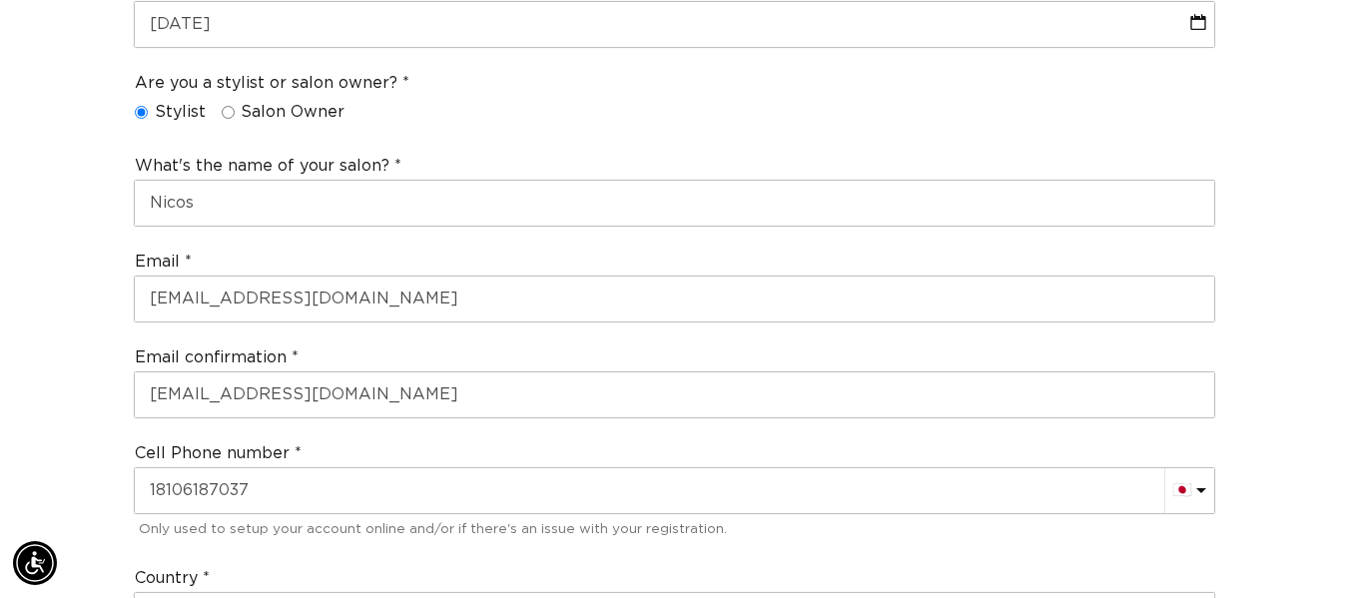
click at [346, 555] on div "Country Your Country United States Canada Afghanistan Åland Islands Albania Alg…" at bounding box center [674, 603] width 1097 height 96
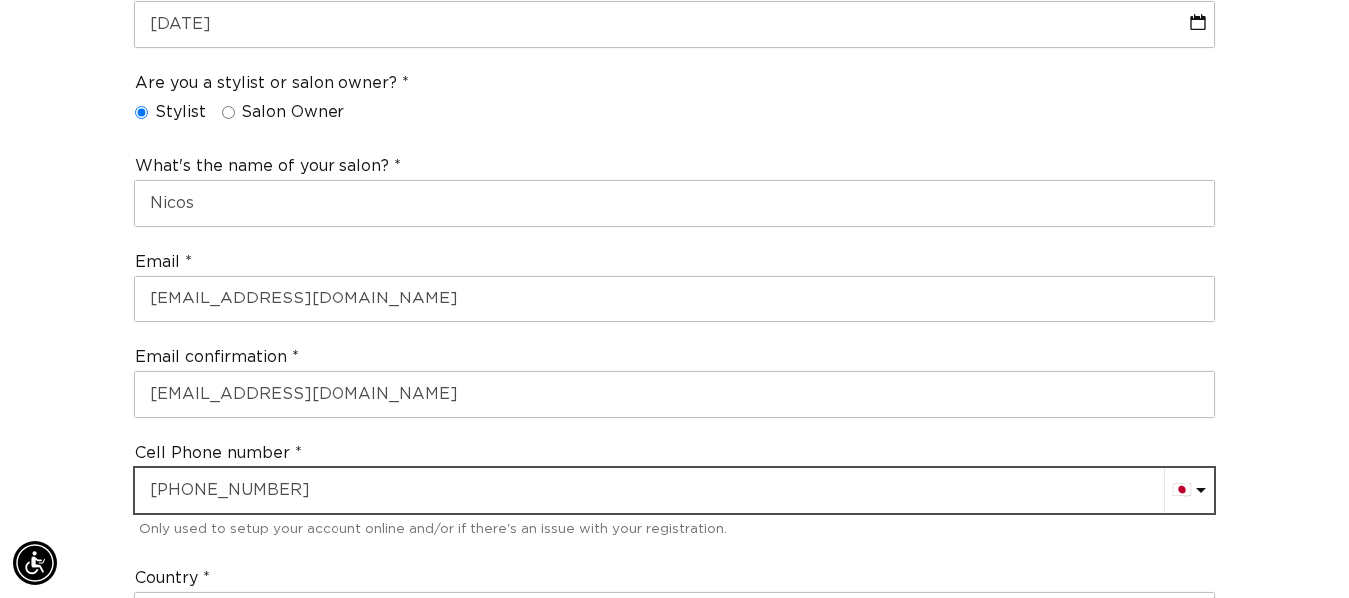
click at [270, 468] on input "+8118106187037" at bounding box center [674, 490] width 1079 height 45
drag, startPoint x: 292, startPoint y: 457, endPoint x: 111, endPoint y: 468, distance: 182.0
click at [108, 470] on div "Join the AQUA family and unlock professional access and pricing Fine Print: We …" at bounding box center [674, 601] width 1349 height 2350
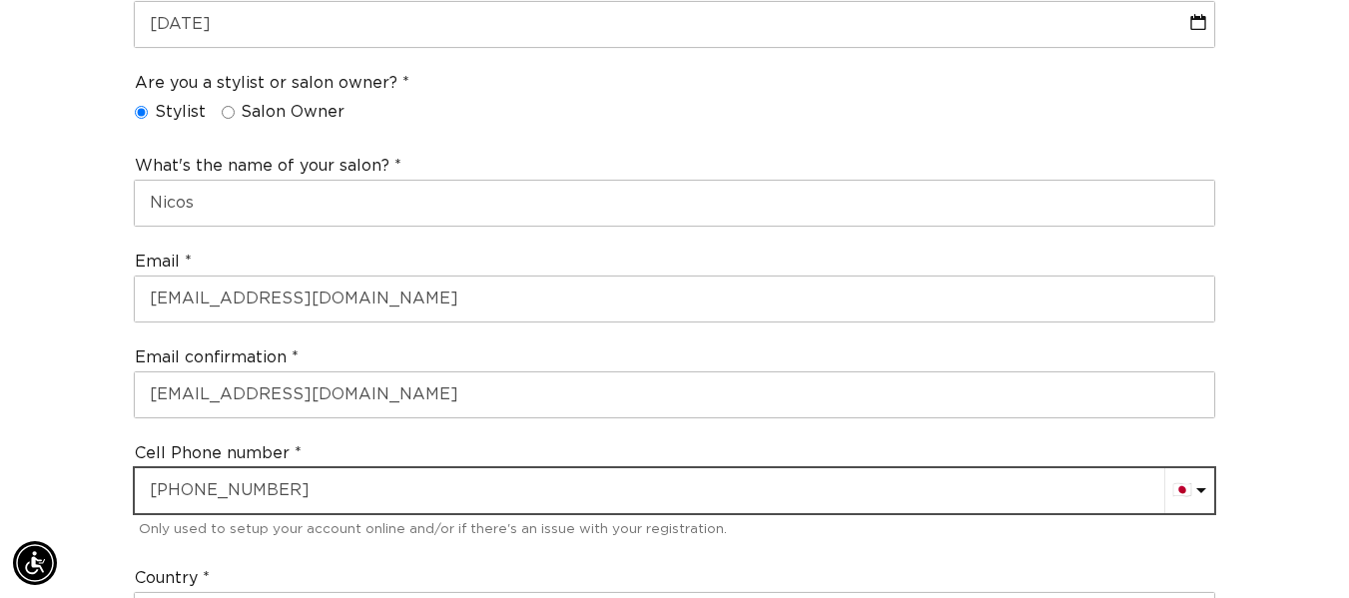
type input "+81 81 0618 7037"
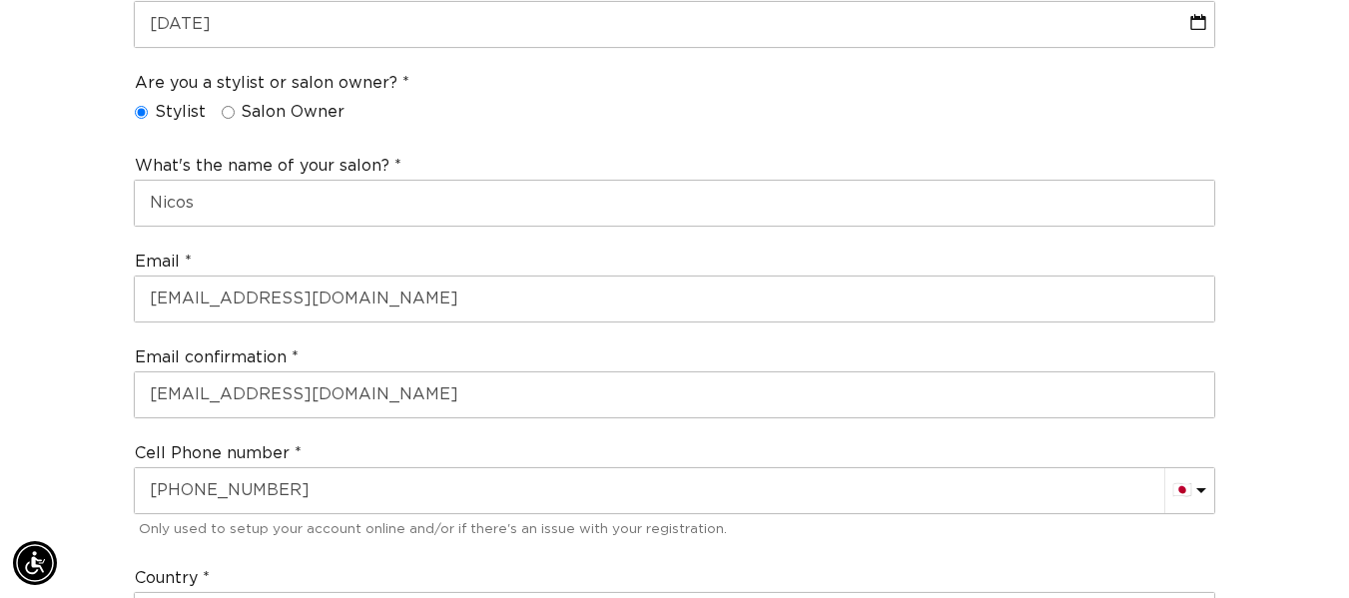
click at [376, 559] on div "Country Your Country United States Canada Afghanistan Åland Islands Albania Alg…" at bounding box center [674, 603] width 1097 height 88
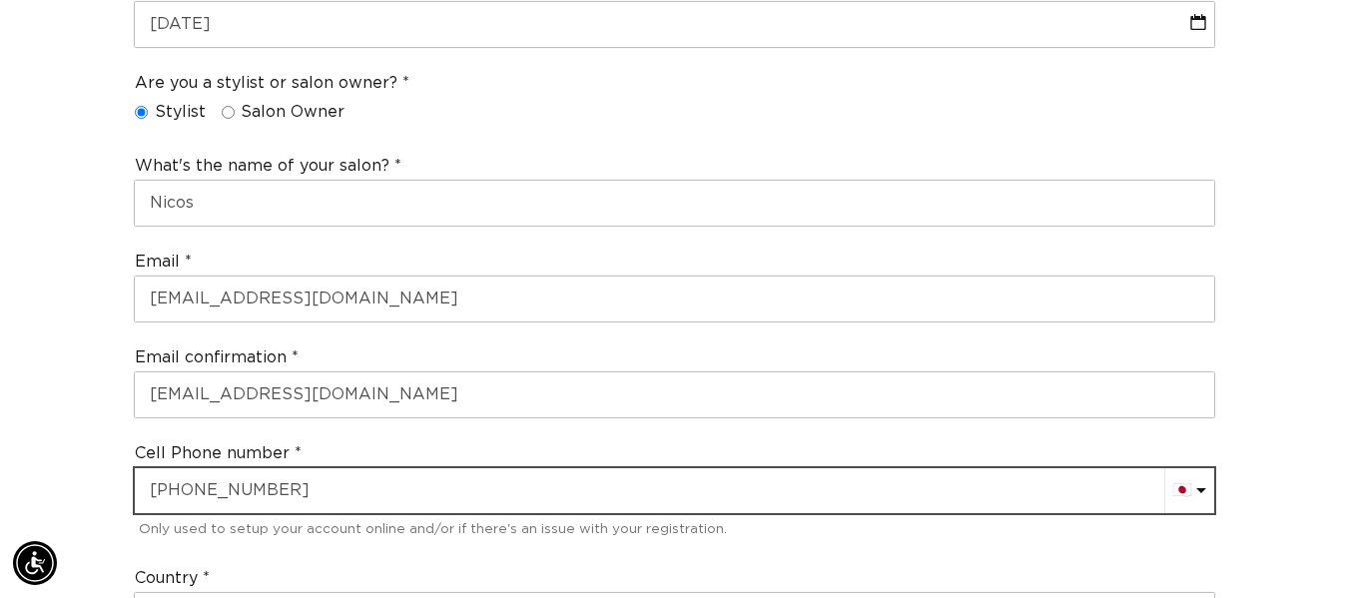
drag, startPoint x: 297, startPoint y: 464, endPoint x: 135, endPoint y: 456, distance: 162.9
click at [135, 456] on div "Cell Phone number AC (+247) Afghanistan (+93) 🇦🇫 Albania (+355) 🇦🇱 Algeria (+21…" at bounding box center [674, 492] width 1097 height 117
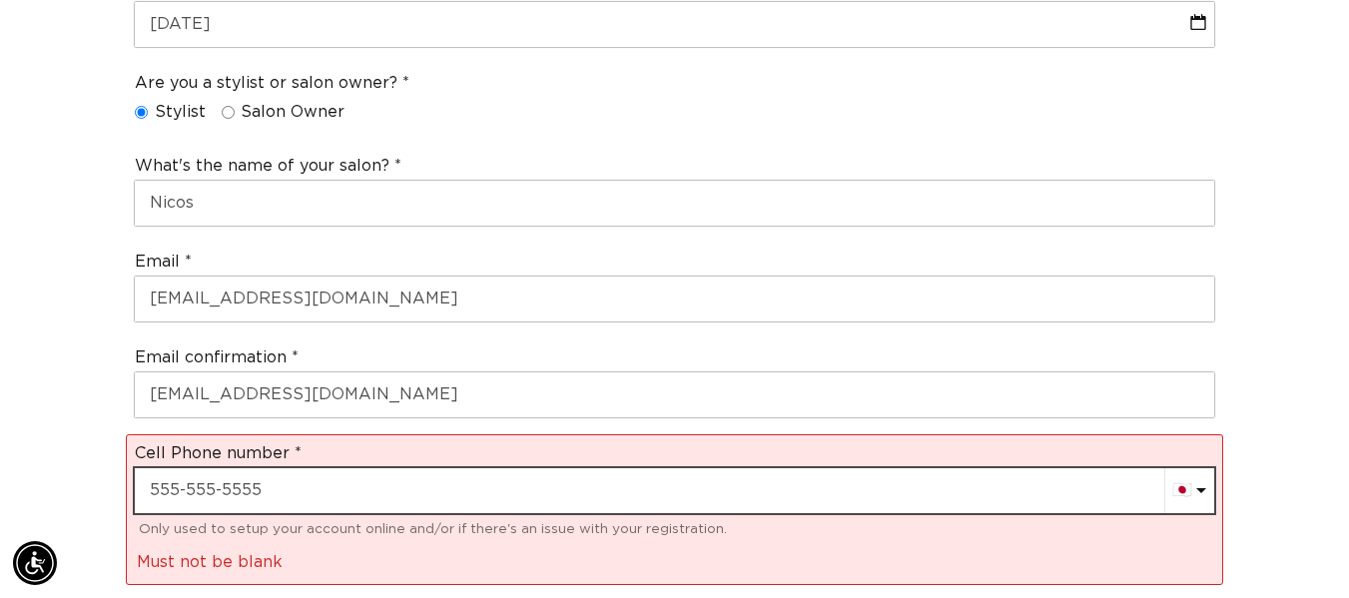
click at [175, 468] on input "text" at bounding box center [674, 490] width 1079 height 45
click at [178, 468] on input "text" at bounding box center [674, 490] width 1079 height 45
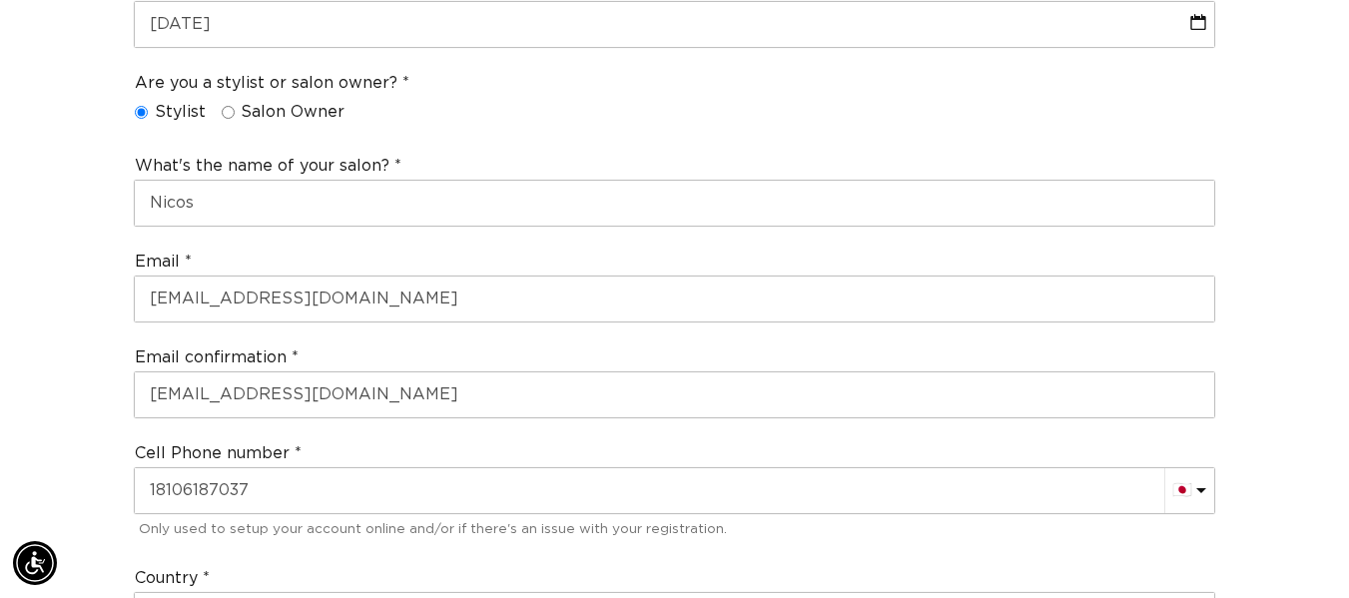
click at [317, 559] on div "Country Your Country United States Canada Afghanistan Åland Islands Albania Alg…" at bounding box center [674, 603] width 1097 height 88
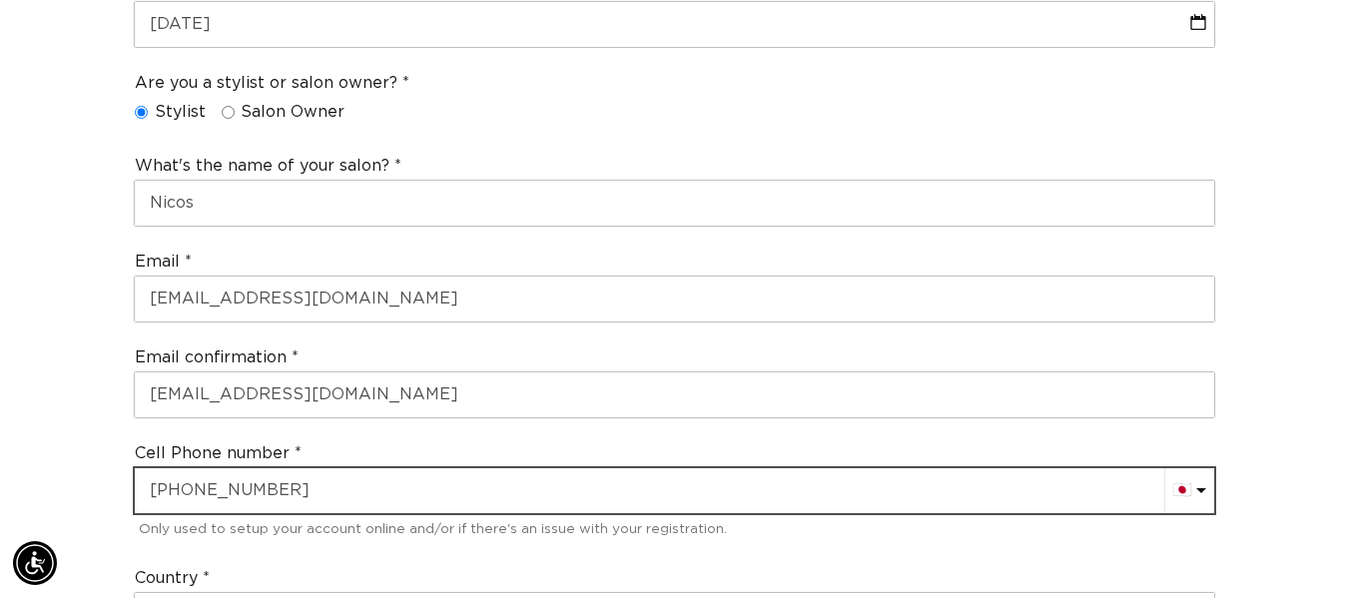
scroll to position [0, 1207]
click at [242, 468] on input "+8118106187037" at bounding box center [674, 490] width 1079 height 45
click at [291, 468] on input "+8118106187037" at bounding box center [674, 490] width 1079 height 45
type input "+"
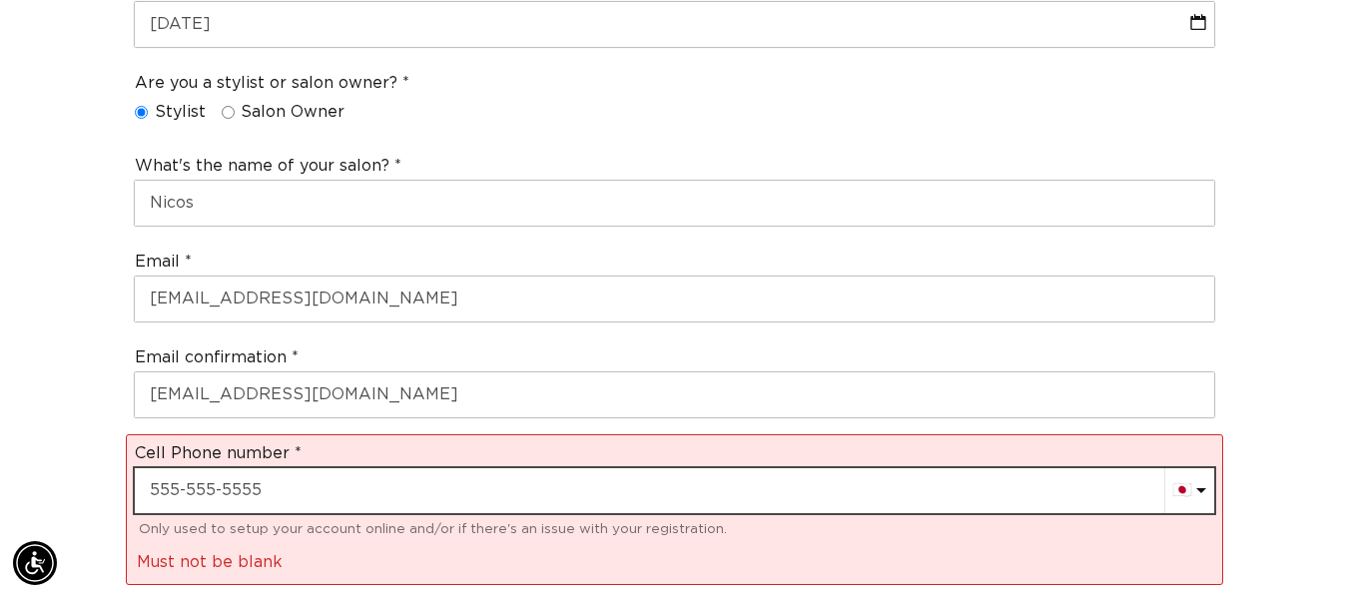
scroll to position [0, 2414]
click at [291, 468] on input "text" at bounding box center [674, 490] width 1079 height 45
type input "+8106187037"
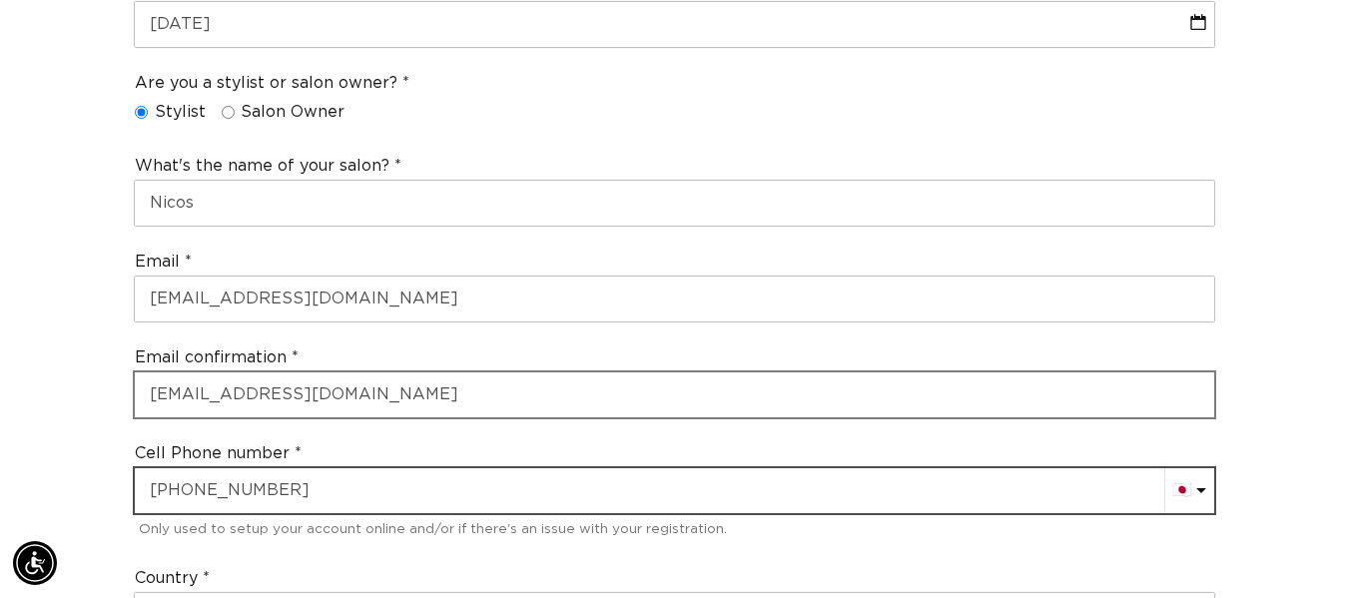
scroll to position [0, 0]
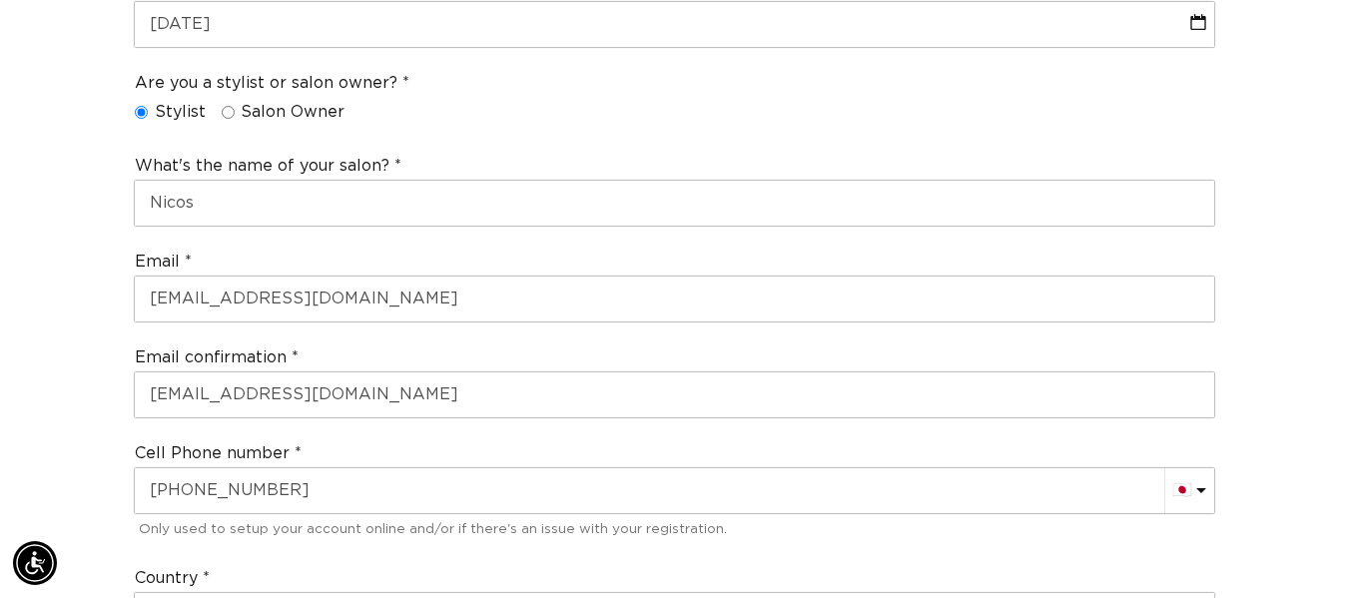
click at [304, 559] on div "Country Your Country United States Canada Afghanistan Åland Islands Albania Alg…" at bounding box center [674, 603] width 1097 height 88
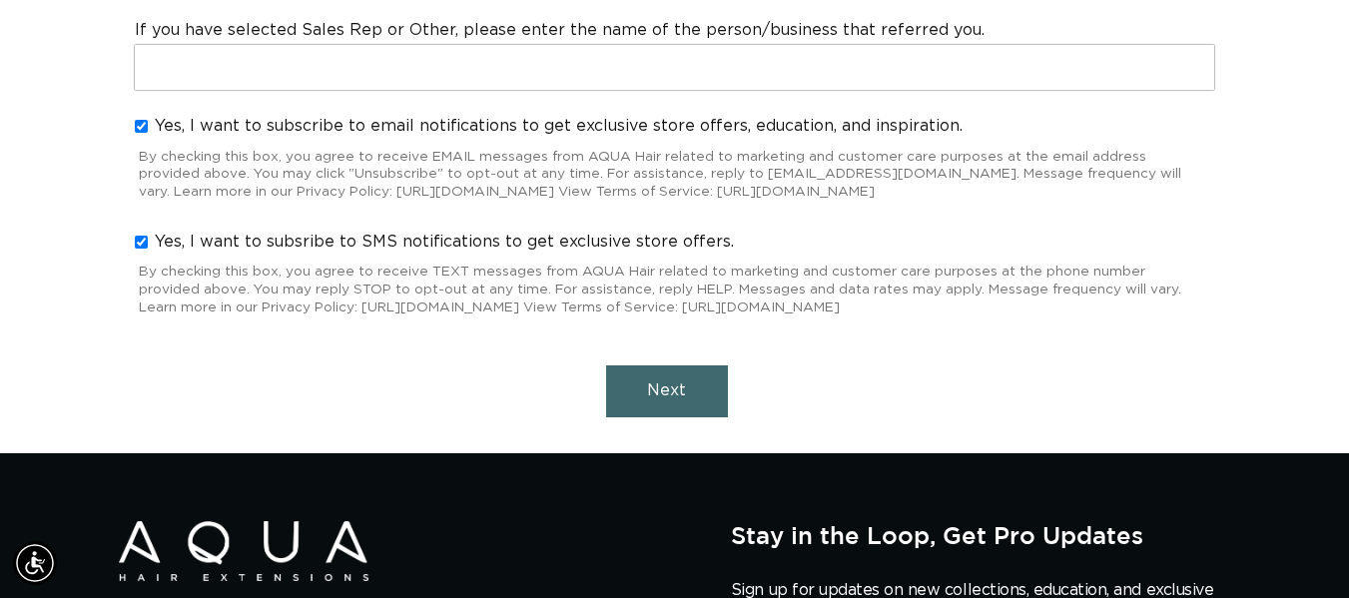
scroll to position [2176, 0]
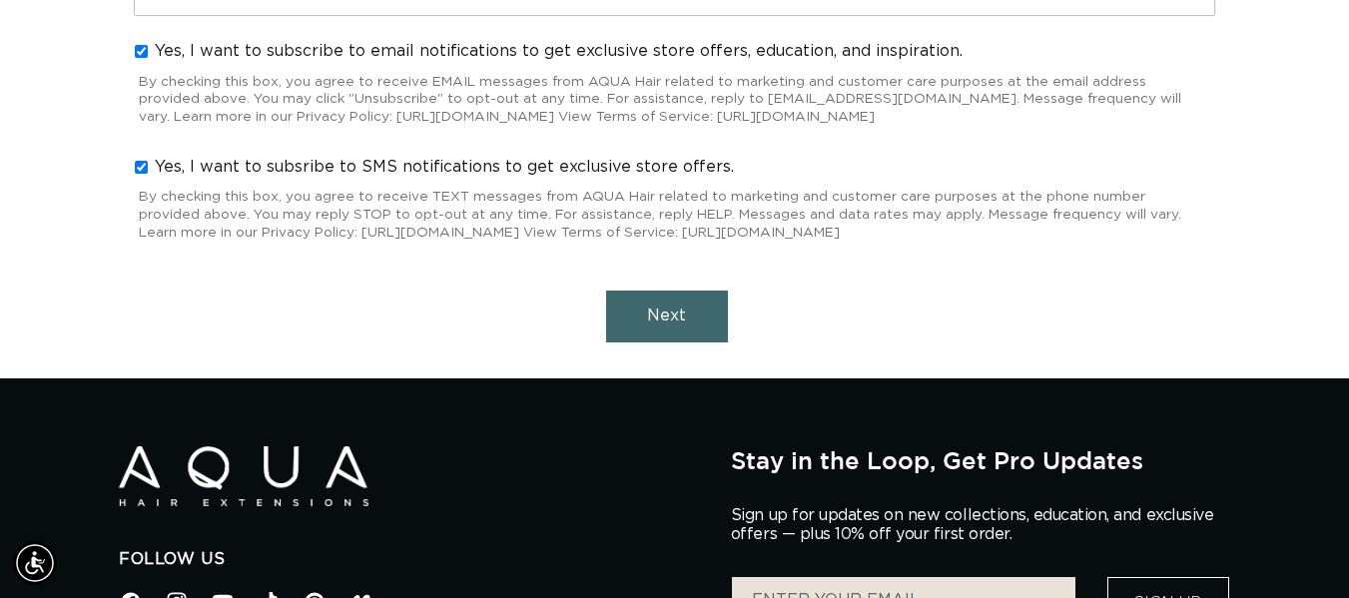
click at [691, 290] on button "Next" at bounding box center [667, 315] width 122 height 51
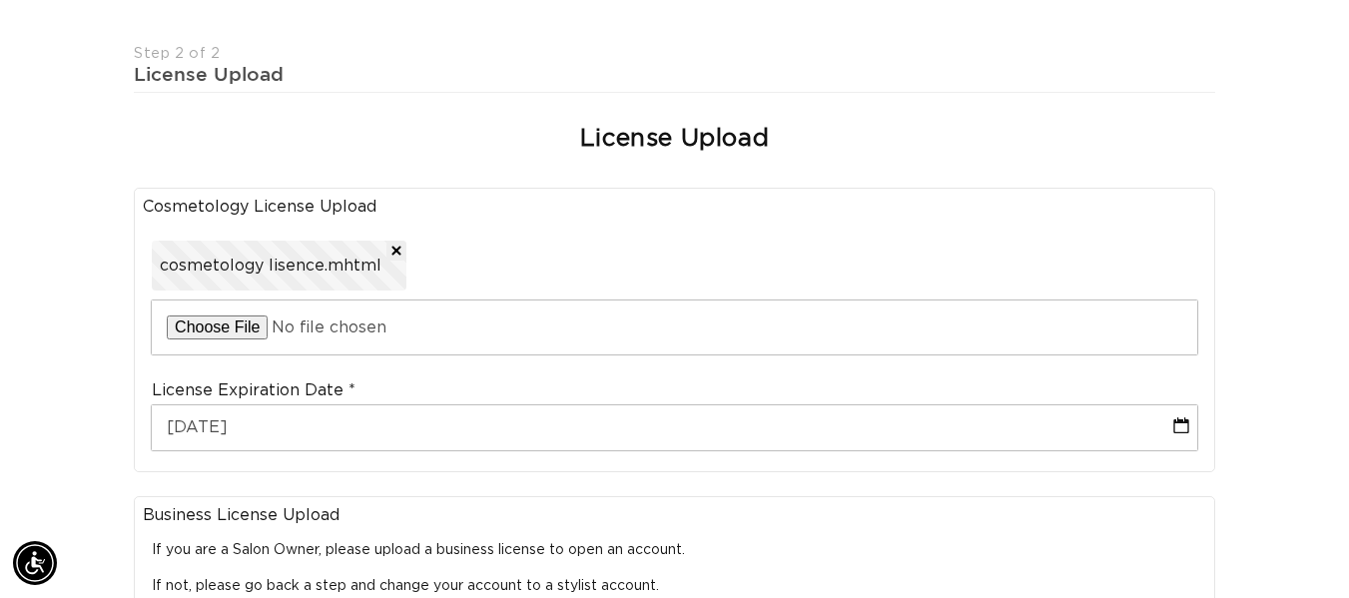
scroll to position [0, 0]
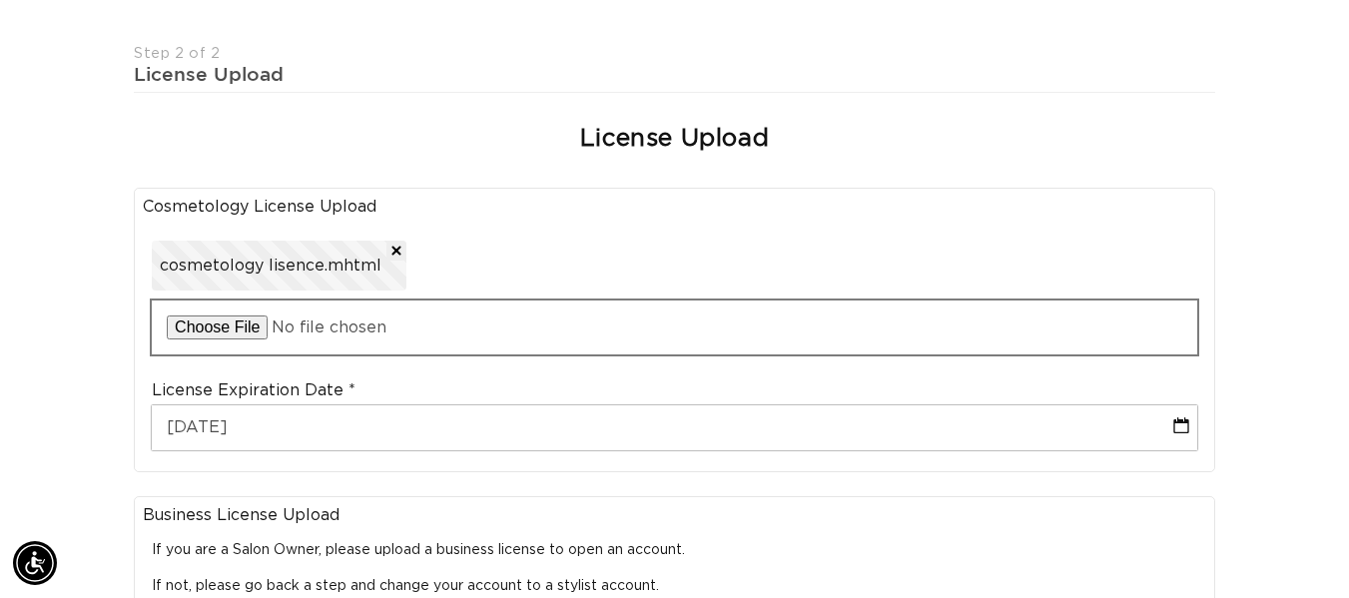
click at [390, 306] on input "file" at bounding box center [674, 327] width 1045 height 54
click at [223, 302] on input "file" at bounding box center [674, 327] width 1045 height 54
type input "C:\fakepath\cosmetology lisence.mhtml"
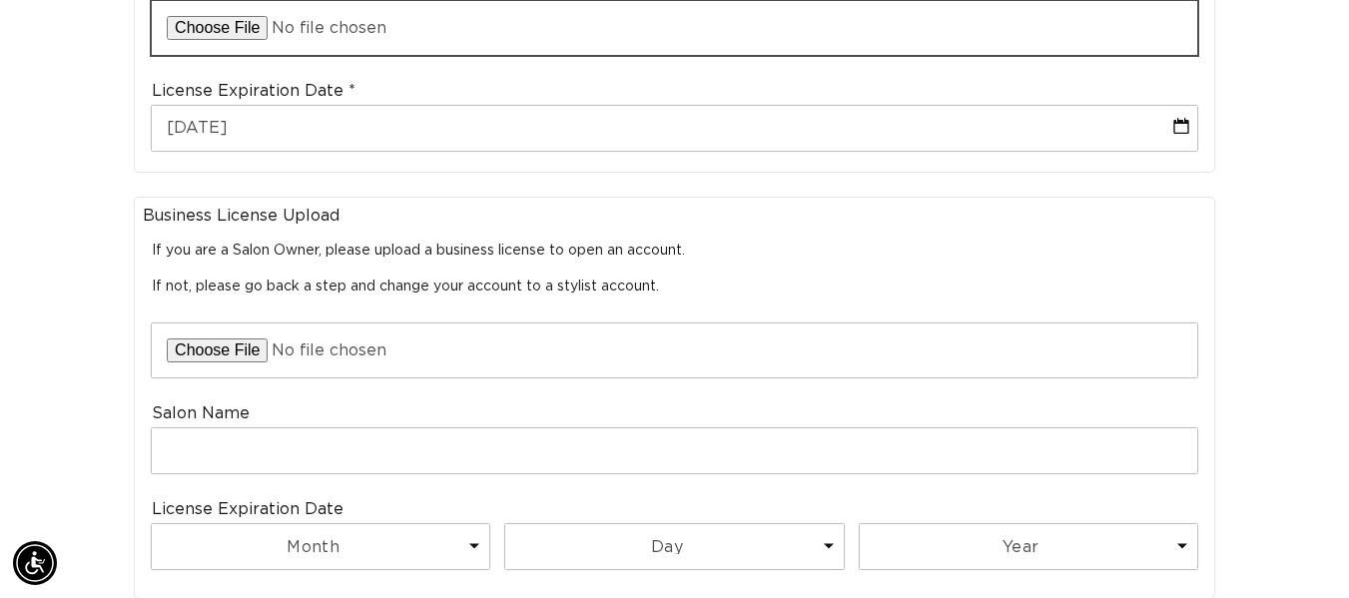
scroll to position [0, 2414]
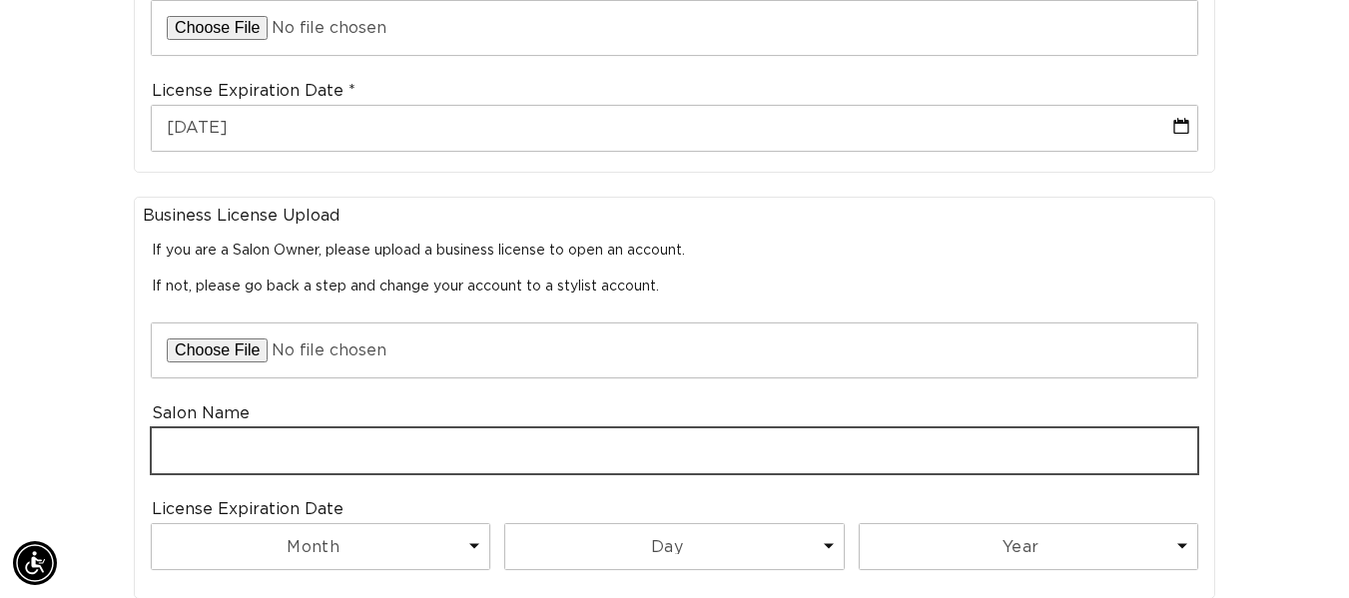
click at [348, 428] on input "text" at bounding box center [674, 450] width 1045 height 45
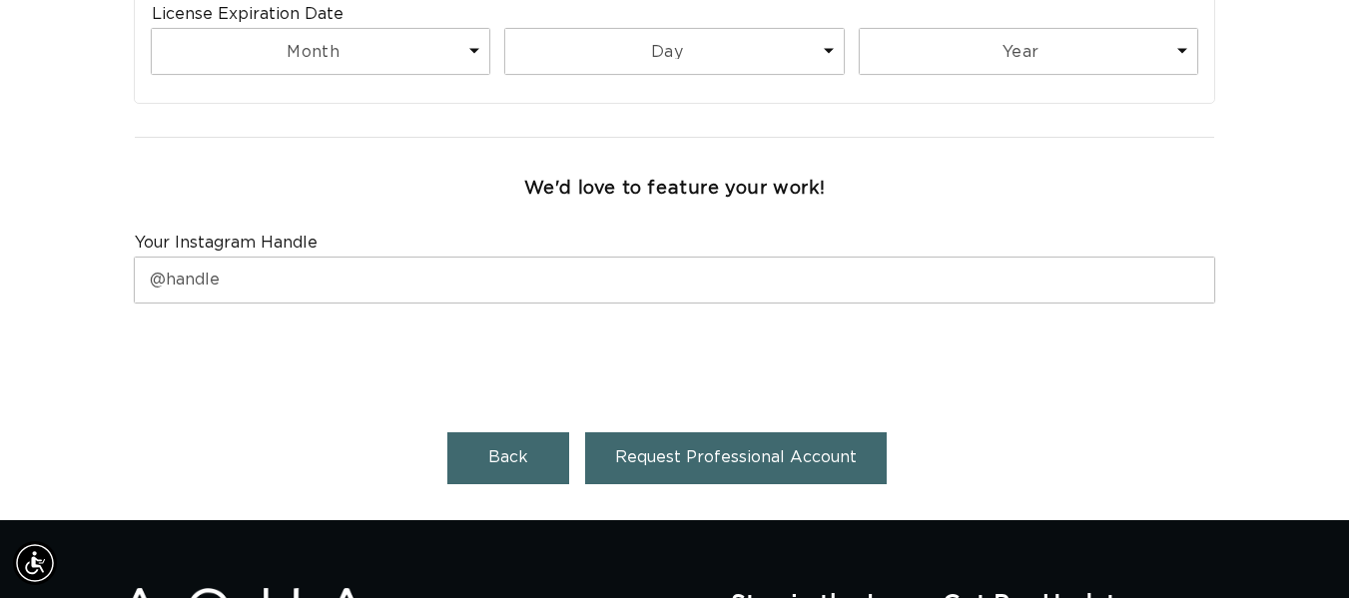
scroll to position [1343, 0]
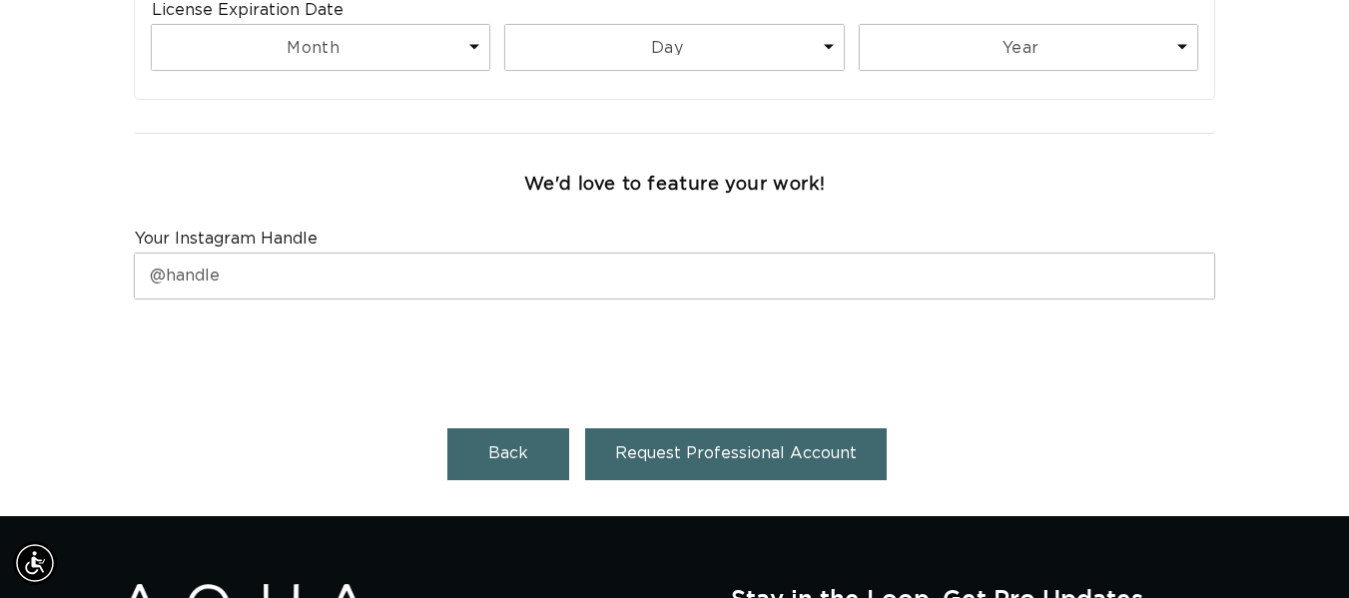
type input "Nicos"
click at [698, 445] on span "Request Professional Account" at bounding box center [736, 453] width 242 height 16
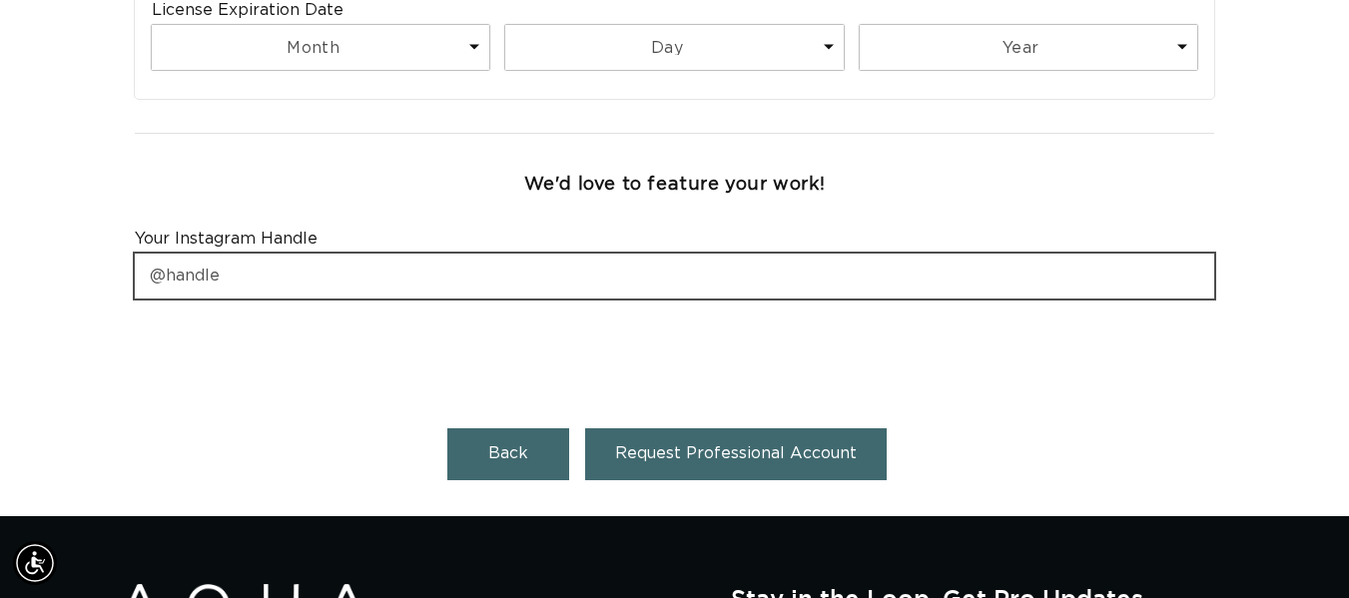
click at [715, 266] on input "text" at bounding box center [674, 276] width 1079 height 45
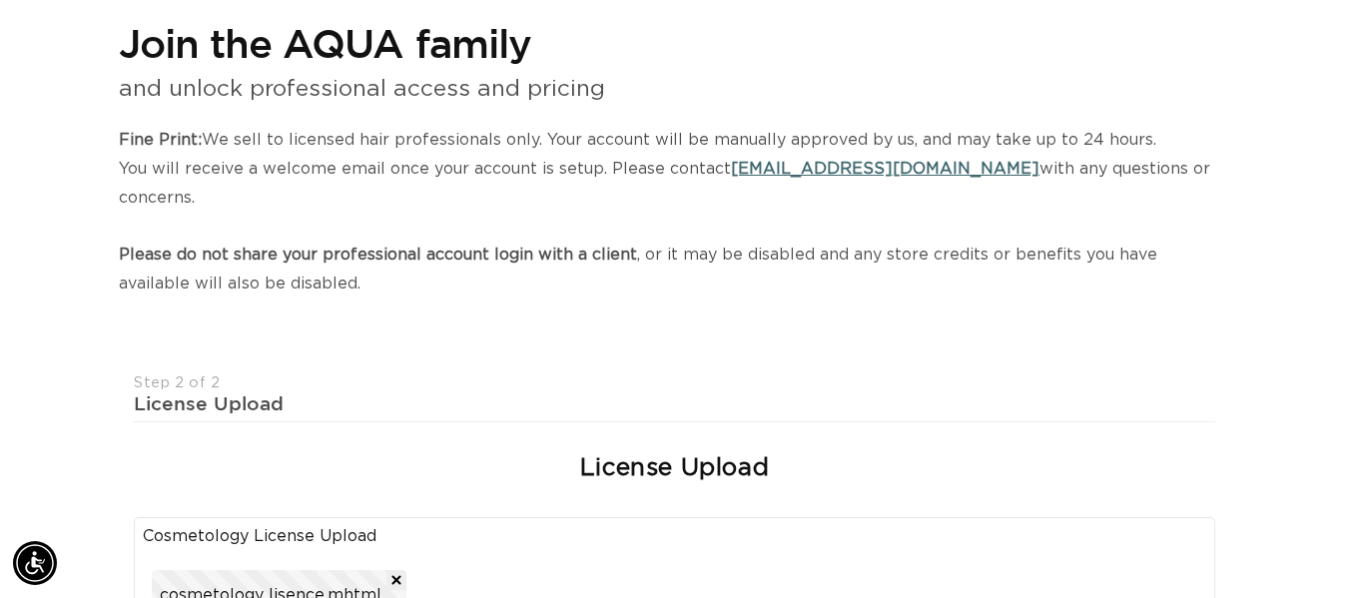
scroll to position [0, 0]
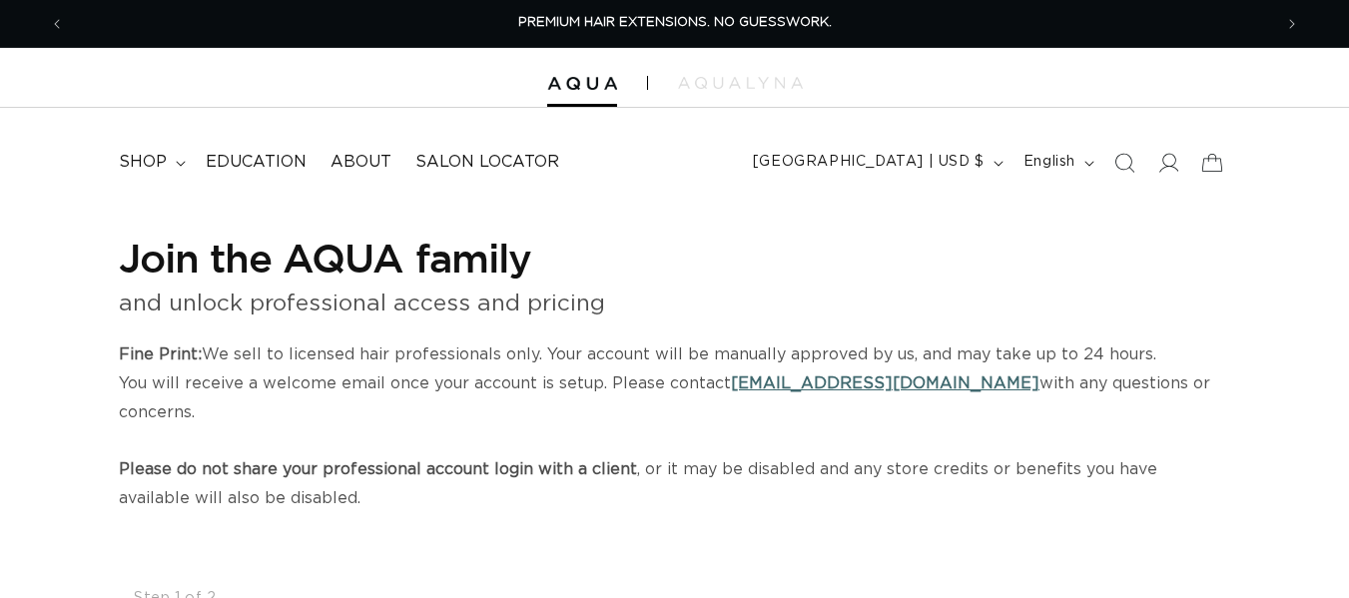
select select "US"
select select "[GEOGRAPHIC_DATA]"
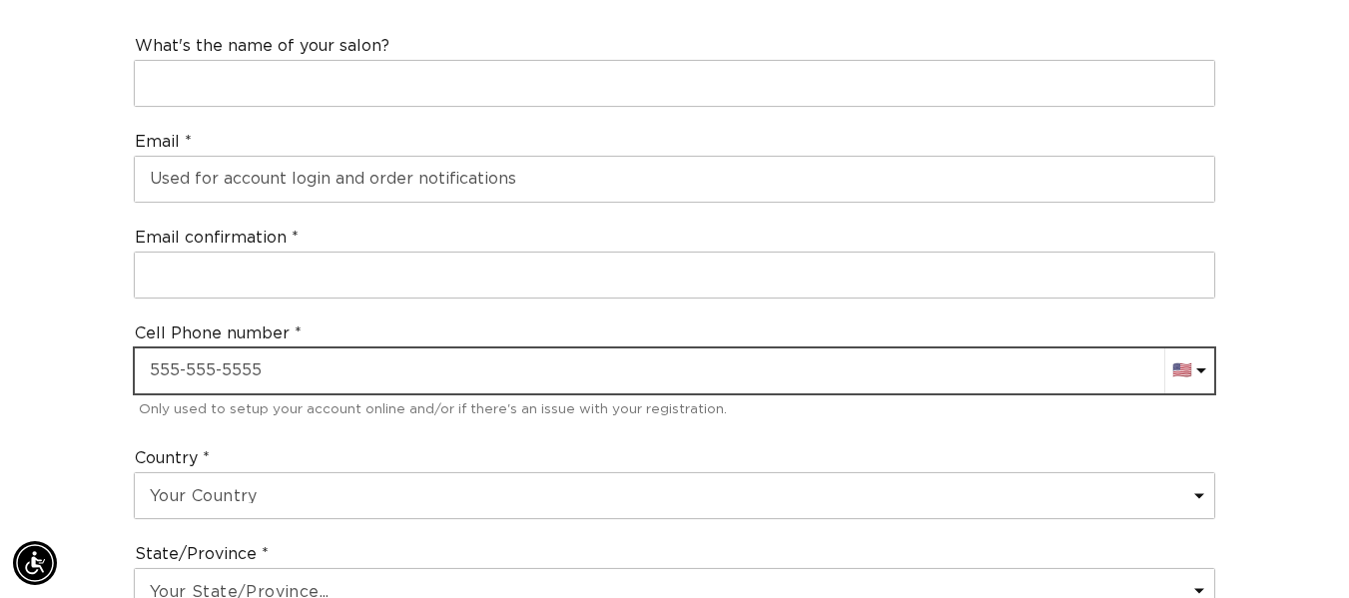
scroll to position [0, 1207]
click at [221, 348] on input "text" at bounding box center [674, 370] width 1079 height 45
type input "+1 810 618 7037"
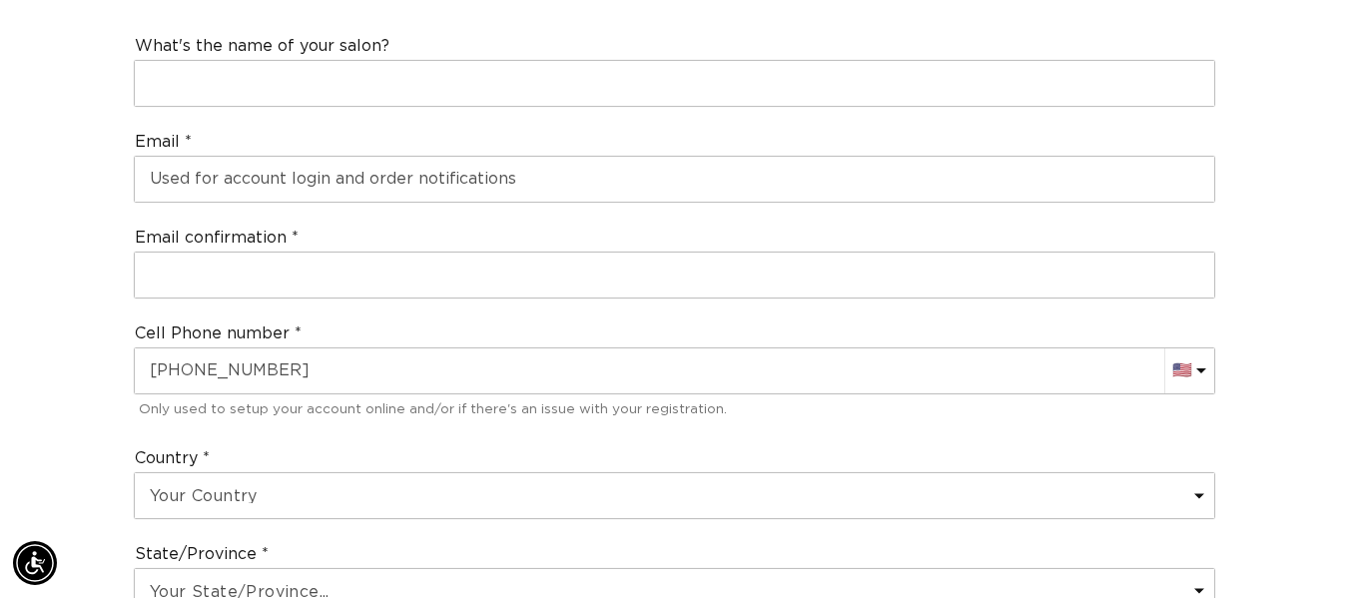
scroll to position [0, 2414]
click at [958, 435] on div "Country Your Country United States Canada Afghanistan Åland Islands Albania Alg…" at bounding box center [674, 483] width 1097 height 96
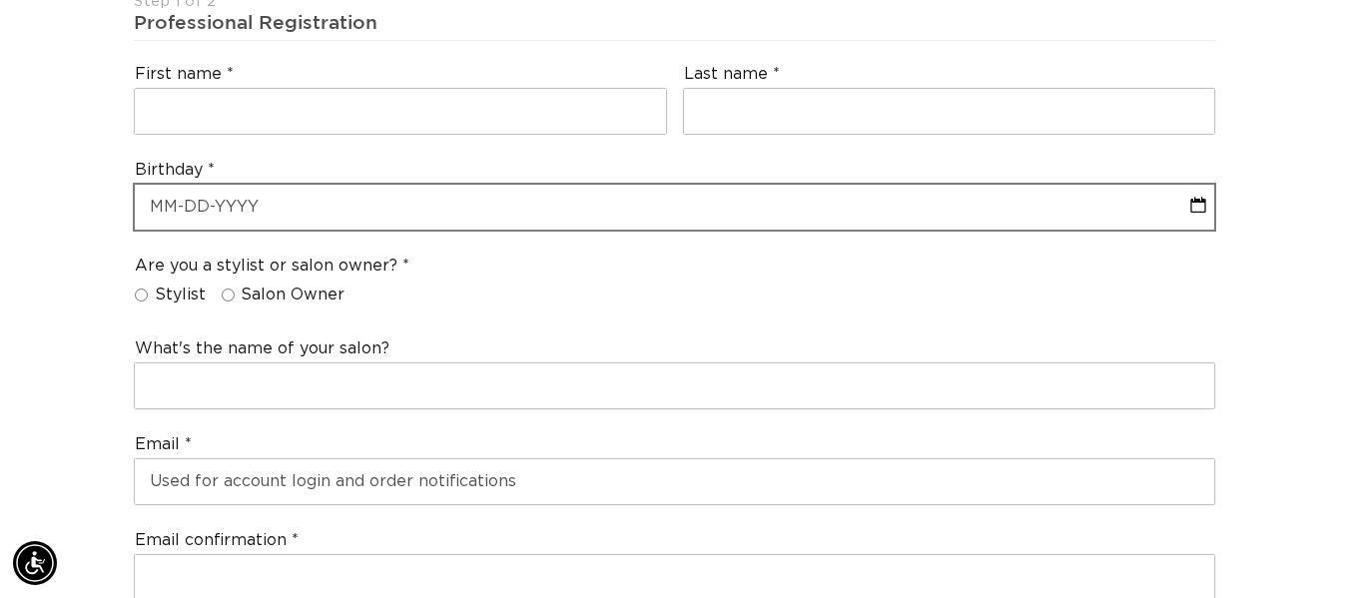
scroll to position [299, 0]
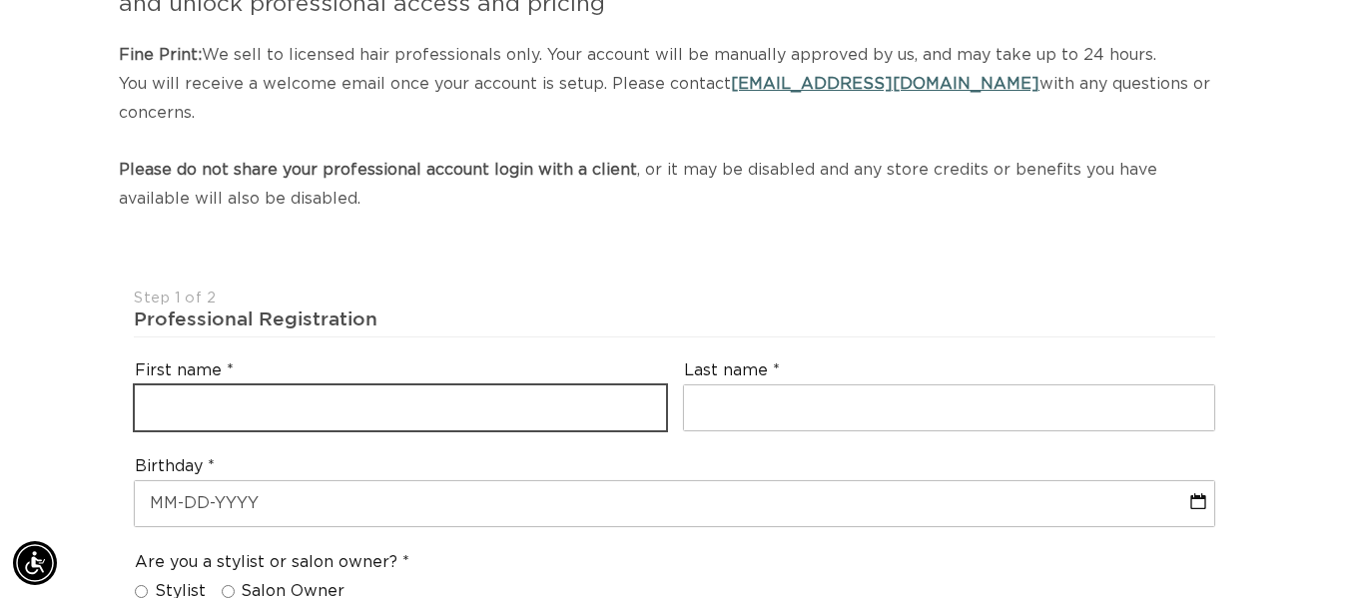
click at [335, 388] on input "text" at bounding box center [400, 407] width 530 height 45
type input "rachael"
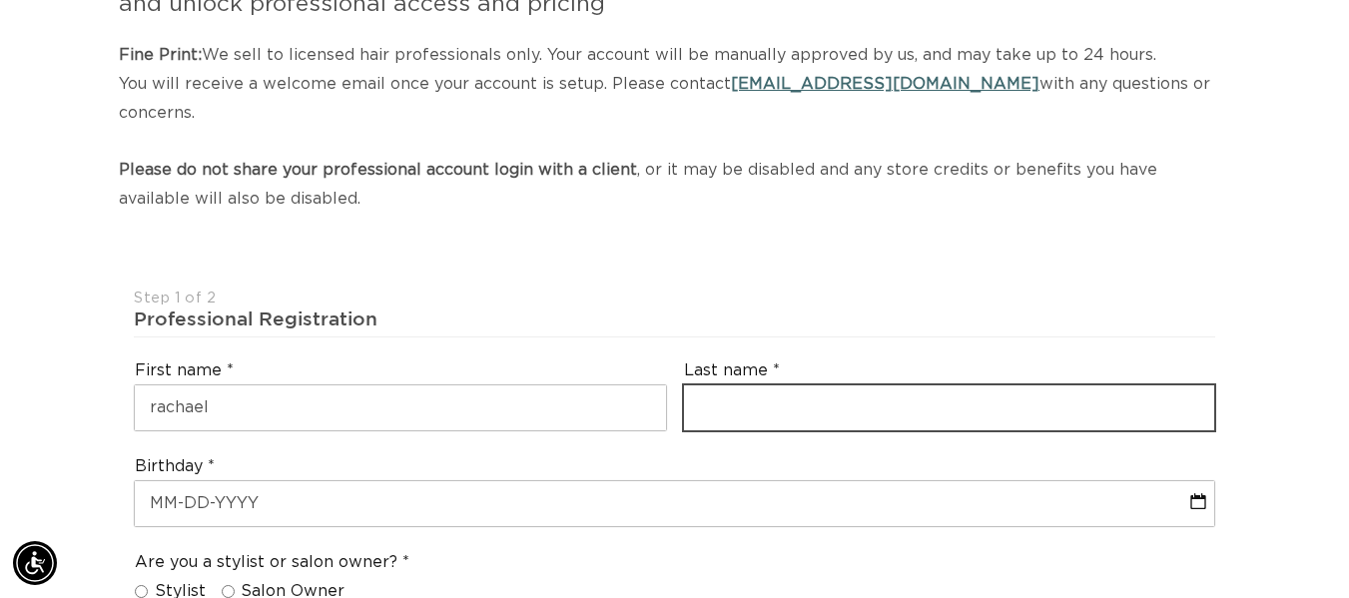
type input "hatt"
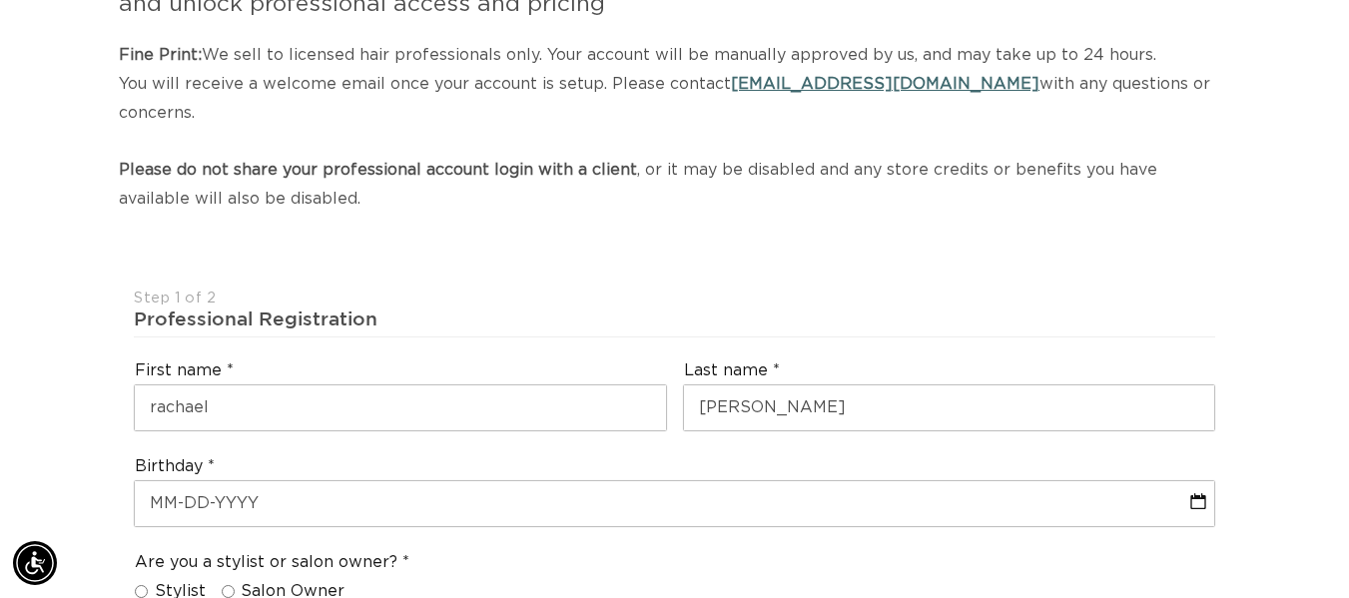
type input "rachlh02@aol.com"
select select "Michigan"
type input "48439"
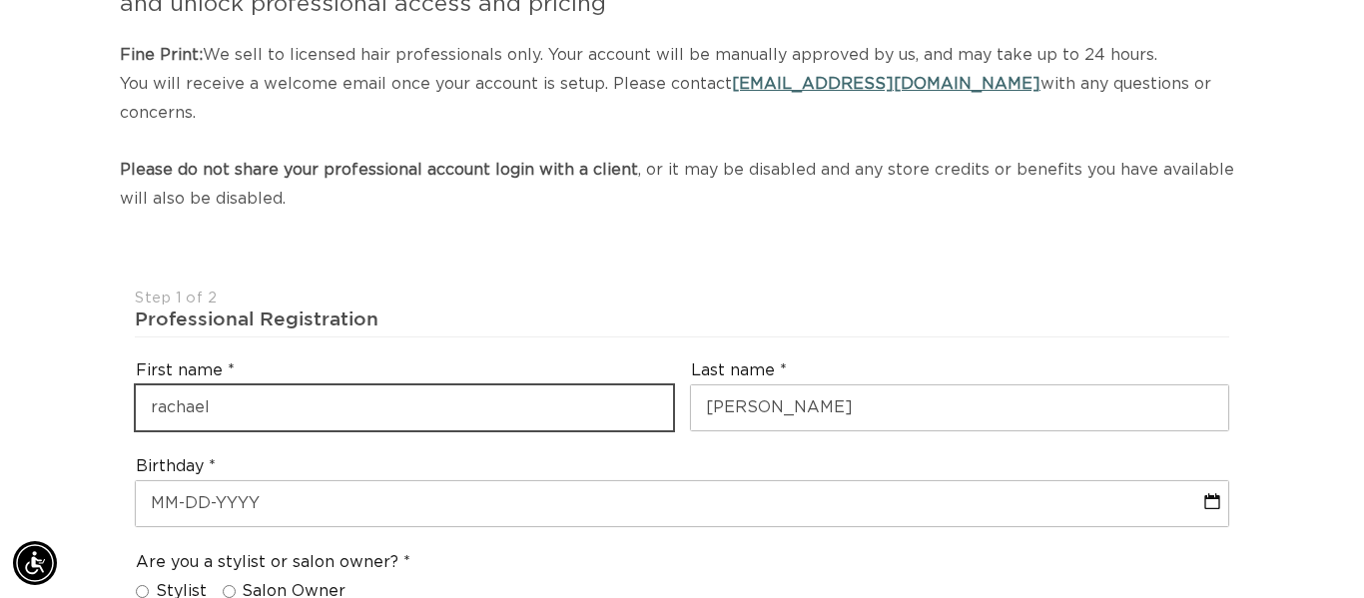
scroll to position [0, 1222]
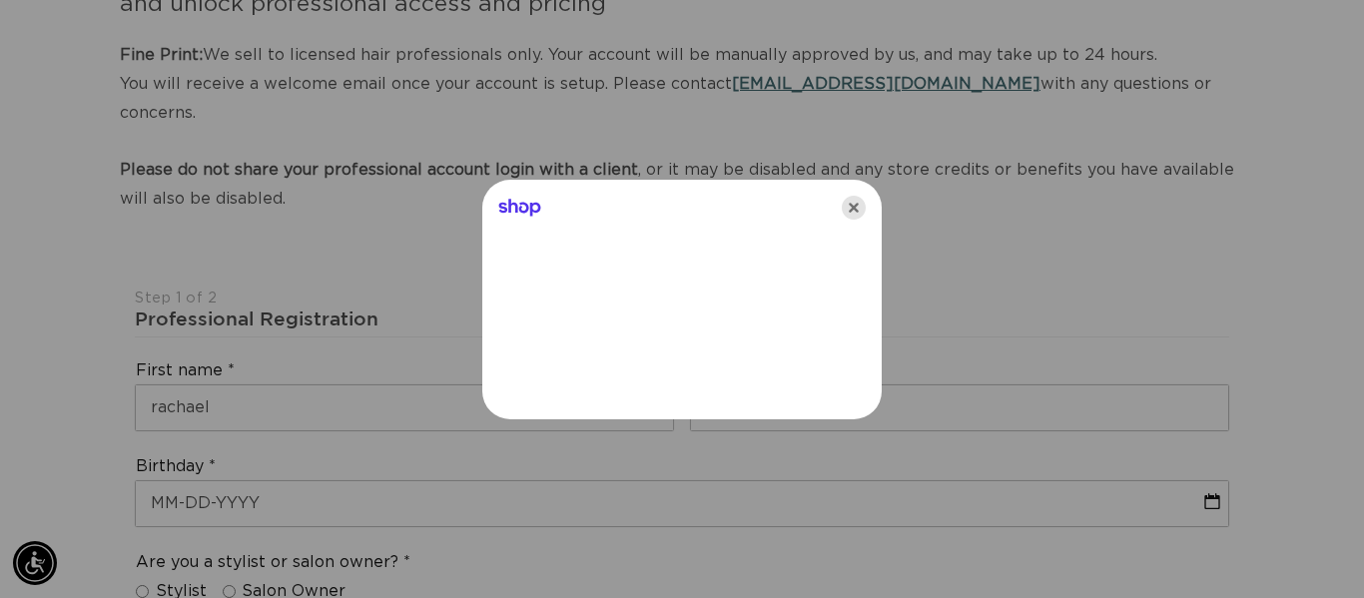
click at [855, 204] on icon "Close" at bounding box center [853, 208] width 24 height 24
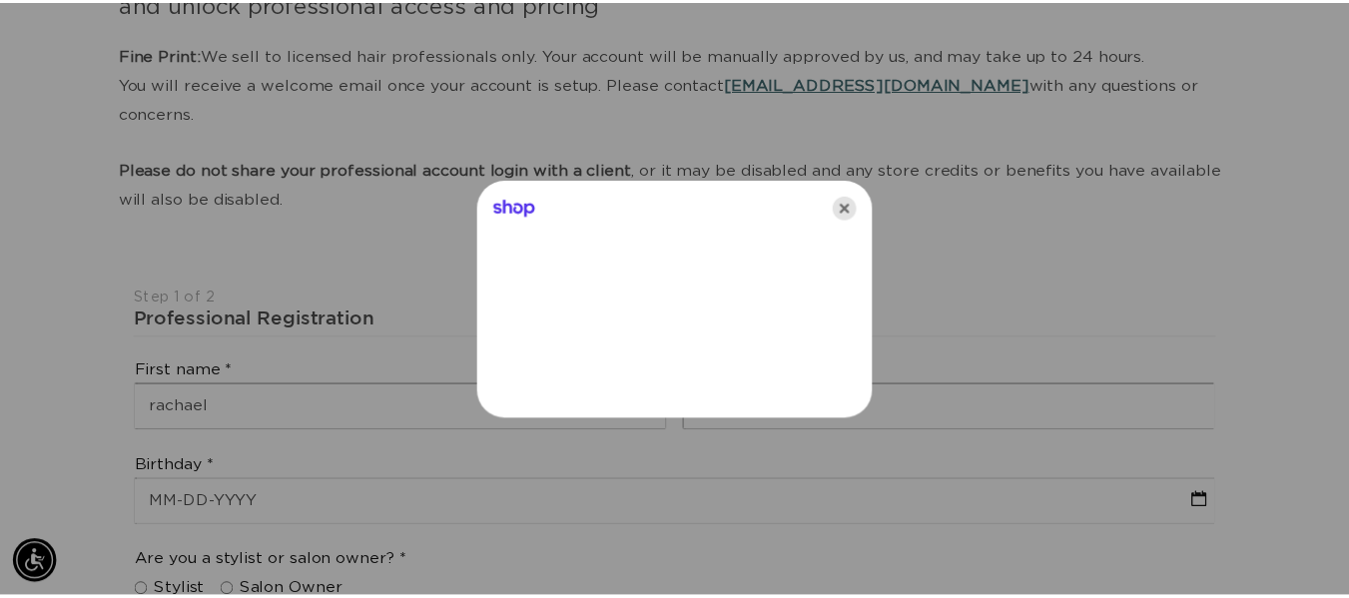
scroll to position [0, 2414]
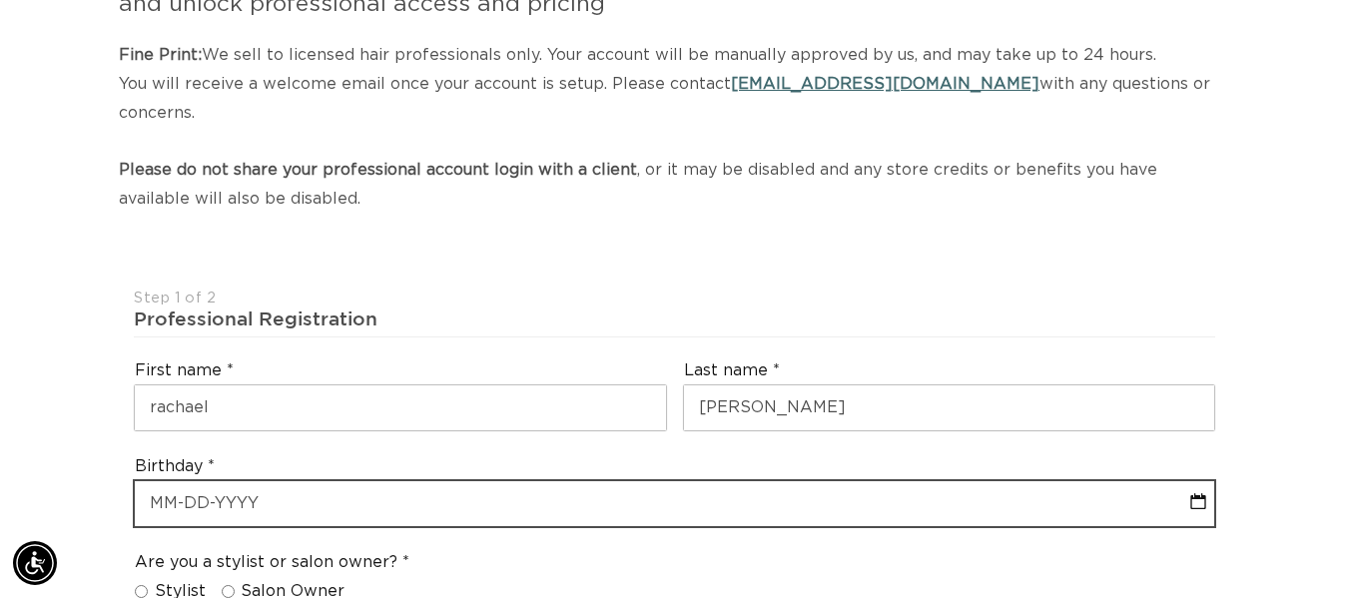
select select "8"
select select "2025"
click at [265, 481] on input "text" at bounding box center [674, 503] width 1079 height 45
type input "0"
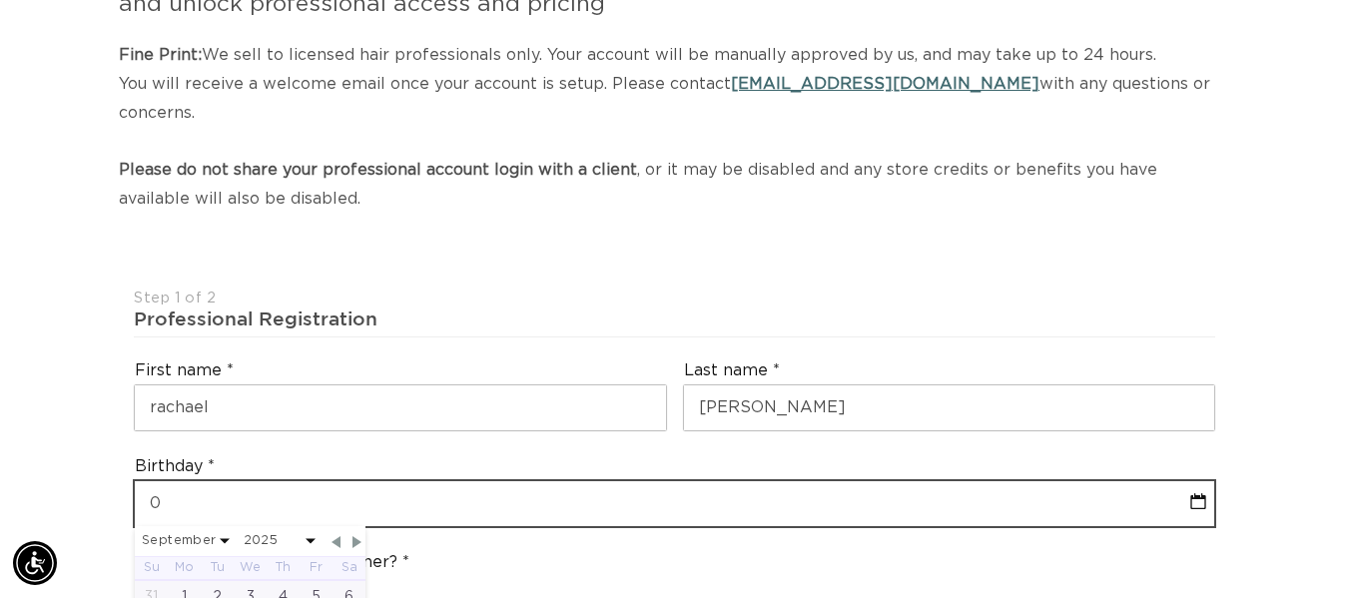
select select "8"
select select "2025"
type input "02"
select select "8"
select select "2025"
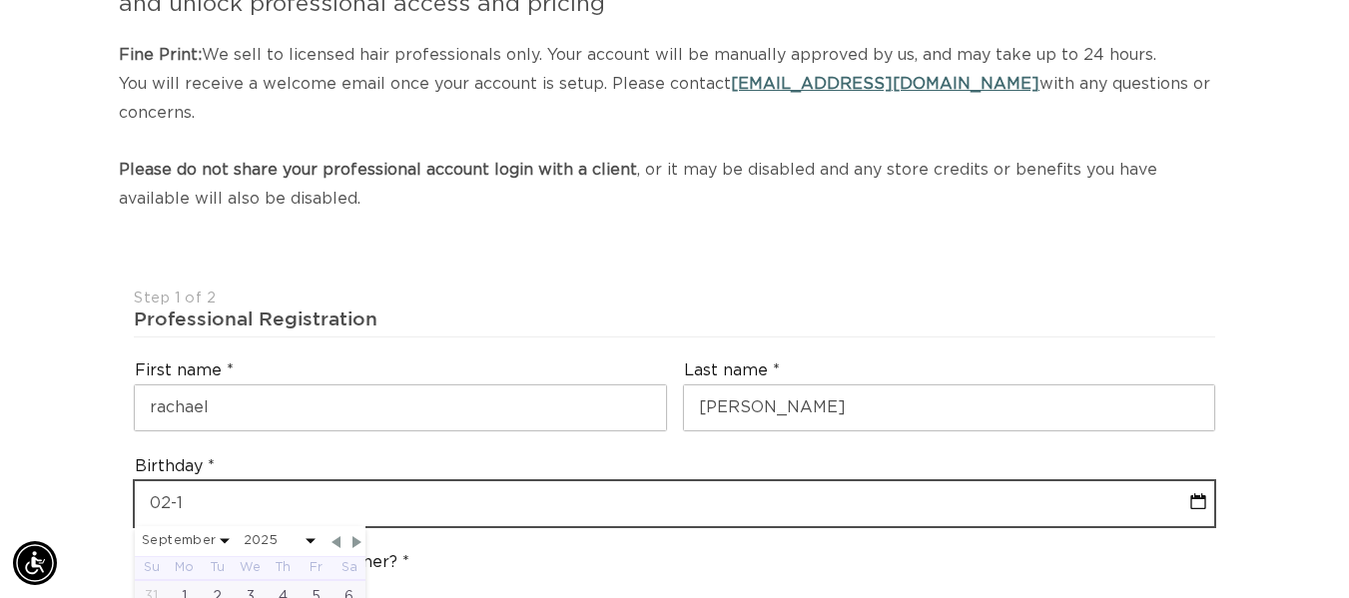
type input "02-13"
select select "8"
select select "2025"
type input "02-13-1"
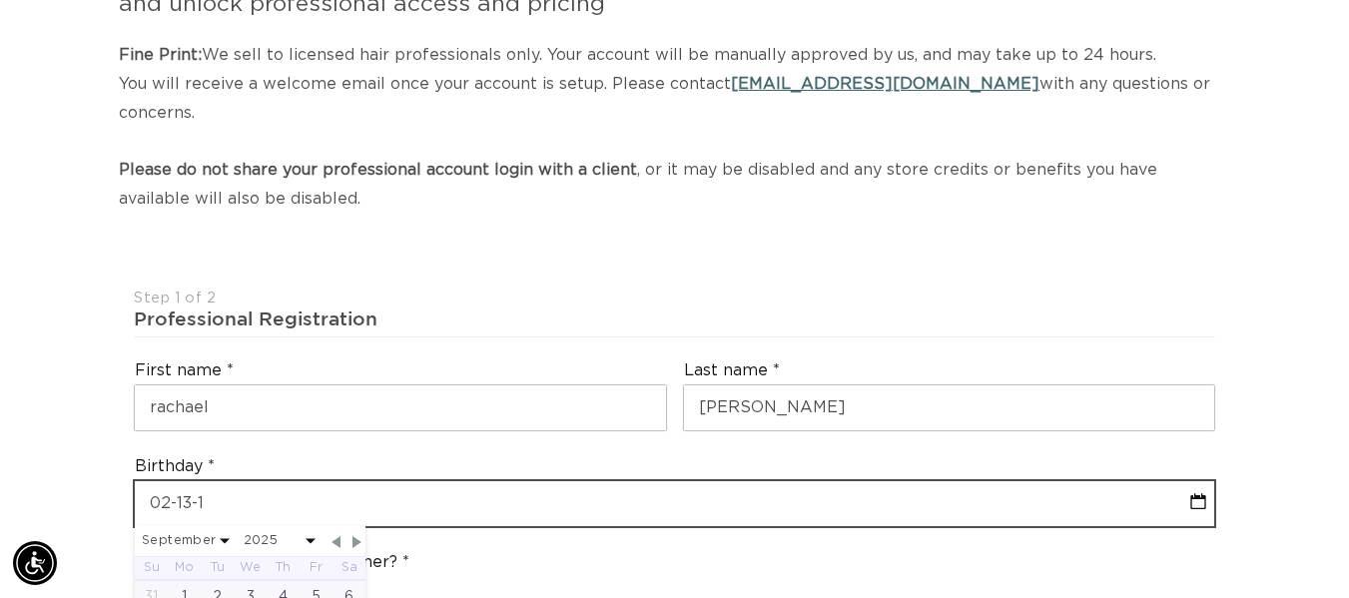
select select "8"
select select "2025"
type input "02-13-19"
select select "8"
select select "2025"
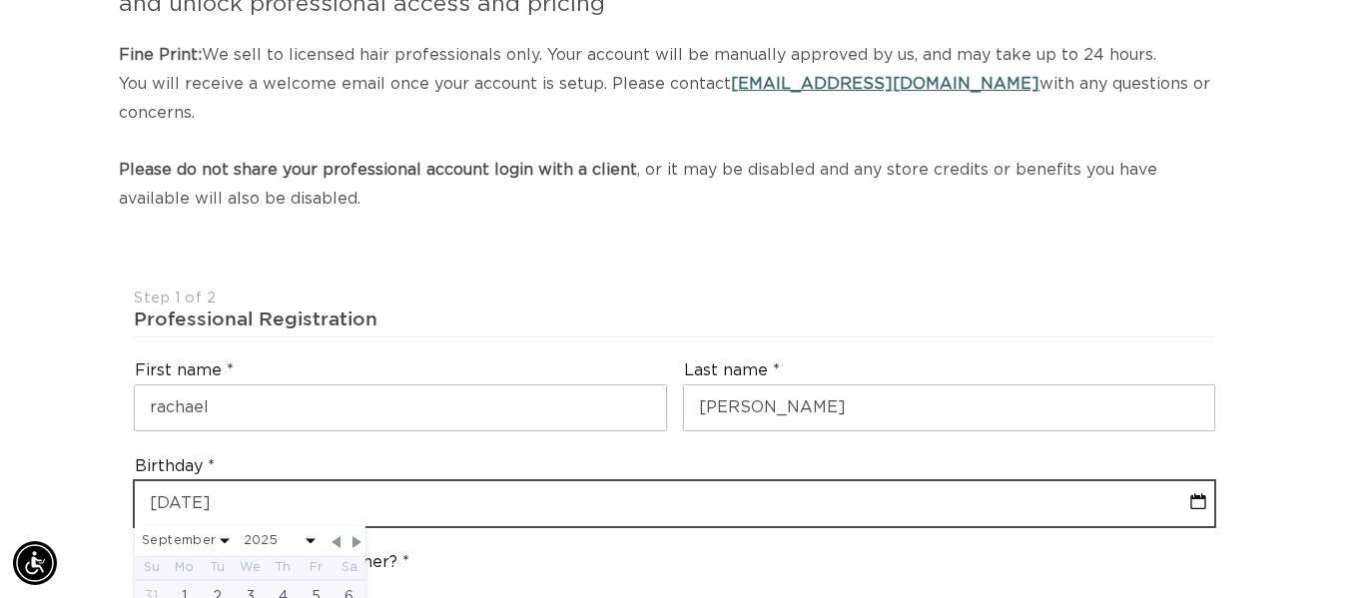
type input "02-13-198"
select select "8"
select select "2025"
type input "02-13-1984"
select select "1"
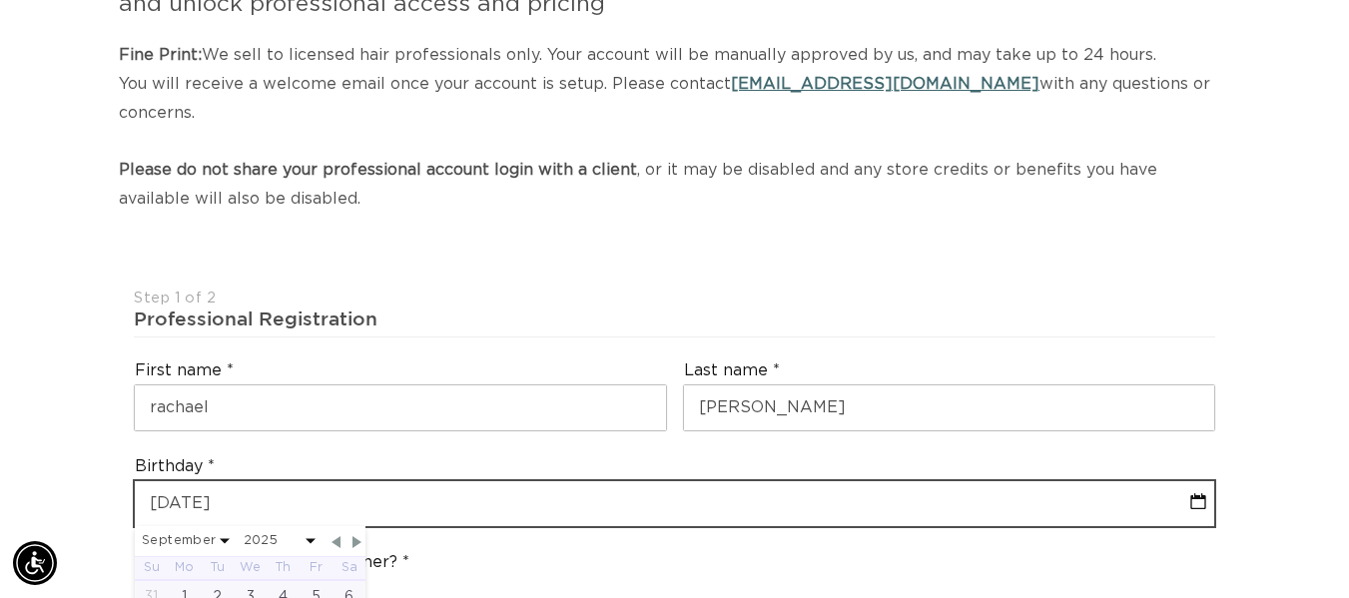
select select "1984"
type input "02-13-1984"
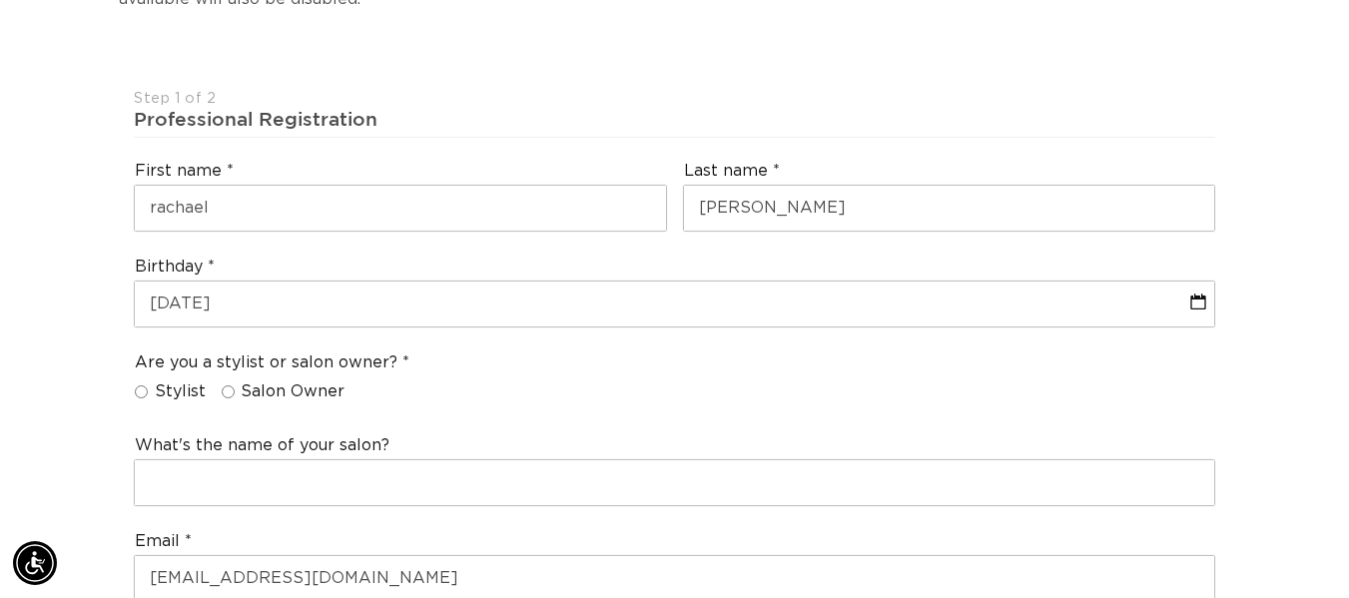
click at [157, 381] on span "Stylist" at bounding box center [180, 391] width 51 height 21
click at [148, 385] on input "Stylist" at bounding box center [141, 391] width 13 height 13
radio input "true"
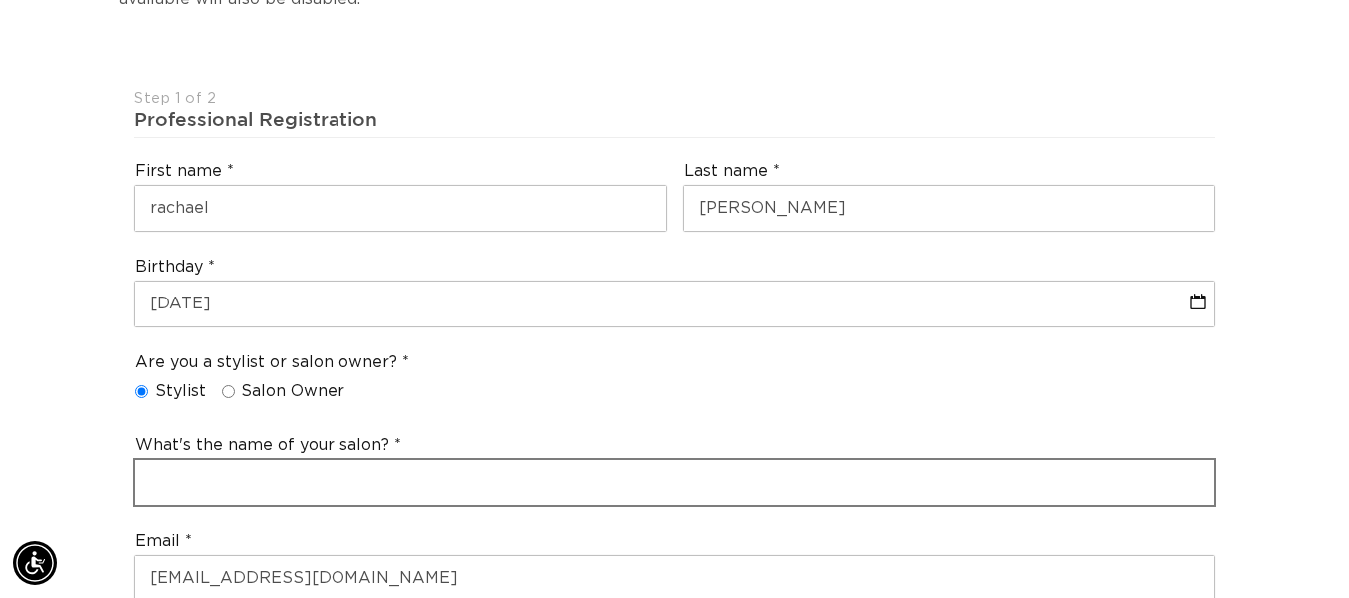
scroll to position [0, 2414]
click at [232, 460] on input "text" at bounding box center [674, 482] width 1079 height 45
type input "Nicos"
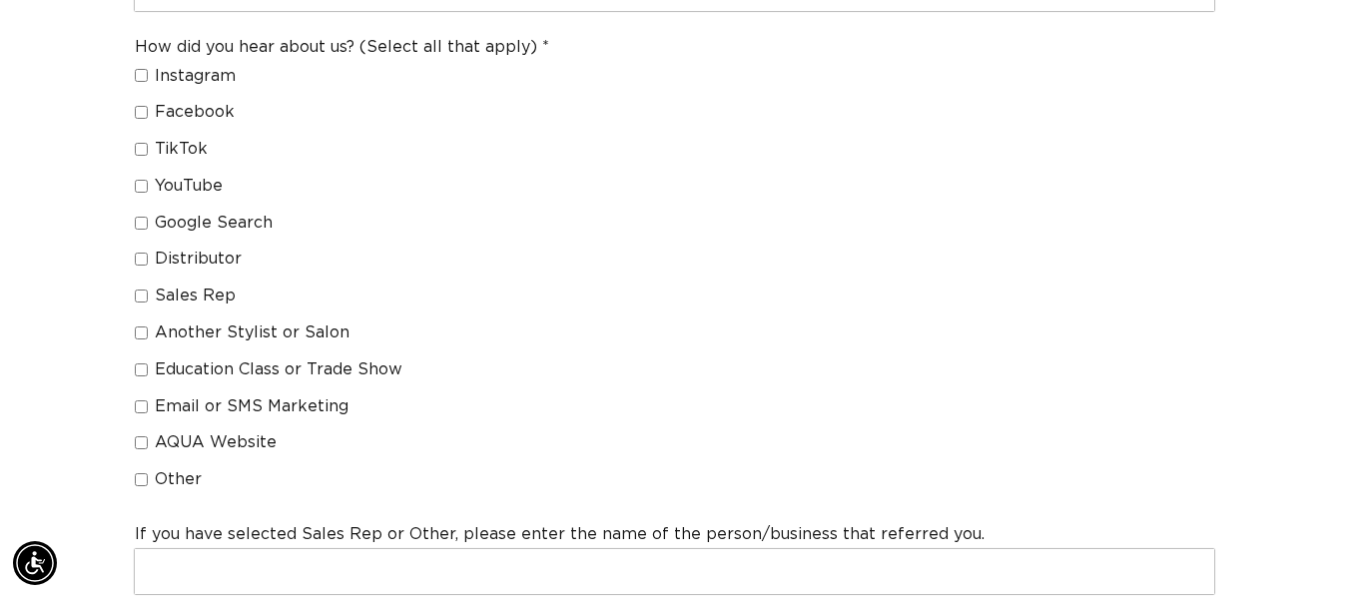
scroll to position [0, 1207]
click at [143, 326] on input "Another Stylist or Salon" at bounding box center [141, 332] width 13 height 13
checkbox input "true"
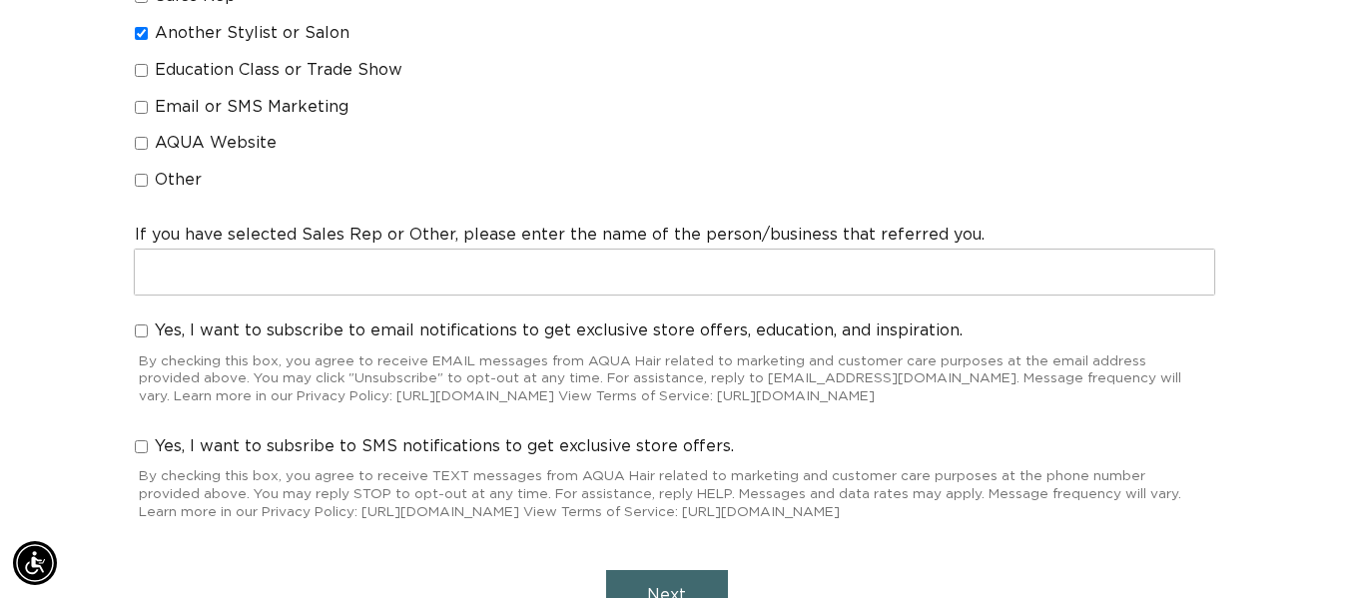
scroll to position [0, 2414]
click at [139, 324] on input "Yes, I want to subscribe to email notifications to get exclusive store offers, …" at bounding box center [141, 330] width 13 height 13
checkbox input "true"
click at [147, 440] on input "Yes, I want to subsribe to SMS notifications to get exclusive store offers." at bounding box center [141, 446] width 13 height 13
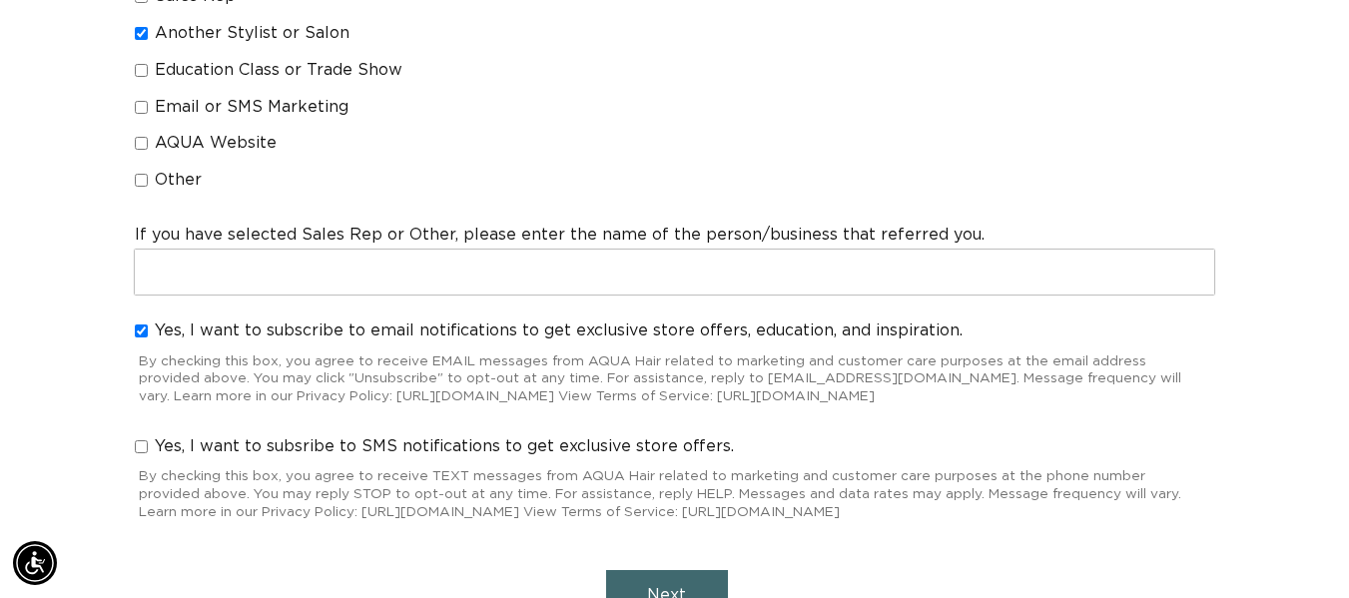
checkbox input "true"
click at [659, 587] on span "Next" at bounding box center [666, 595] width 39 height 16
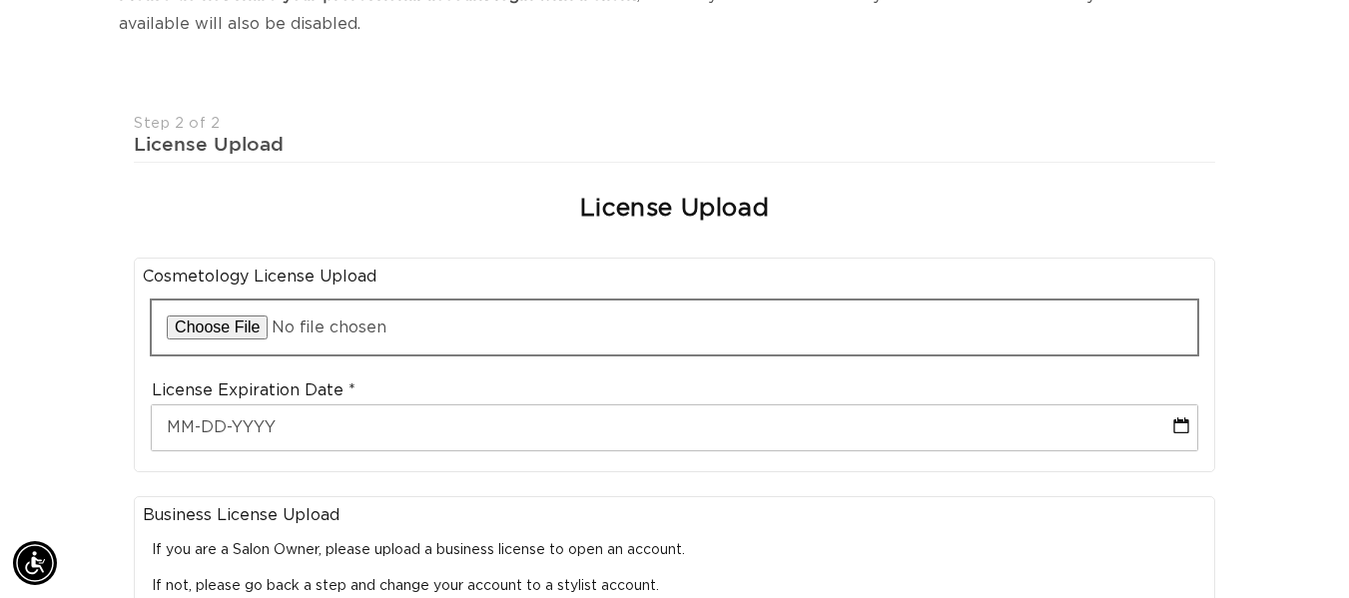
click at [259, 300] on input "file" at bounding box center [674, 327] width 1045 height 54
type input "C:\fakepath\cosmetology lisence.mhtml"
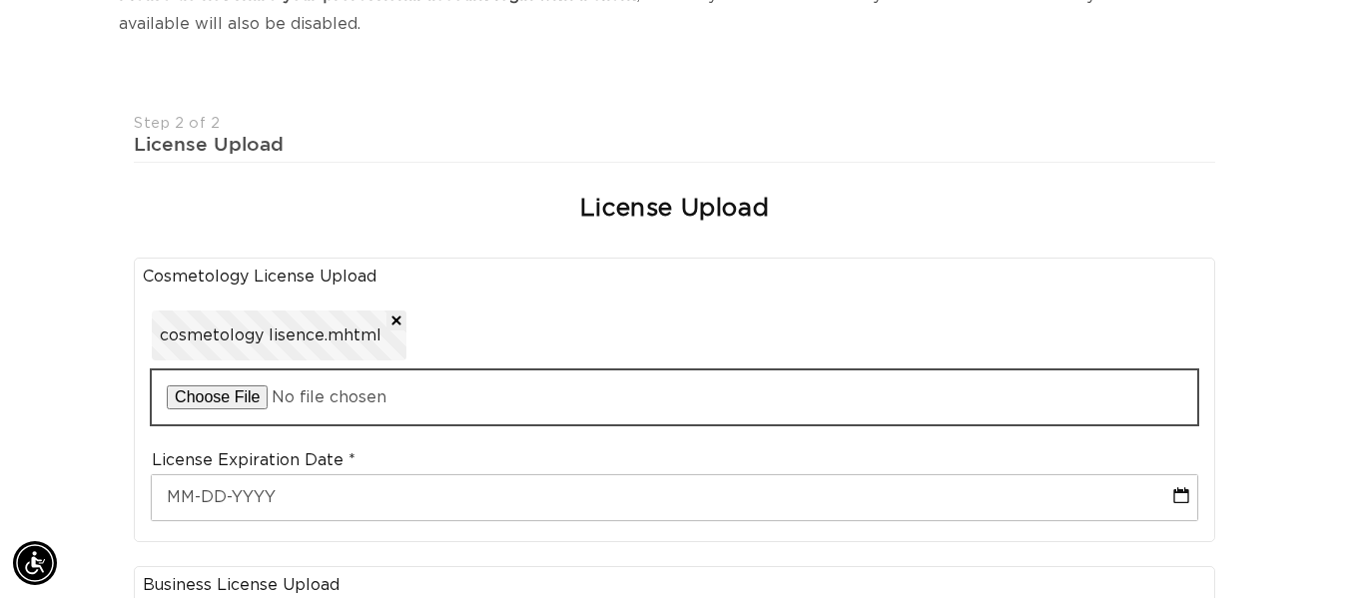
scroll to position [0, 1207]
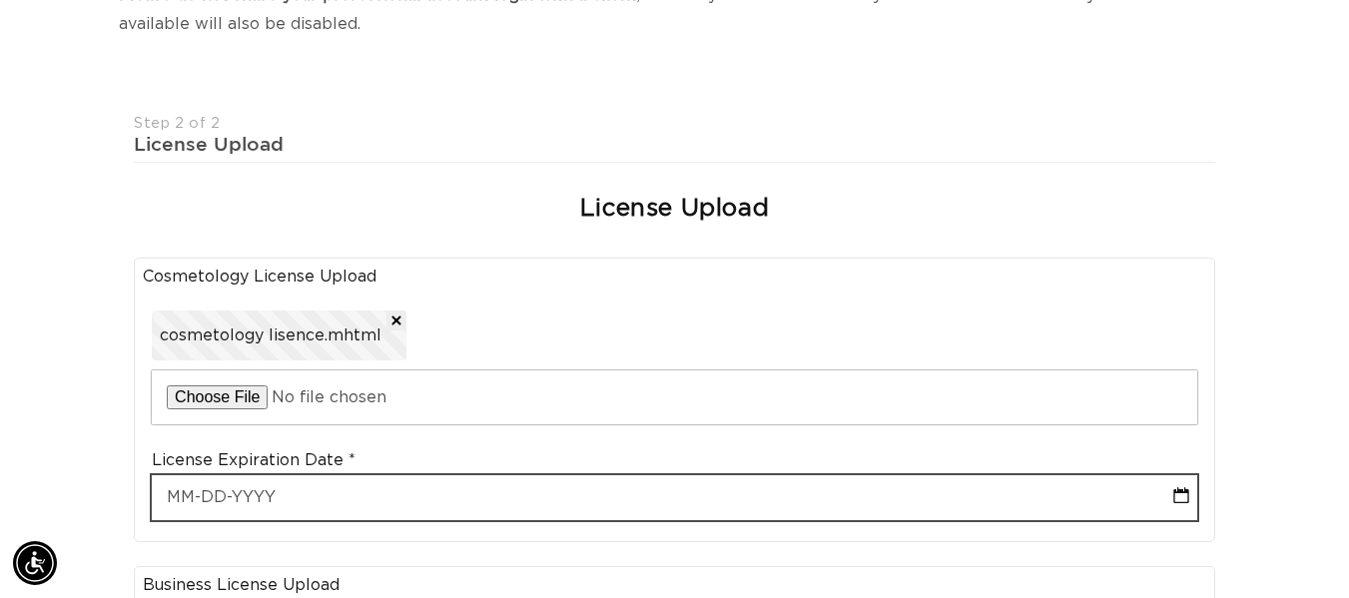
select select "8"
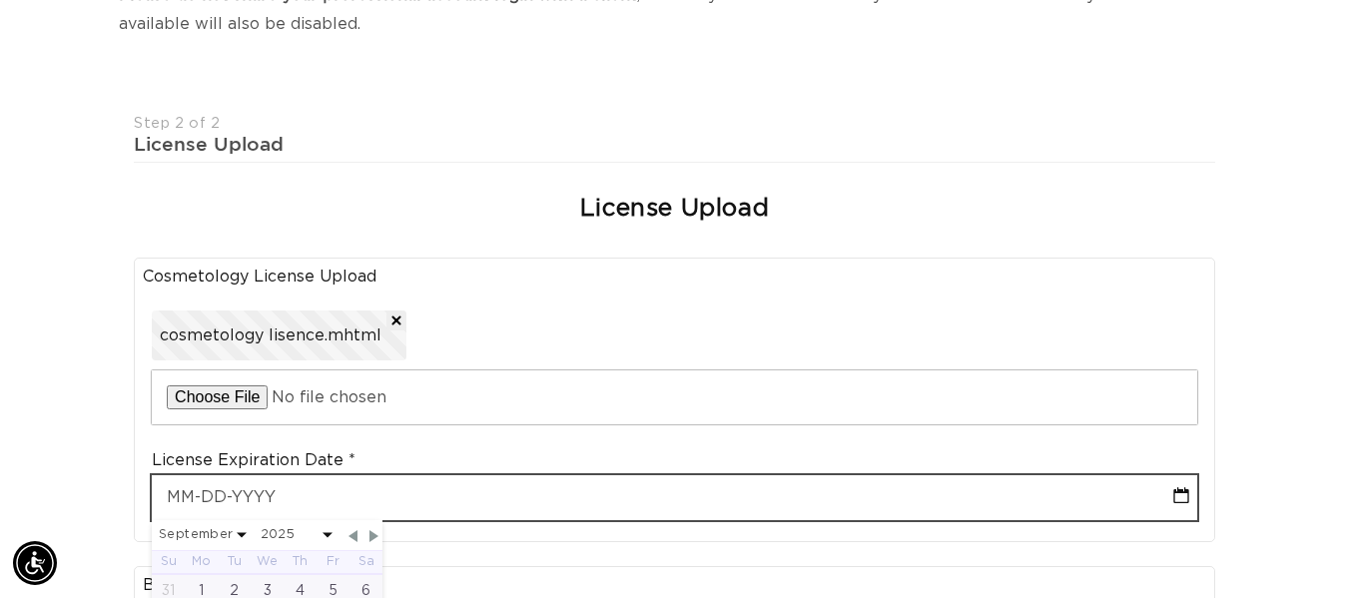
click at [225, 482] on input "text" at bounding box center [674, 497] width 1045 height 45
type input "12-2"
select select "8"
type input "12-28"
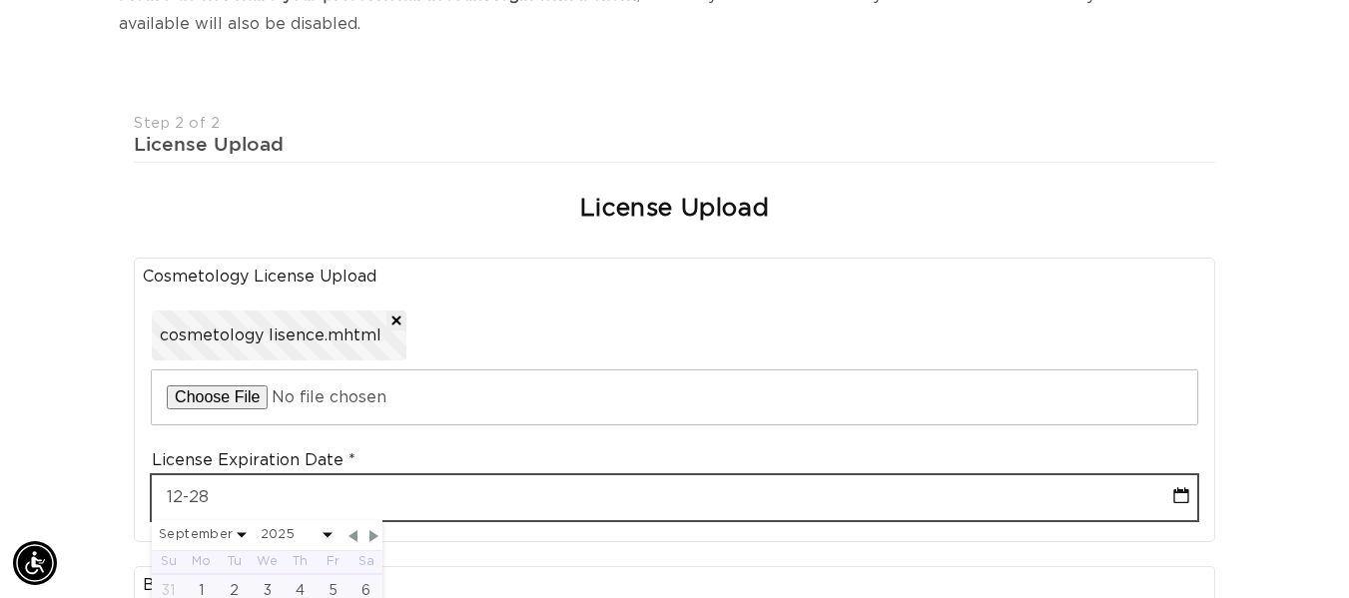
select select "8"
type input "12-28-2"
select select "8"
type input "12-28-20"
select select "8"
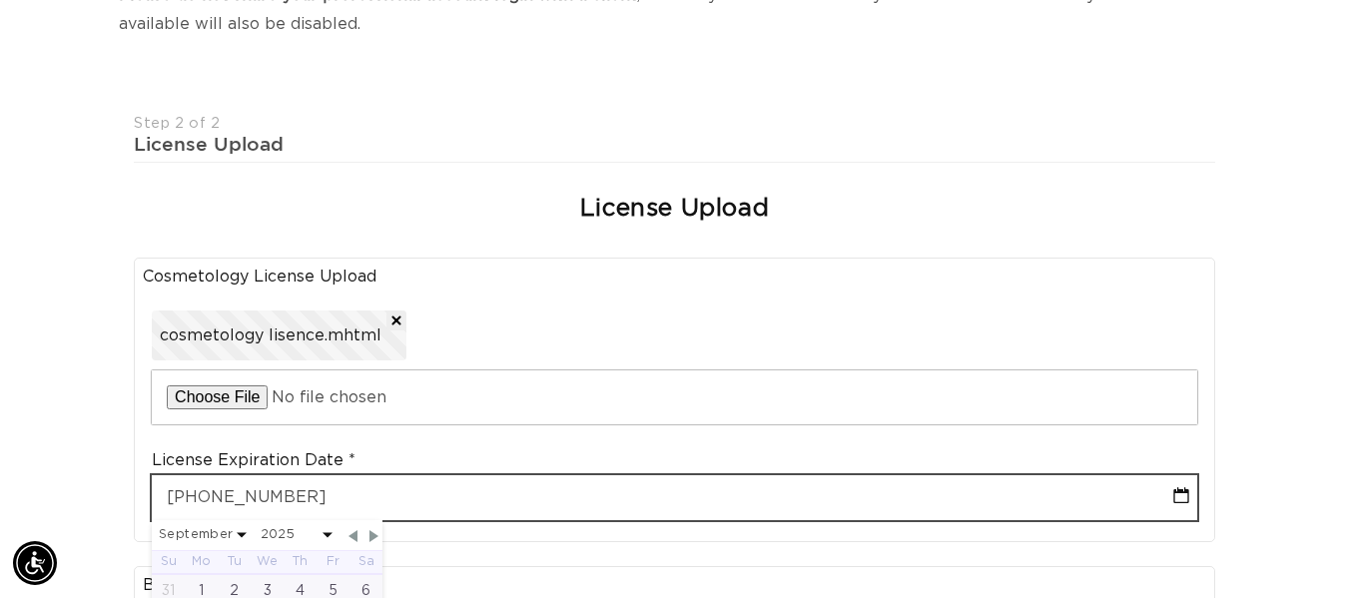
type input "12-28-2025"
select select "11"
type input "12-28-2025"
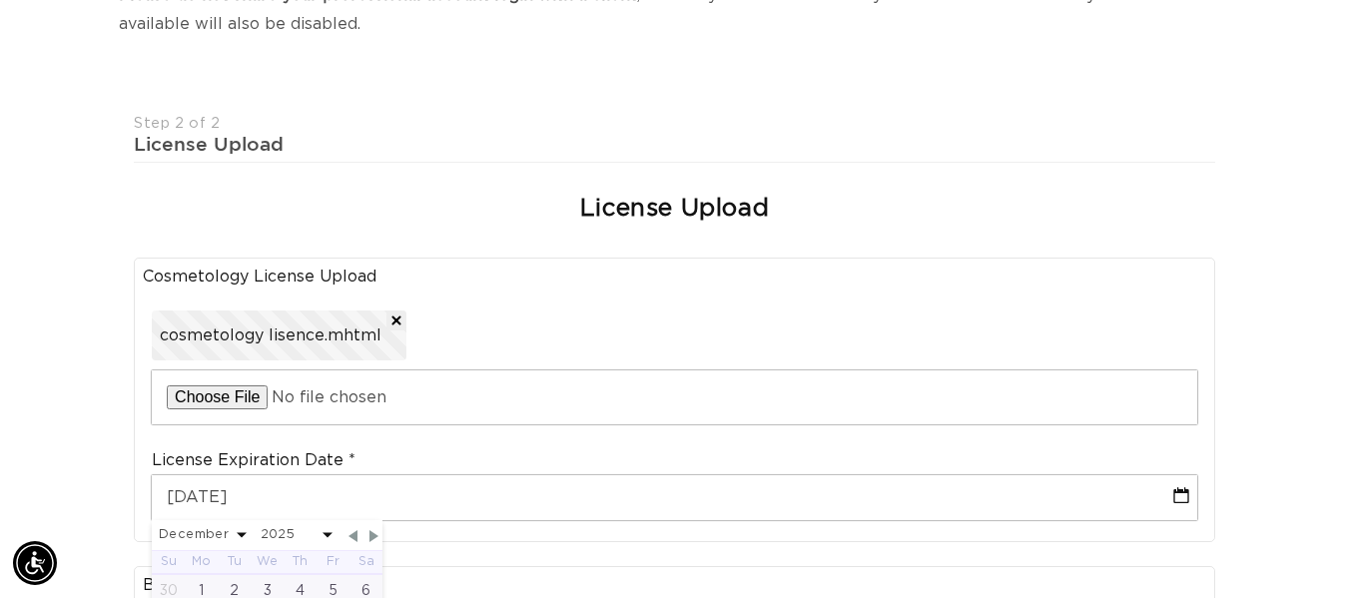
click at [64, 456] on div "Join the AQUA family and unlock professional access and pricing Fine Print: We …" at bounding box center [674, 557] width 1349 height 1654
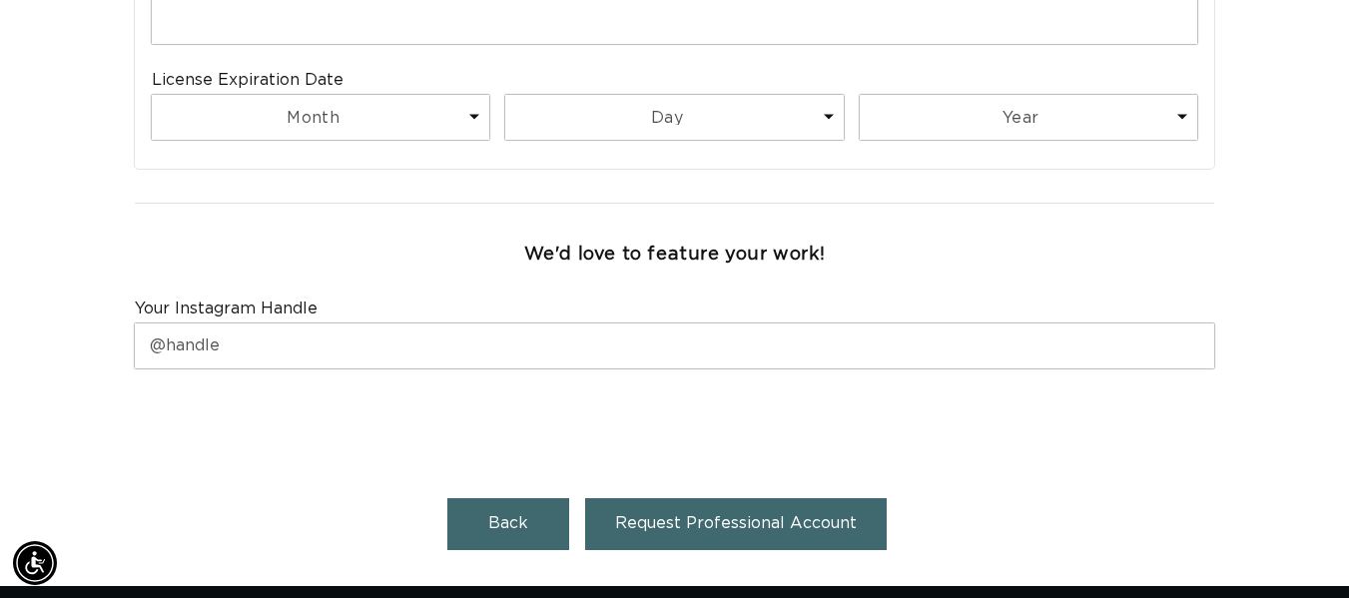
click at [805, 515] on span "Request Professional Account" at bounding box center [736, 523] width 242 height 16
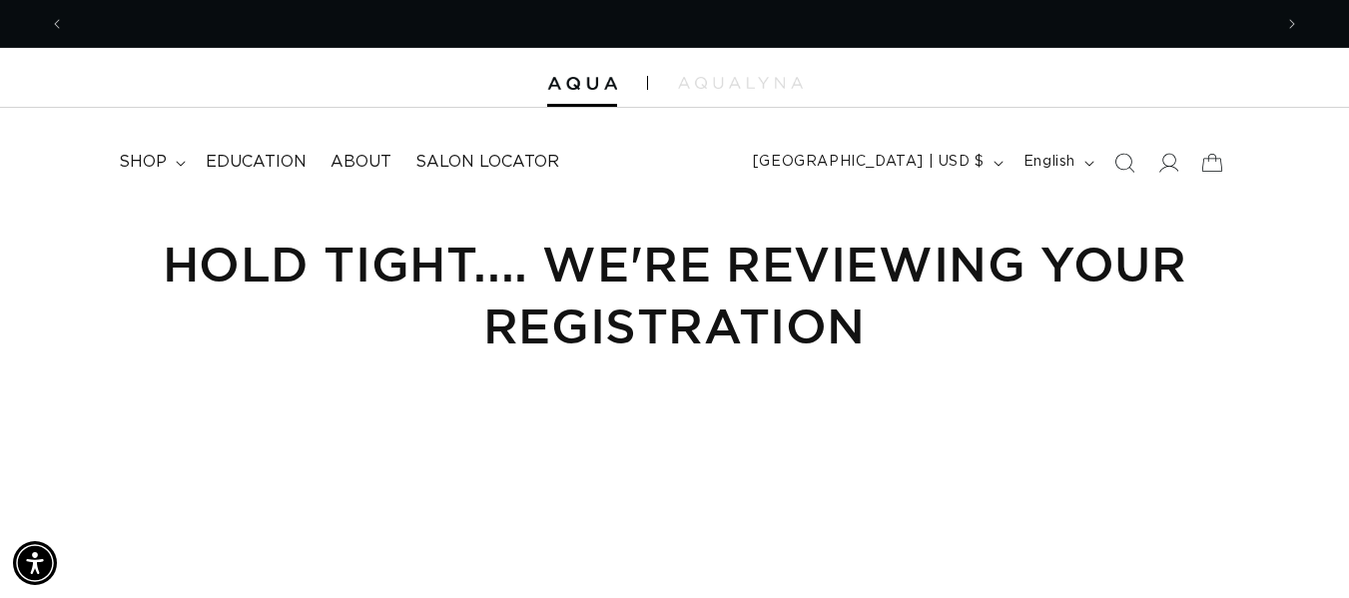
scroll to position [0, 1207]
